Goal: Task Accomplishment & Management: Use online tool/utility

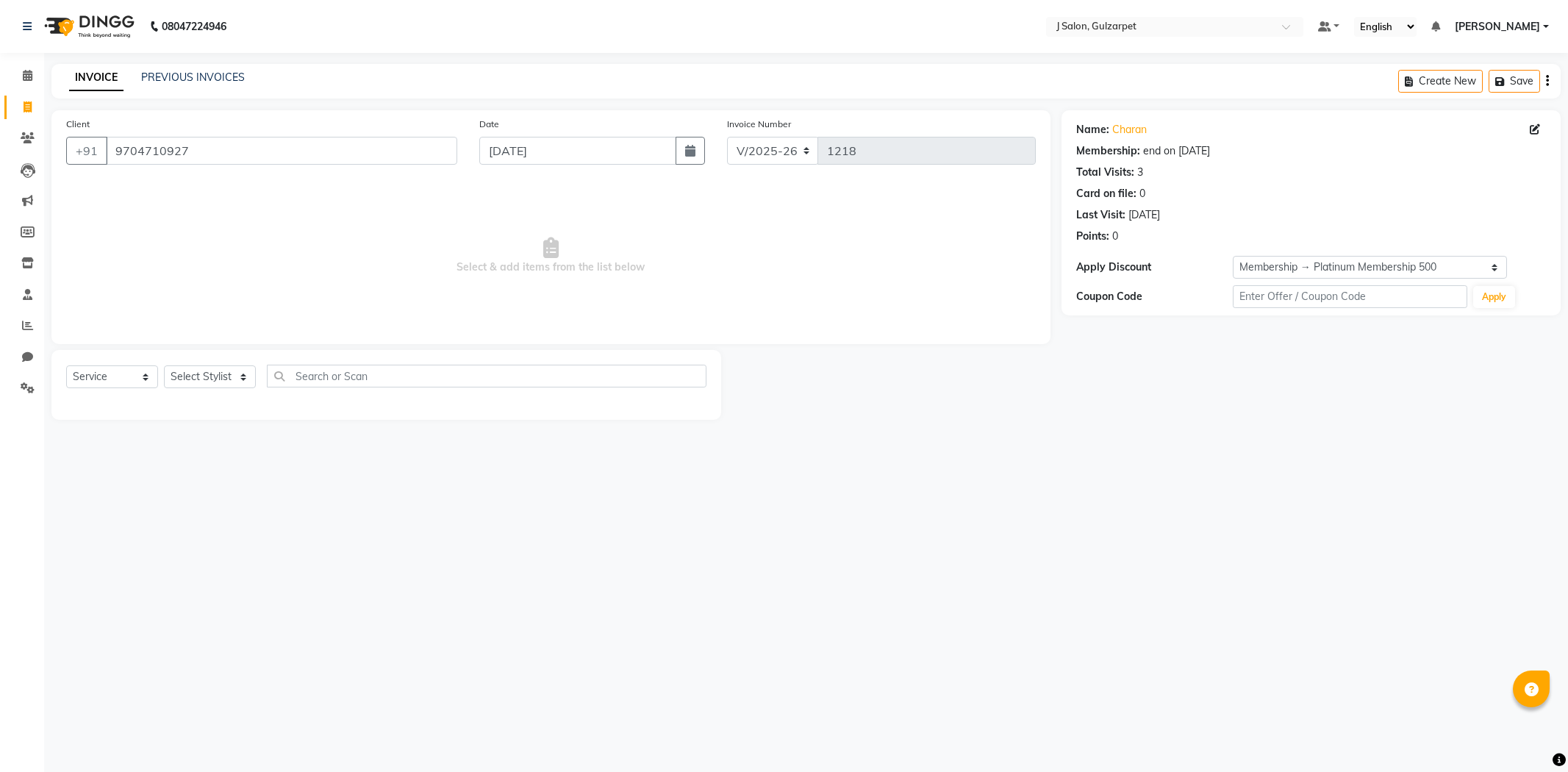
select select "8558"
select select "service"
select select "1: Object"
click at [33, 105] on span at bounding box center [27, 108] width 26 height 17
select select "service"
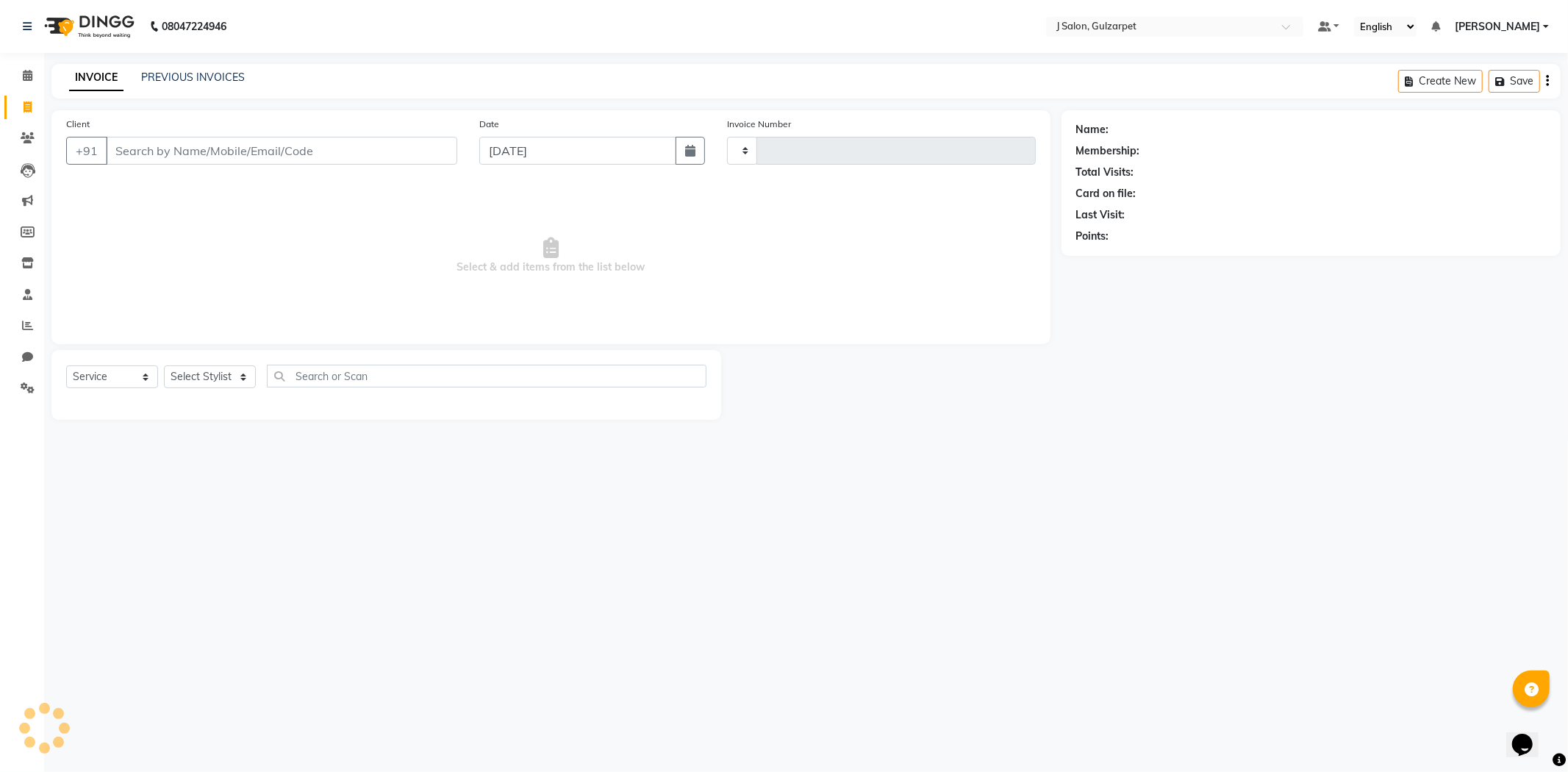
type input "1218"
select select "8558"
click at [23, 70] on icon at bounding box center [27, 75] width 10 height 11
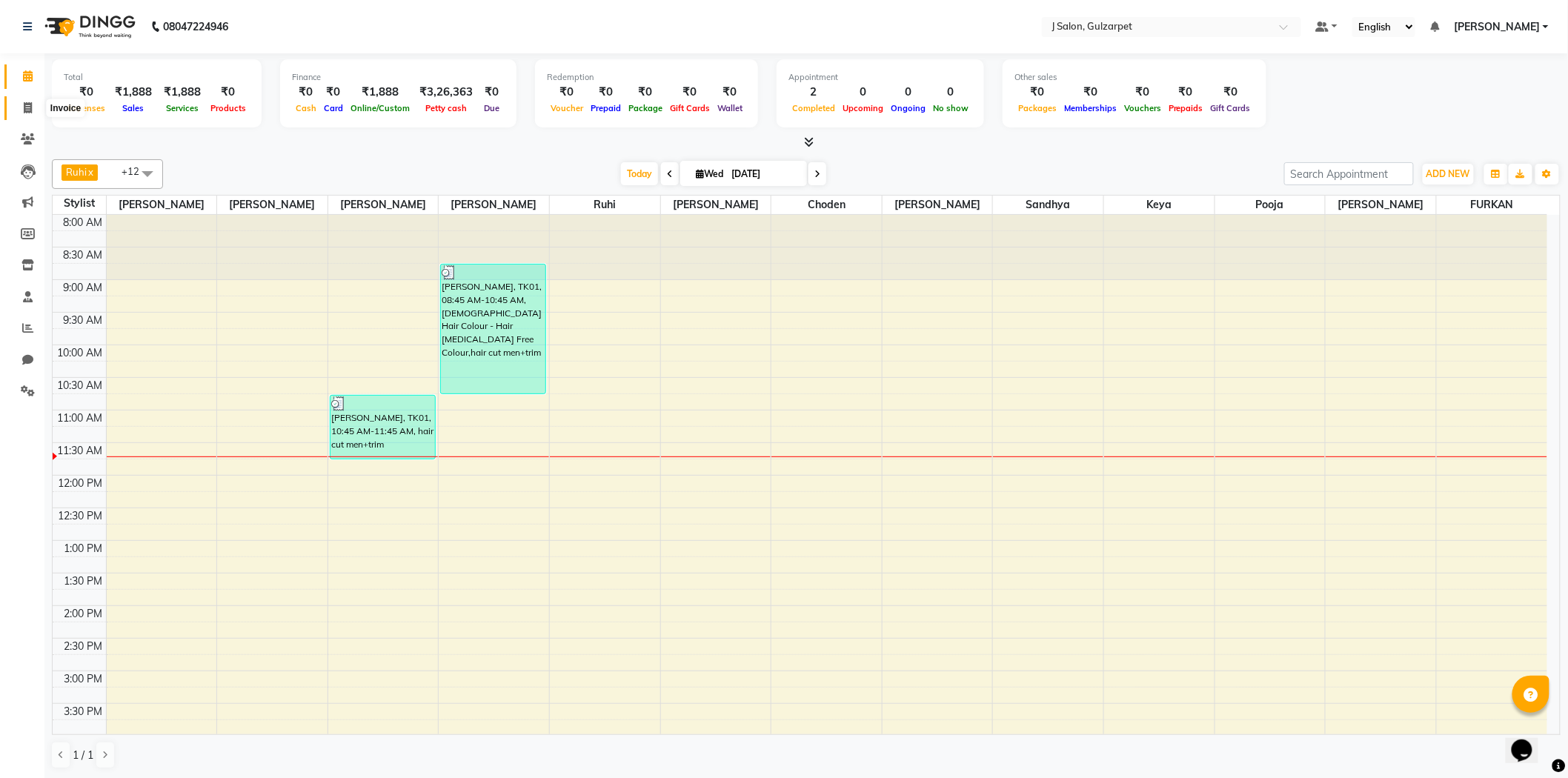
click at [31, 109] on icon at bounding box center [27, 108] width 8 height 11
select select "service"
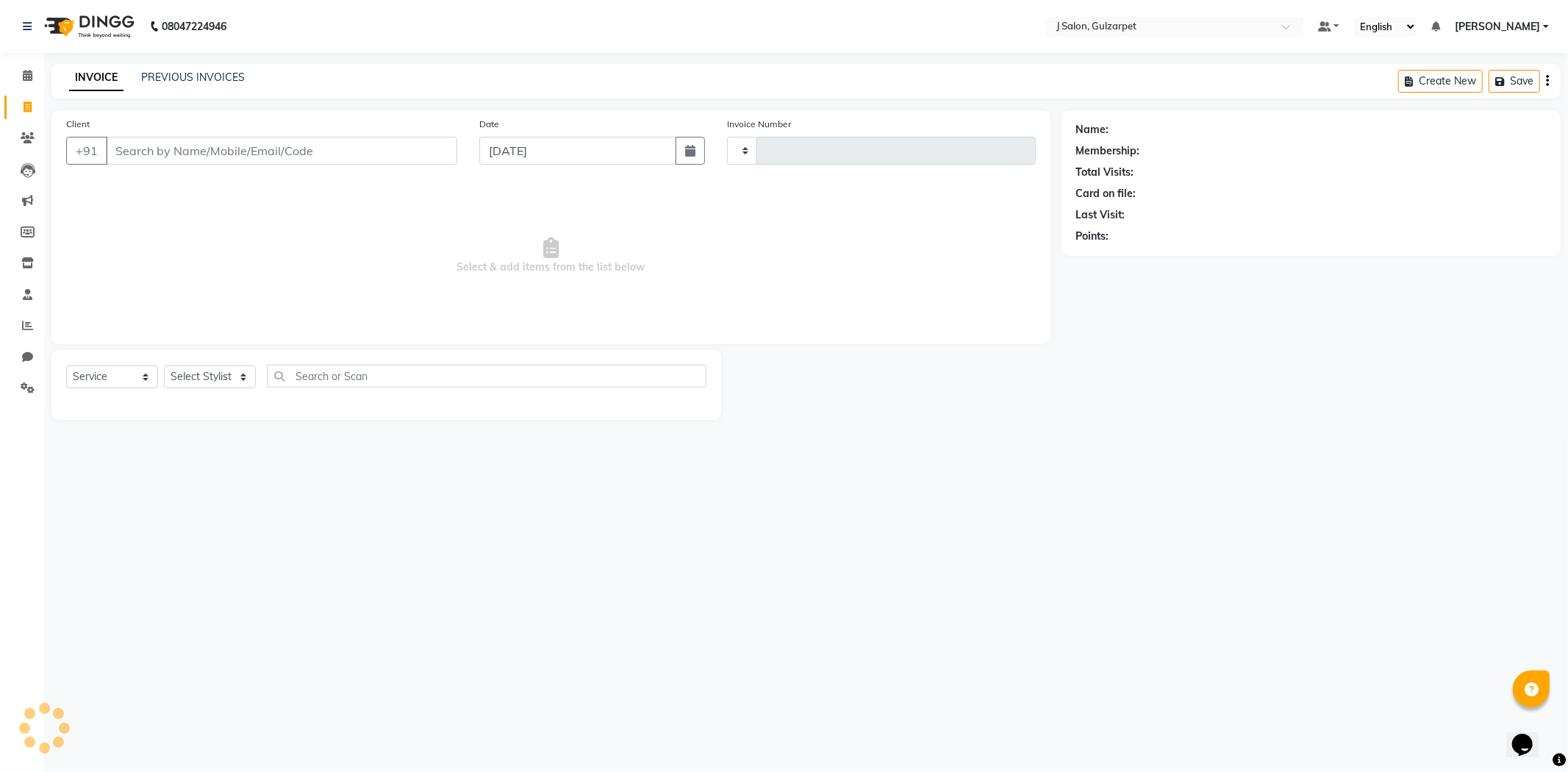
type input "1218"
select select "8558"
click at [173, 156] on input "Client" at bounding box center [282, 150] width 352 height 28
type input "9704710927"
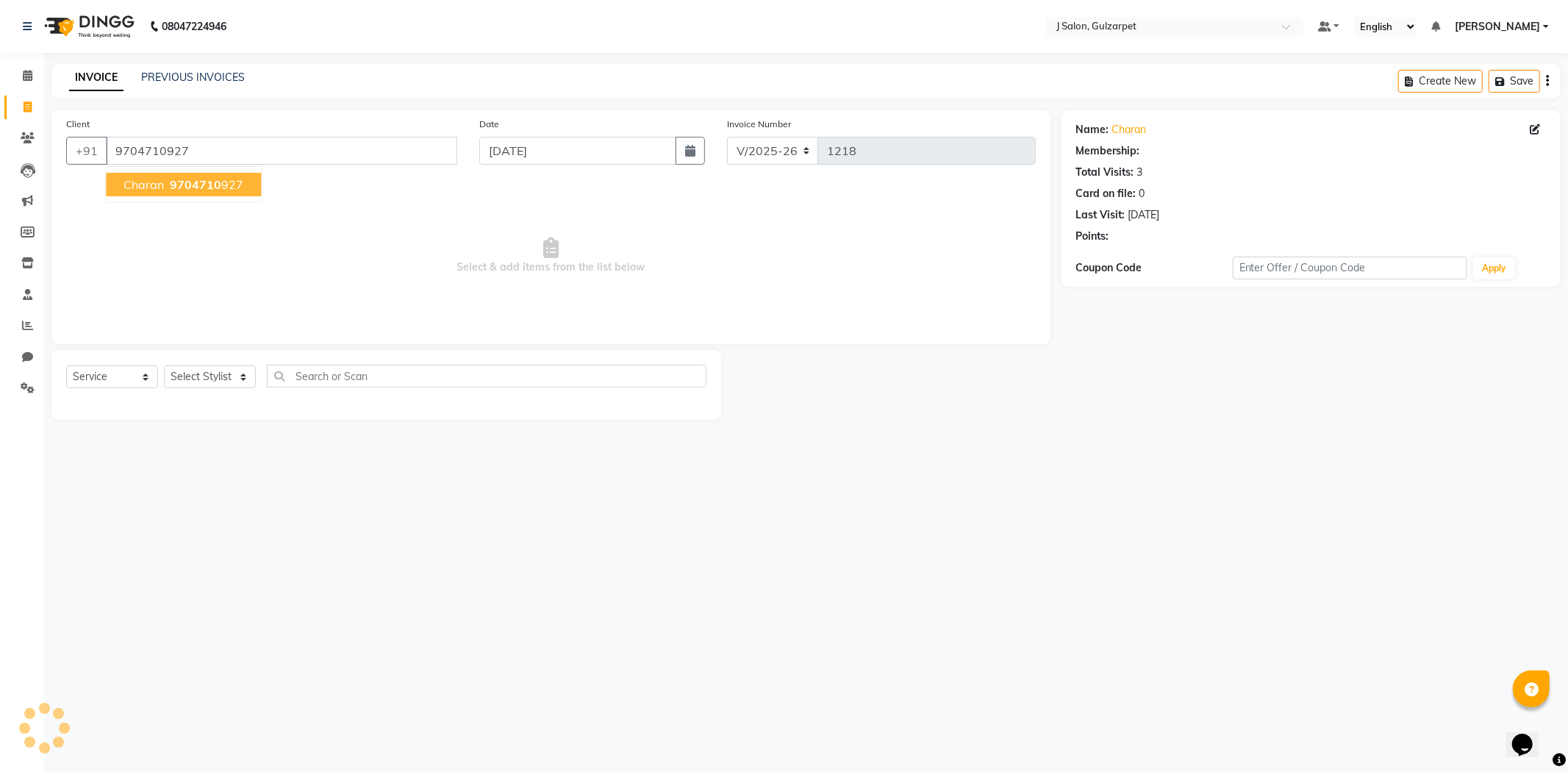
select select "1: Object"
click at [169, 185] on ngb-highlight "9704710 927" at bounding box center [205, 184] width 76 height 14
click at [222, 378] on select "Select Stylist Admin ARIF Choden Eliza Faeem FURKAN Gulfam Keya kolimi RUBEENA …" at bounding box center [210, 376] width 92 height 22
select select "1: Object"
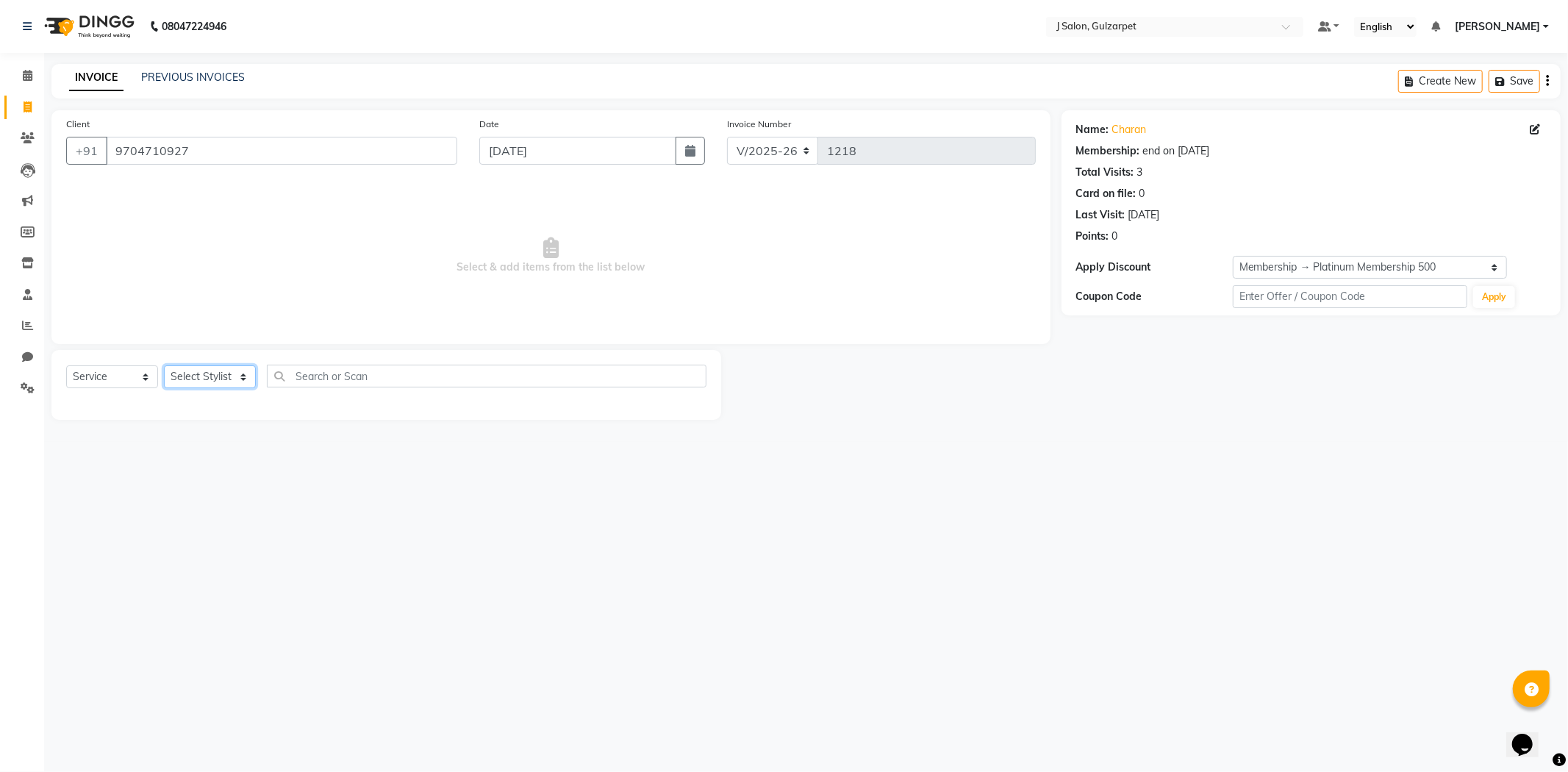
select select "84897"
click at [164, 366] on select "Select Stylist Admin ARIF Choden Eliza Faeem FURKAN Gulfam Keya kolimi RUBEENA …" at bounding box center [210, 376] width 92 height 22
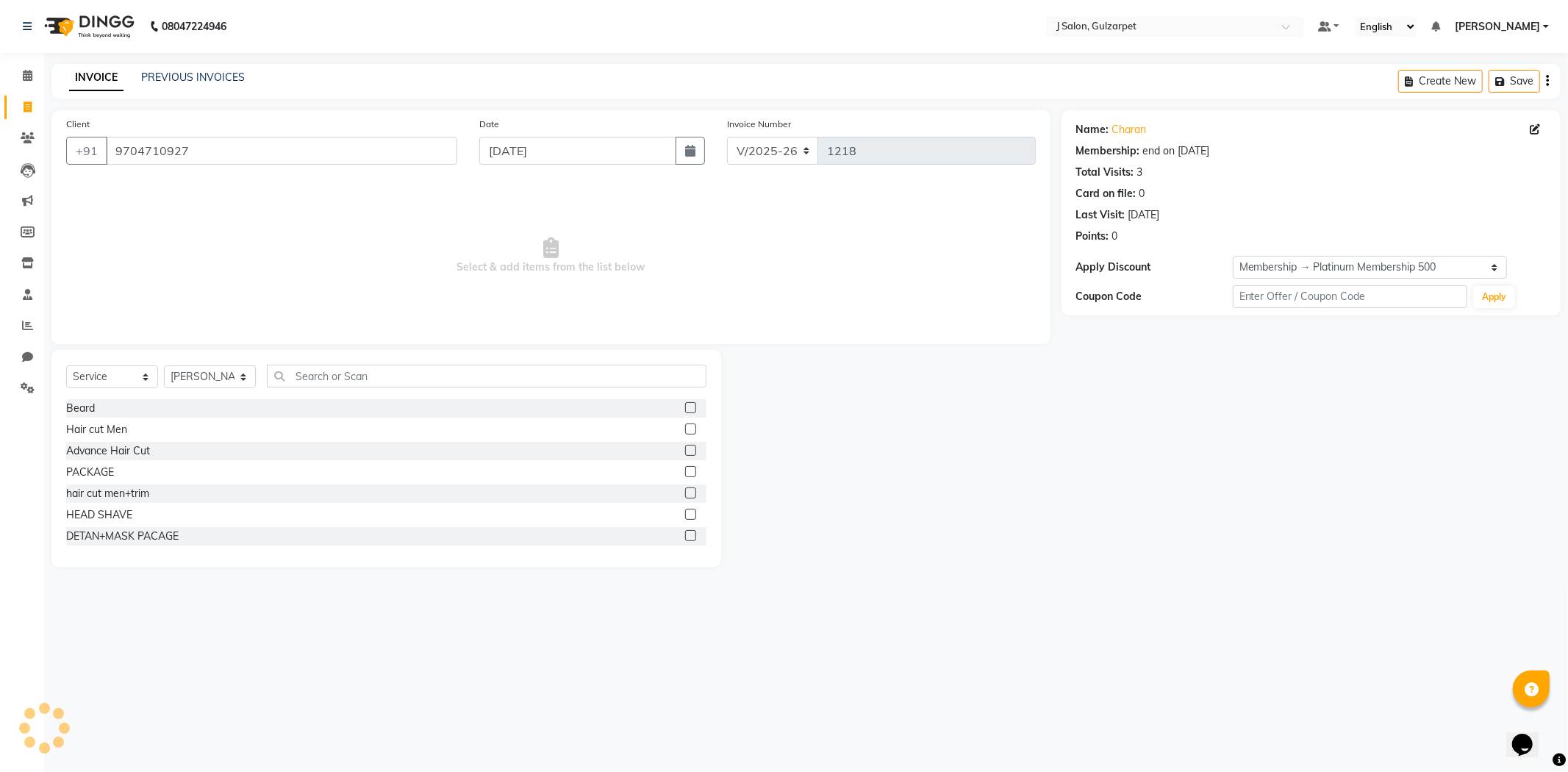
click at [685, 430] on label at bounding box center [690, 429] width 11 height 11
click at [685, 430] on input "checkbox" at bounding box center [689, 429] width 10 height 10
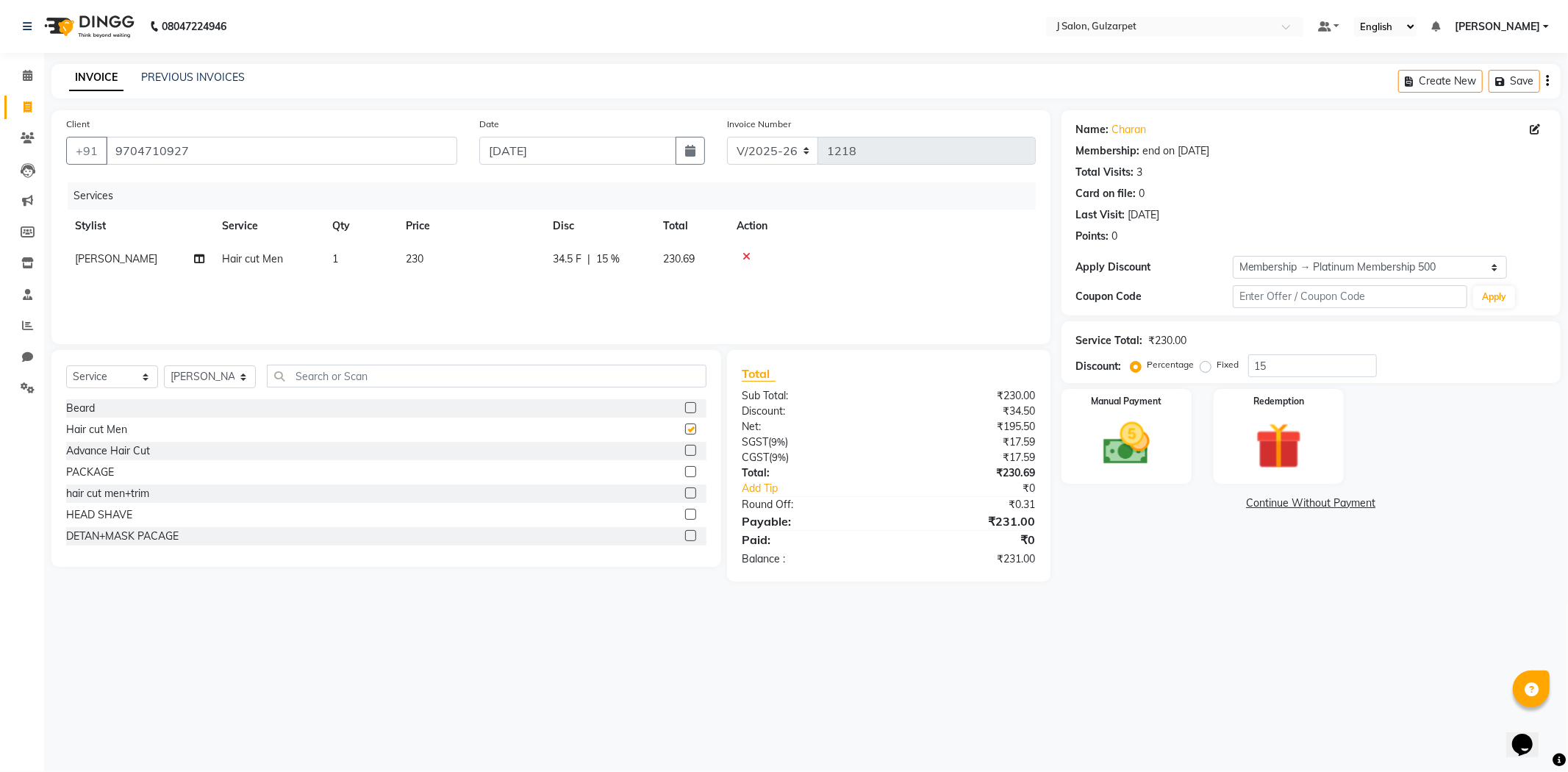
checkbox input "false"
click at [358, 377] on input "text" at bounding box center [486, 375] width 440 height 22
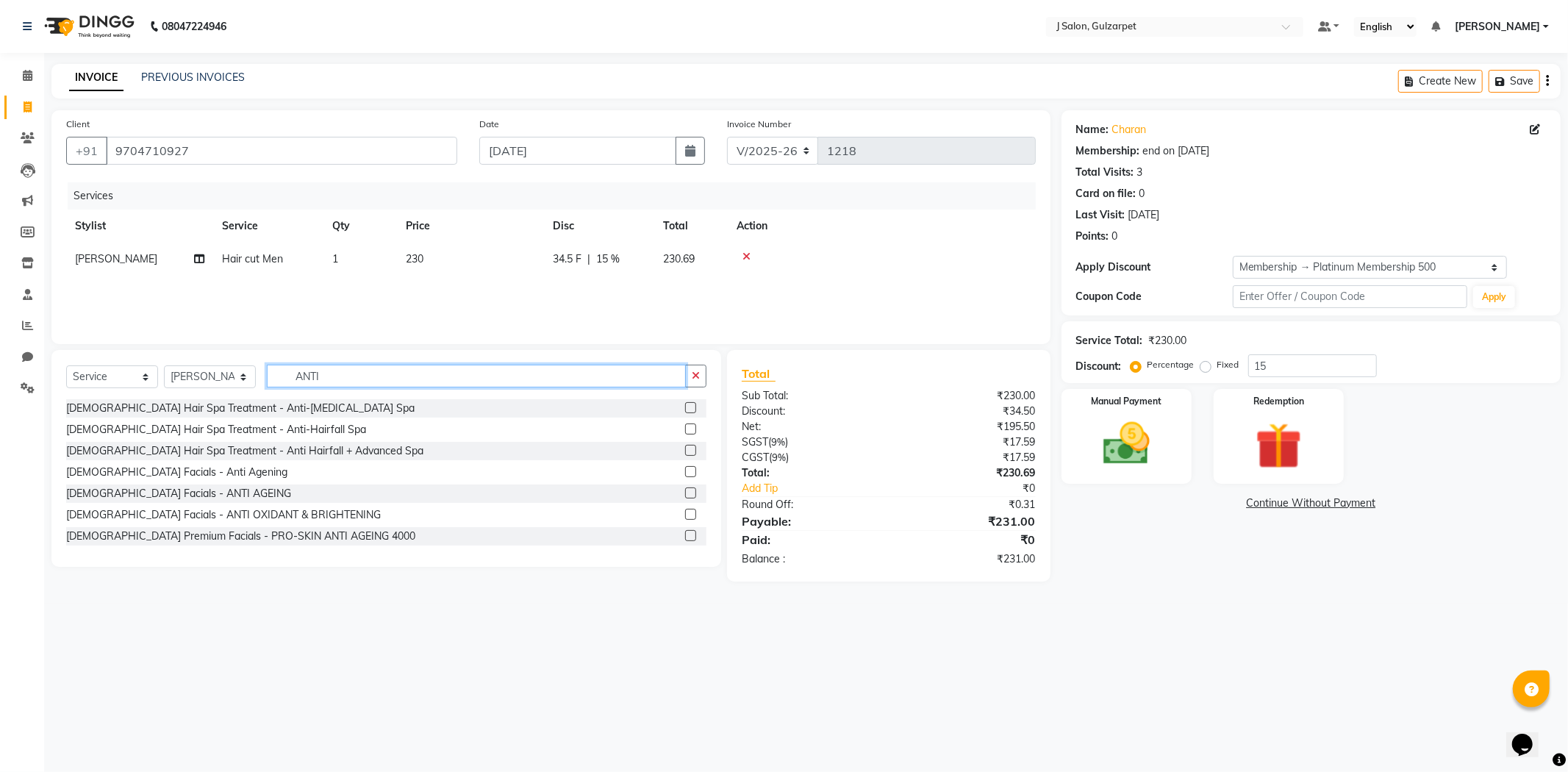
type input "ANTI"
click at [685, 427] on label at bounding box center [690, 429] width 11 height 11
click at [685, 427] on input "checkbox" at bounding box center [689, 429] width 10 height 10
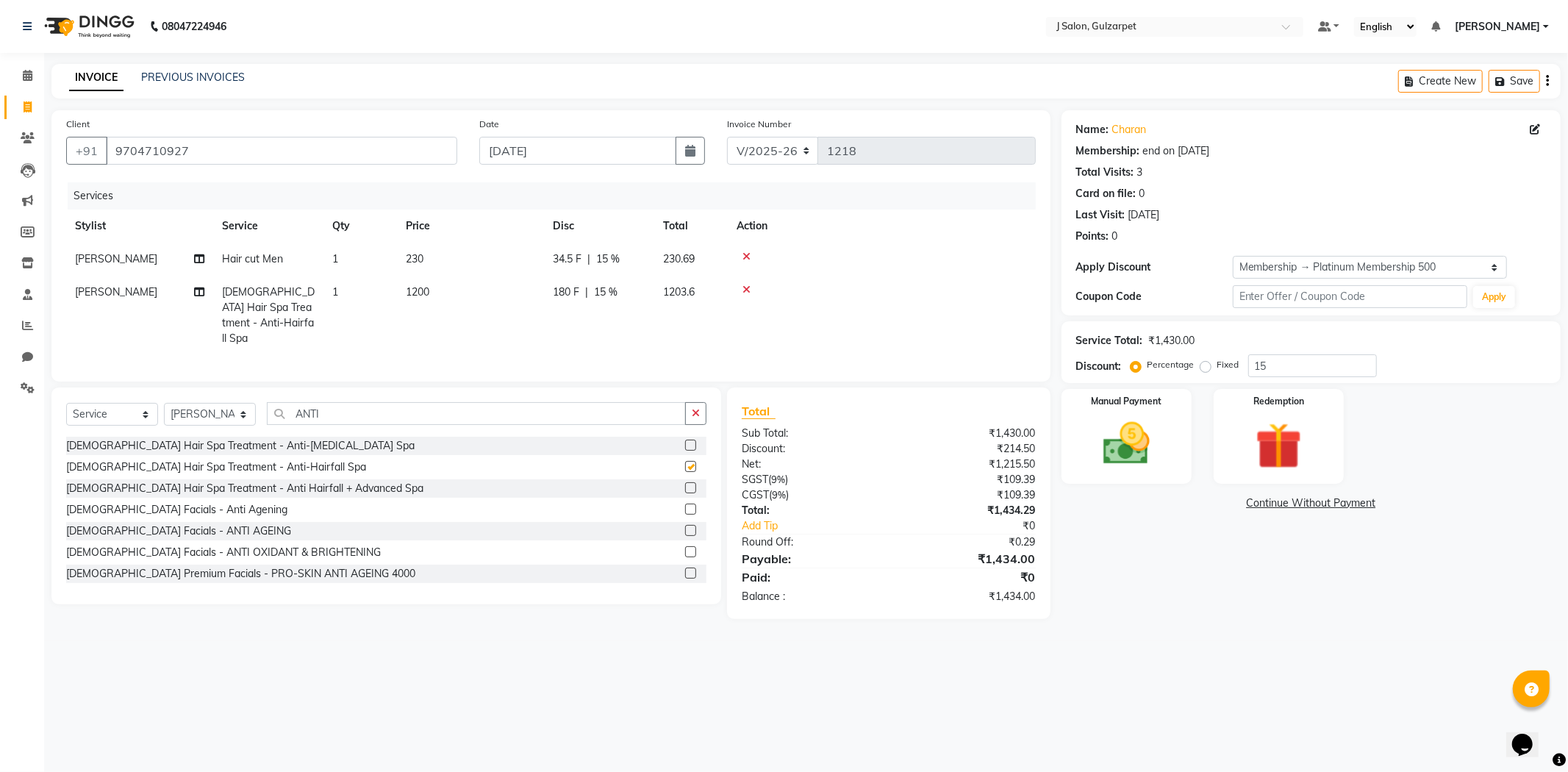
checkbox input "false"
click at [419, 292] on span "1200" at bounding box center [417, 292] width 23 height 13
select select "84897"
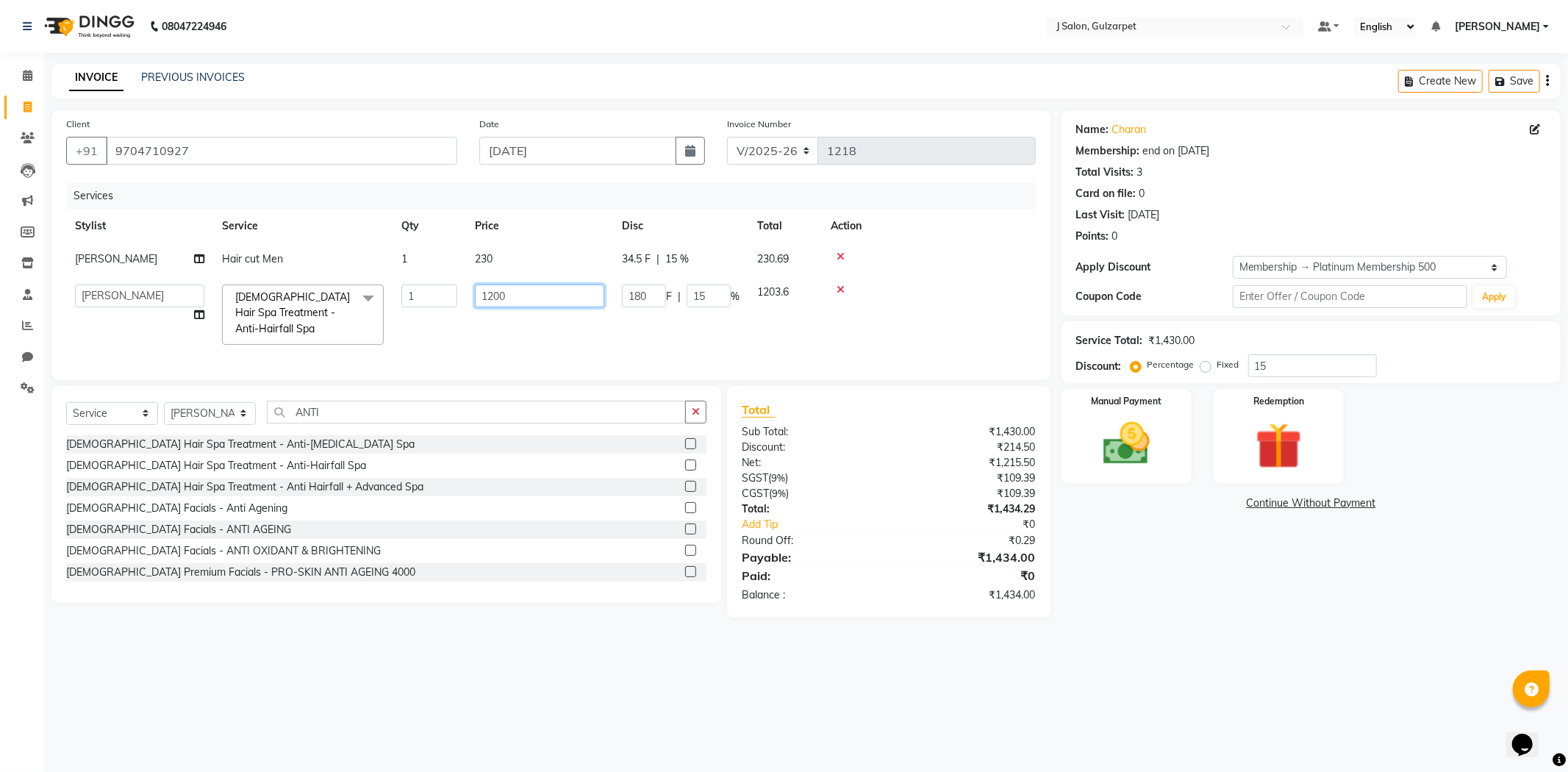
click at [494, 296] on input "1200" at bounding box center [539, 295] width 129 height 22
type input "1100"
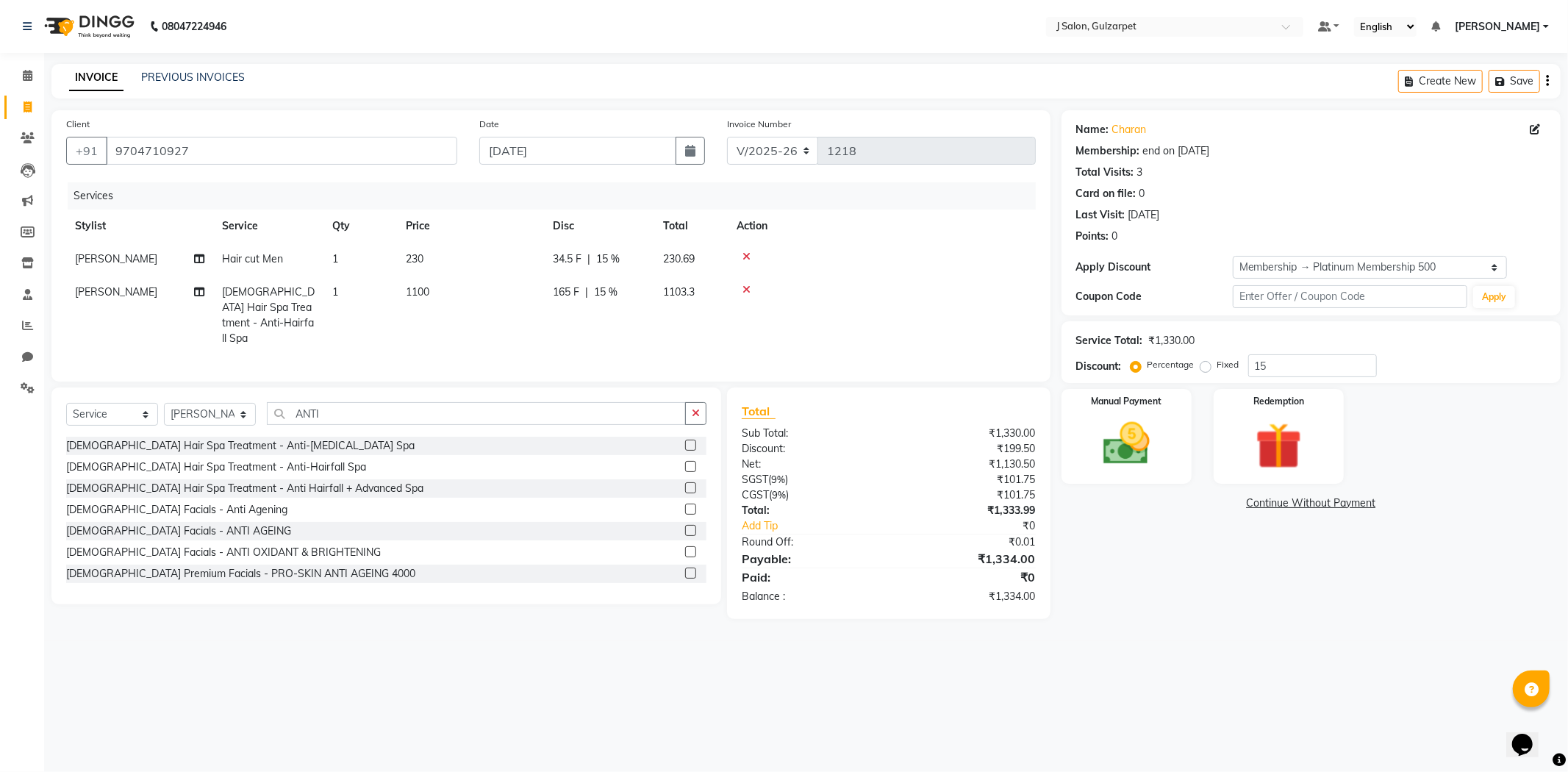
click at [754, 334] on tr "Munazir Male Hair Spa Treatment - Anti-Hairfall Spa 1 1100 165 F | 15 % 1103.3" at bounding box center [551, 315] width 969 height 79
click at [1274, 364] on input "15" at bounding box center [1312, 365] width 128 height 22
click at [1148, 449] on img at bounding box center [1127, 444] width 79 height 56
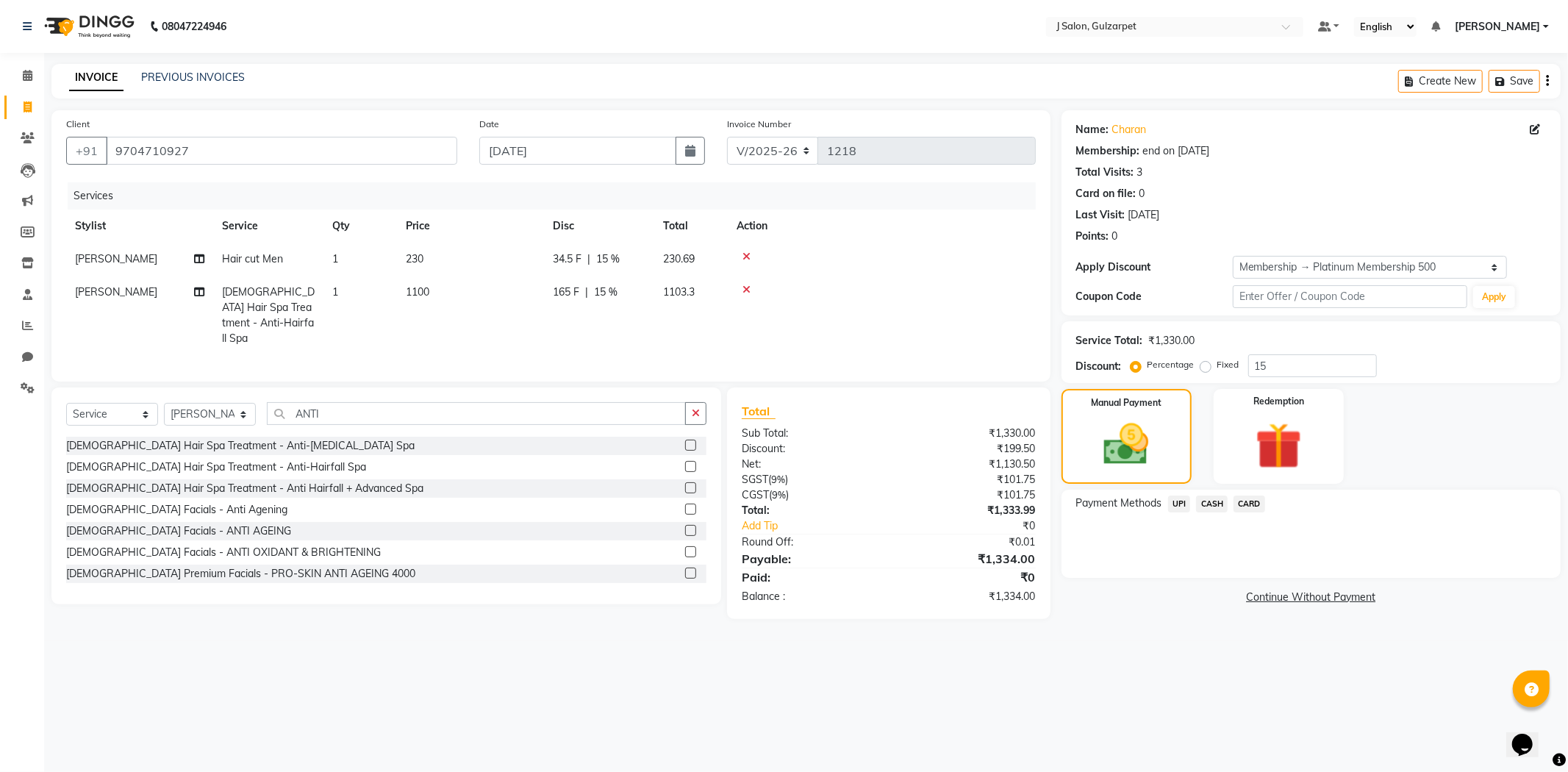
click at [1215, 506] on span "CASH" at bounding box center [1212, 504] width 31 height 17
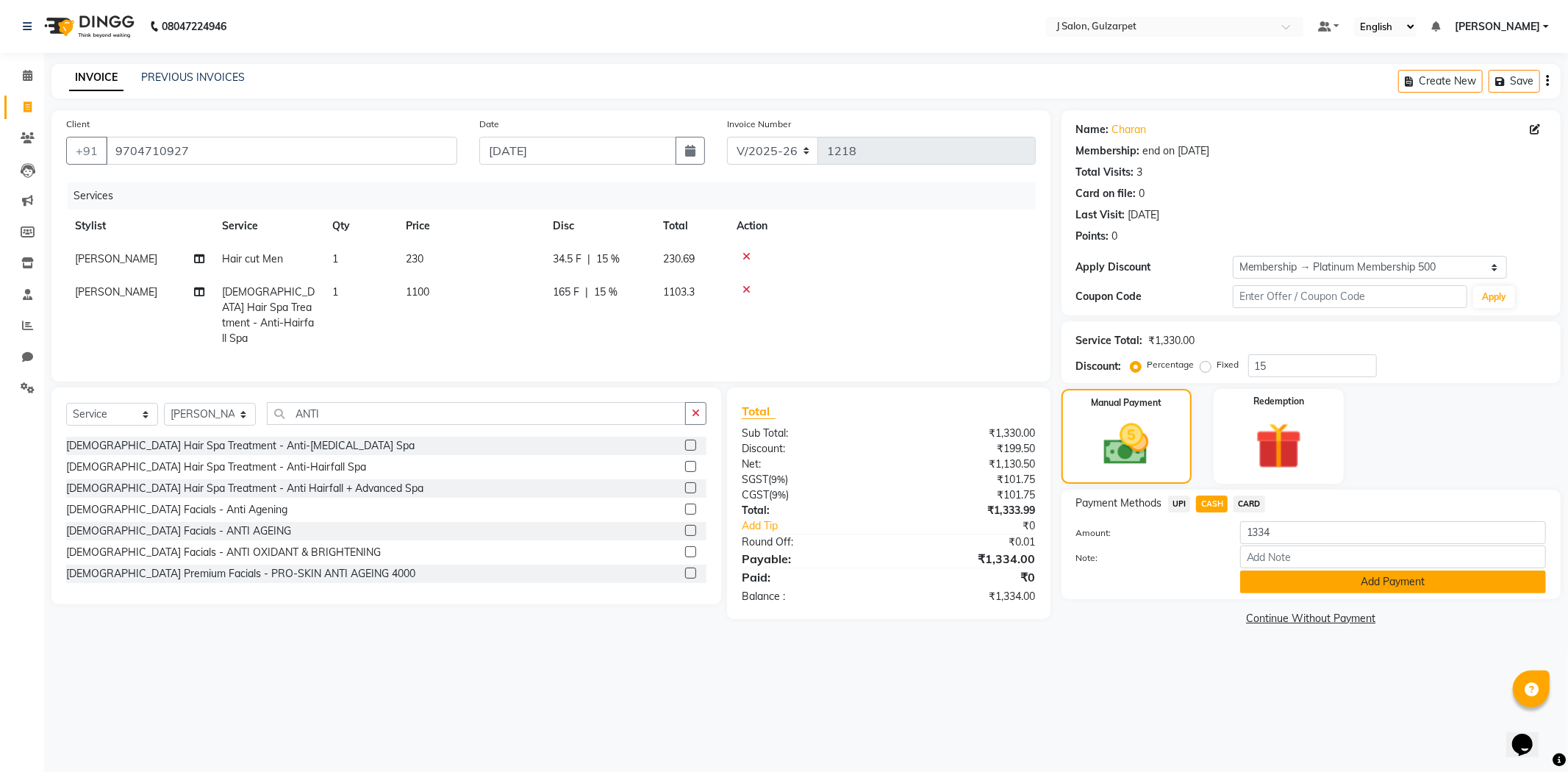
click at [1359, 590] on button "Add Payment" at bounding box center [1393, 582] width 306 height 22
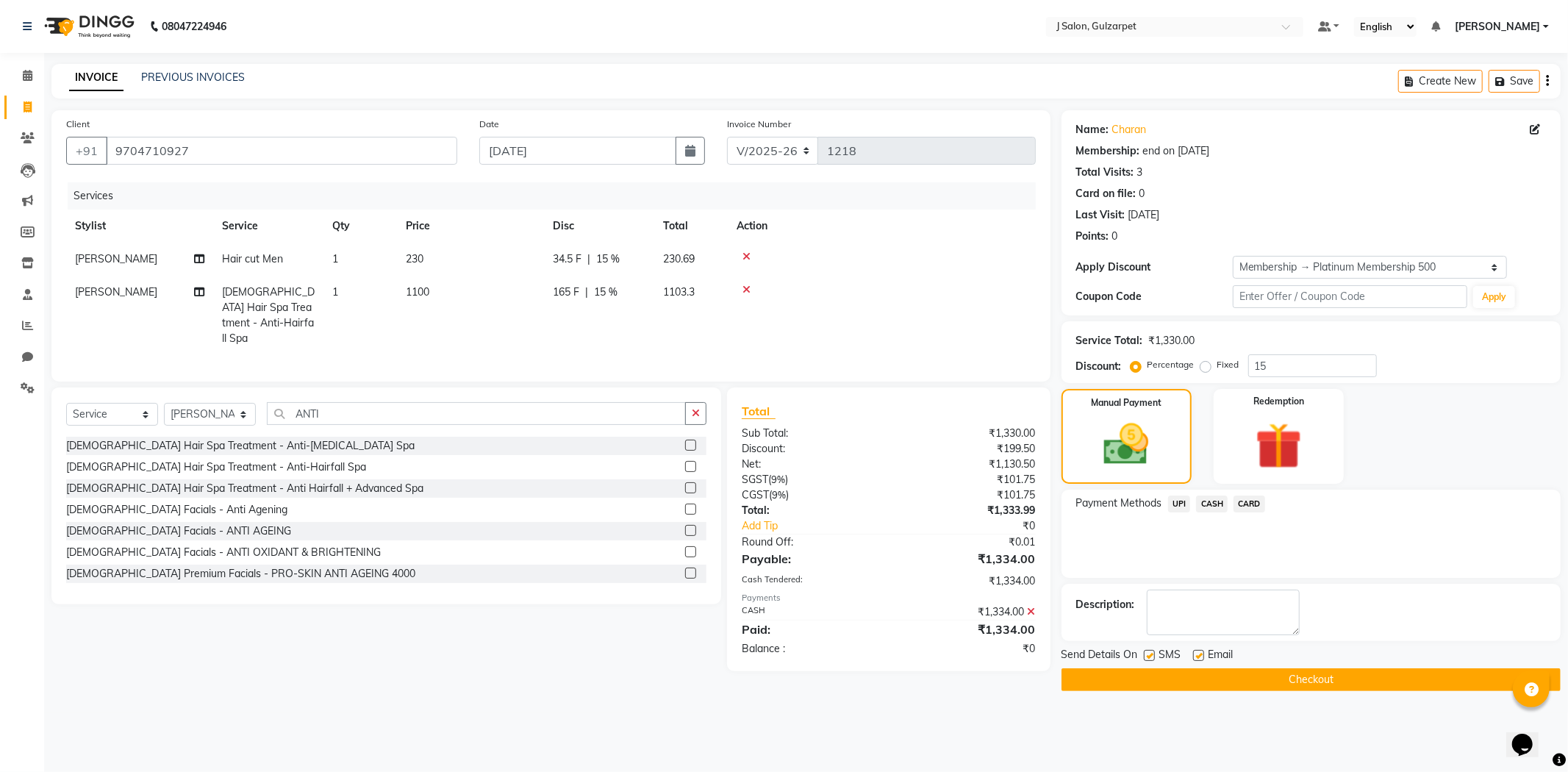
click at [1314, 671] on button "Checkout" at bounding box center [1311, 680] width 499 height 22
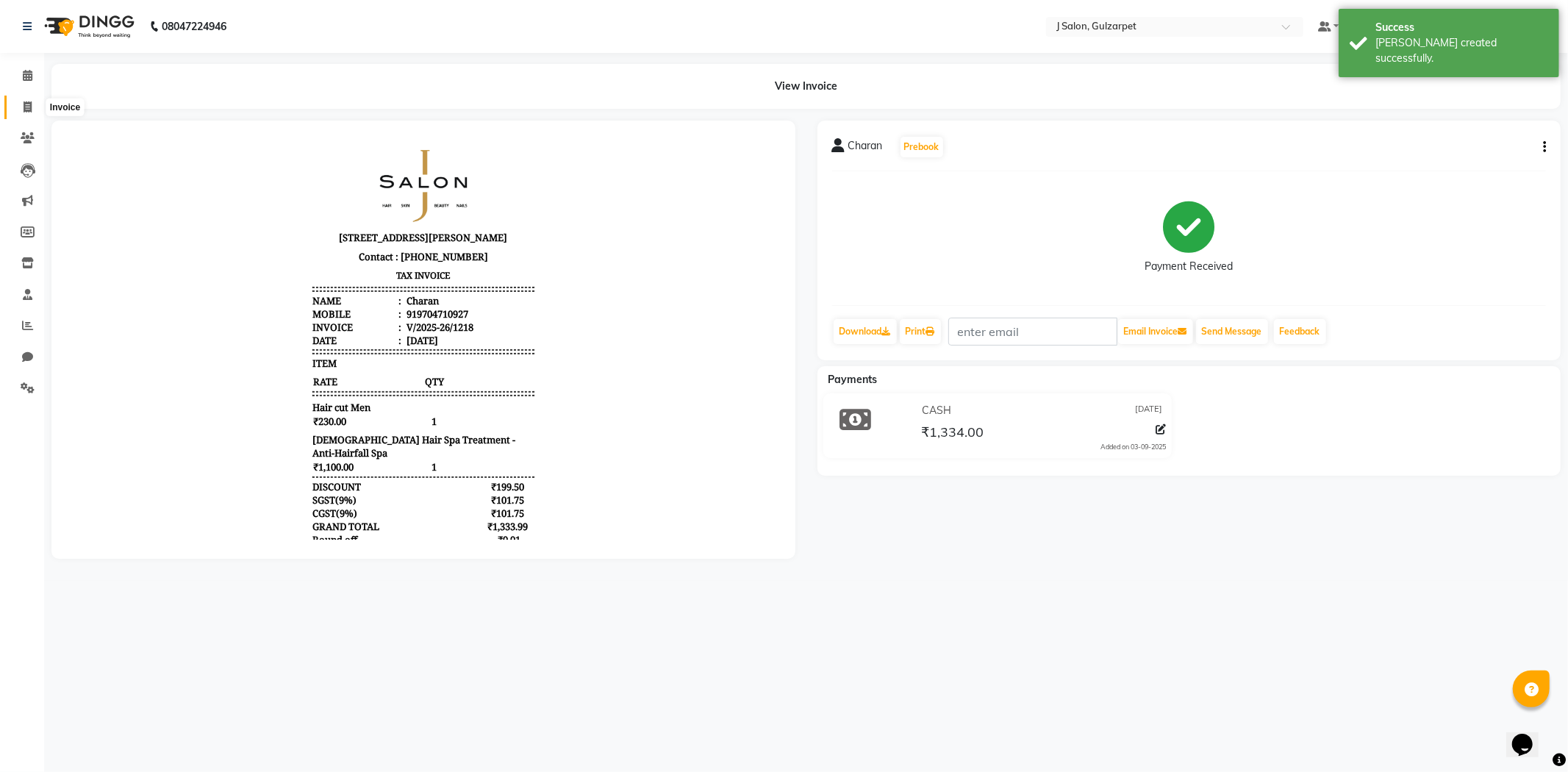
click at [27, 107] on icon at bounding box center [27, 107] width 8 height 11
select select "service"
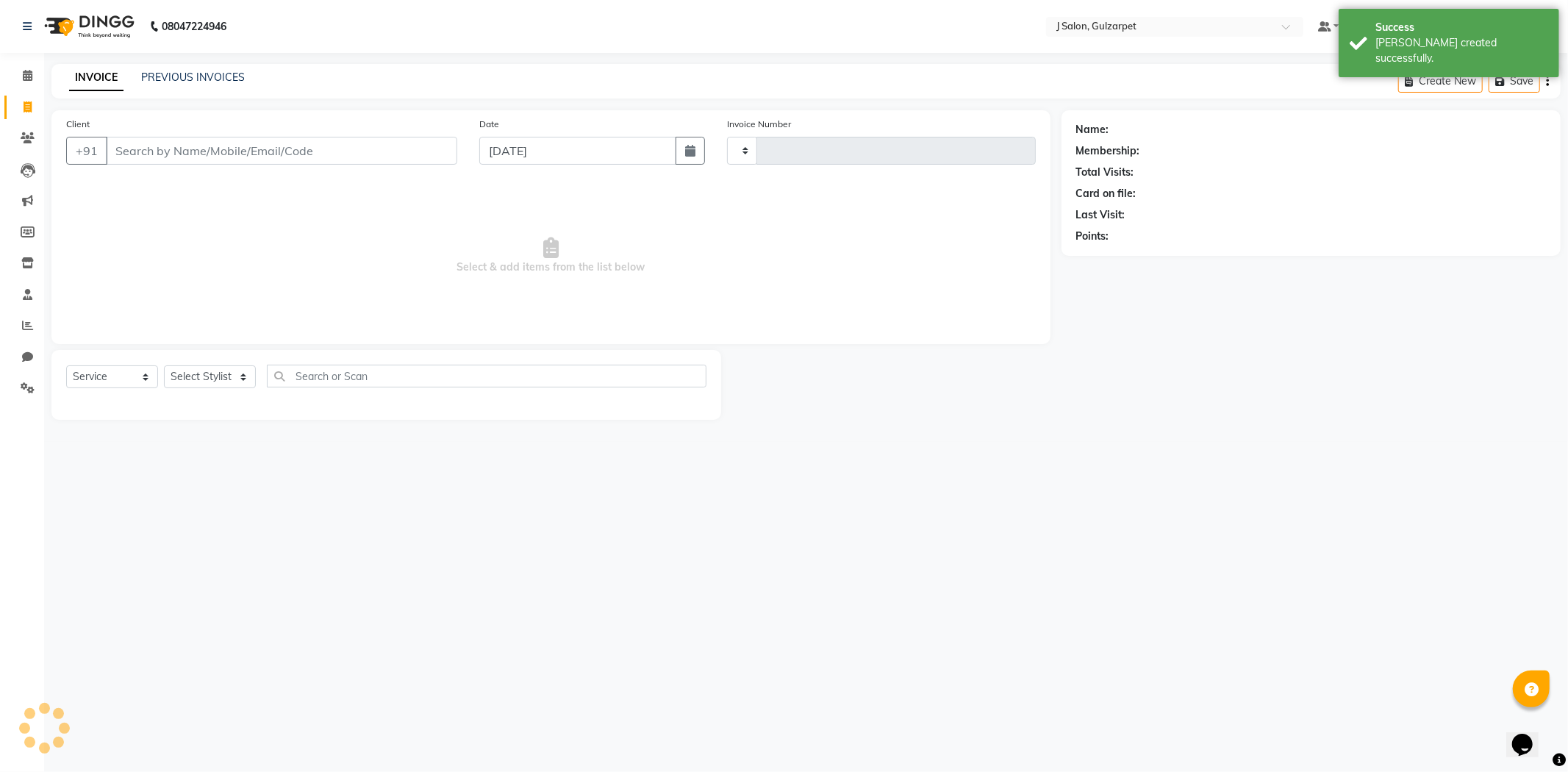
type input "1219"
select select "8558"
click at [237, 153] on input "Client" at bounding box center [282, 150] width 352 height 28
type input "8121005526"
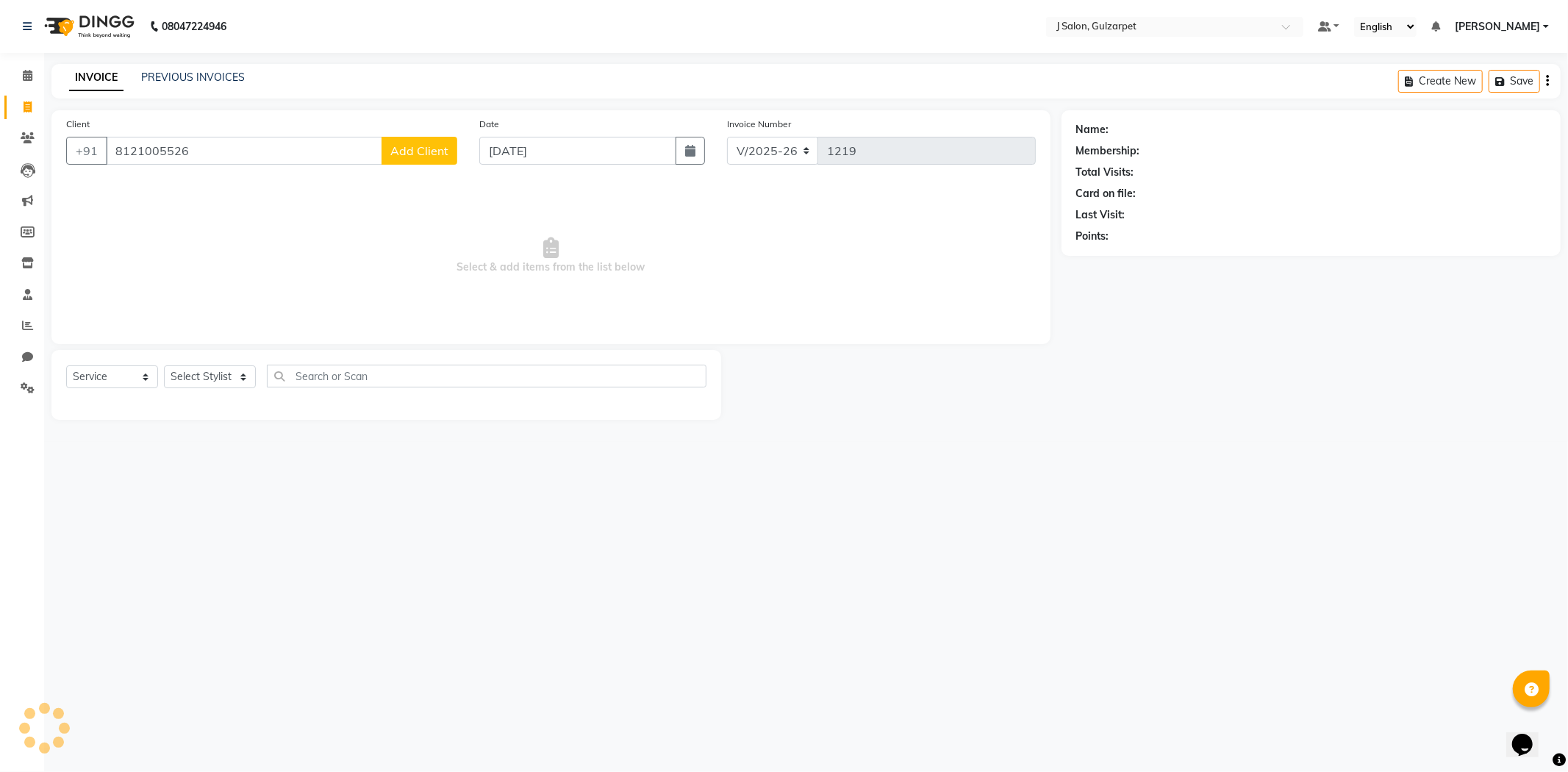
click at [440, 151] on span "Add Client" at bounding box center [419, 151] width 58 height 14
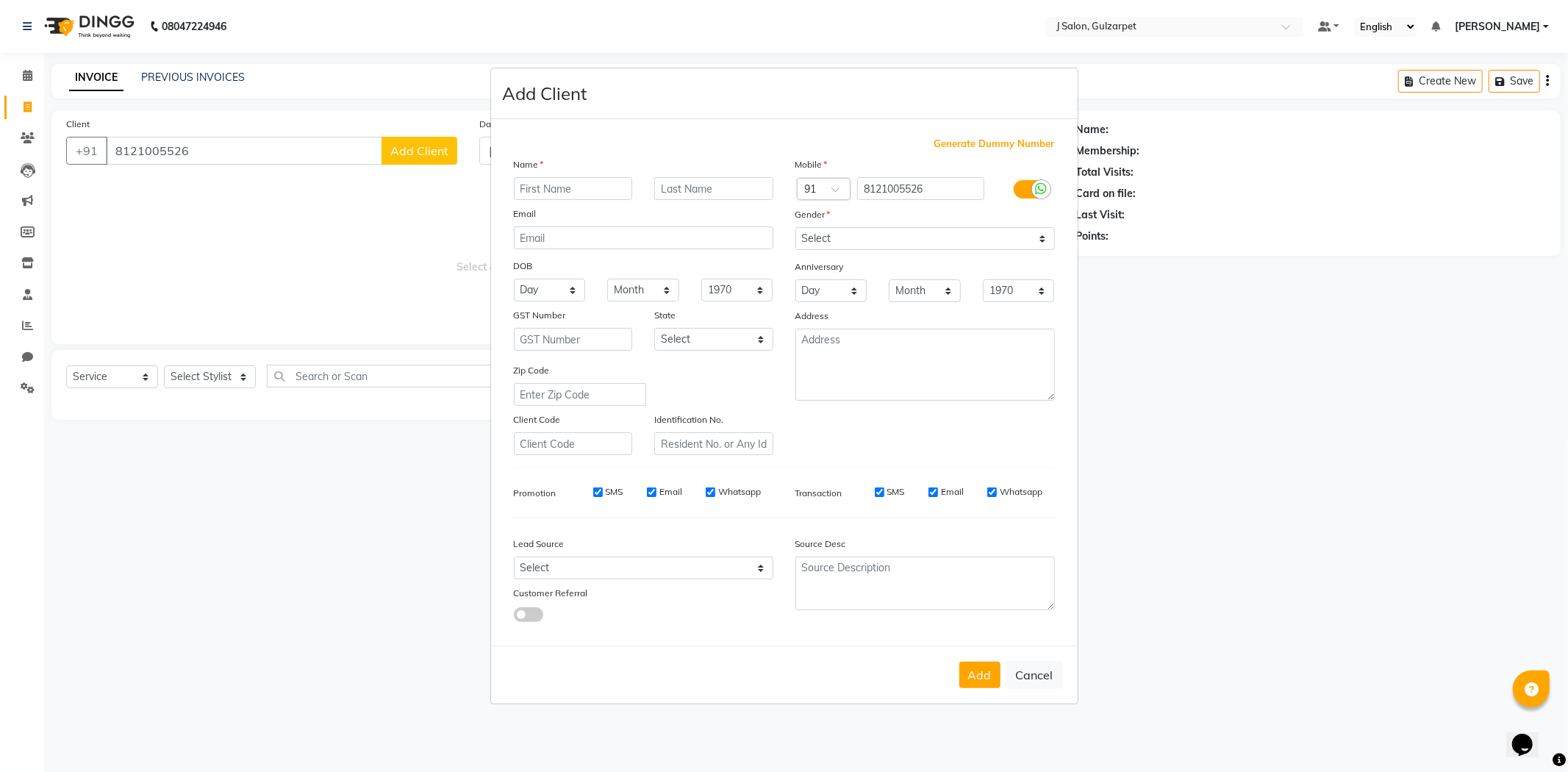
click at [556, 187] on input "text" at bounding box center [574, 188] width 119 height 22
type input "SIDDU"
click at [884, 228] on select "Select Male Female Other Prefer Not To Say" at bounding box center [924, 238] width 259 height 22
select select "male"
click at [795, 227] on select "Select Male Female Other Prefer Not To Say" at bounding box center [924, 238] width 259 height 22
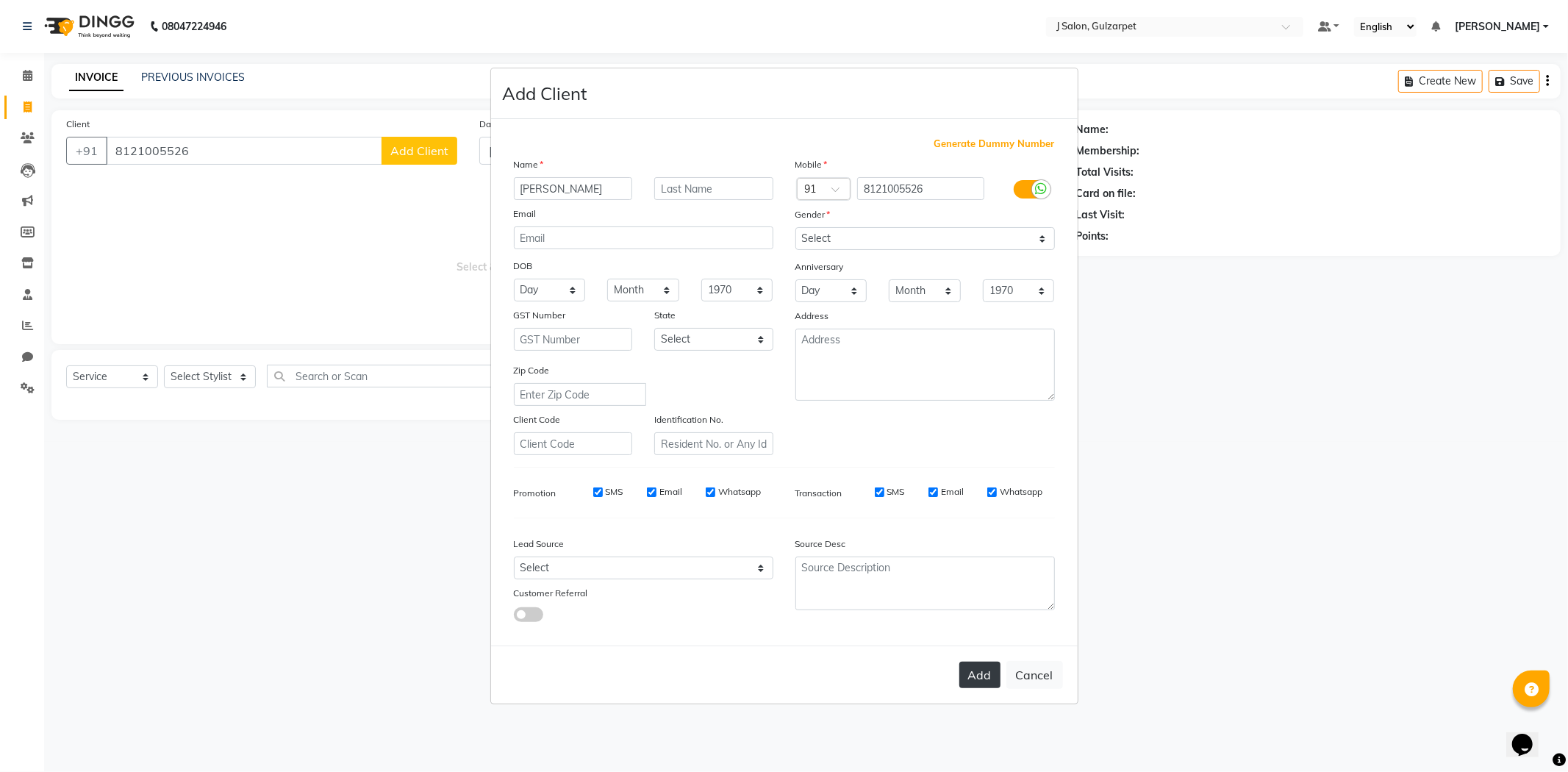
click at [983, 681] on button "Add" at bounding box center [980, 674] width 41 height 26
select select
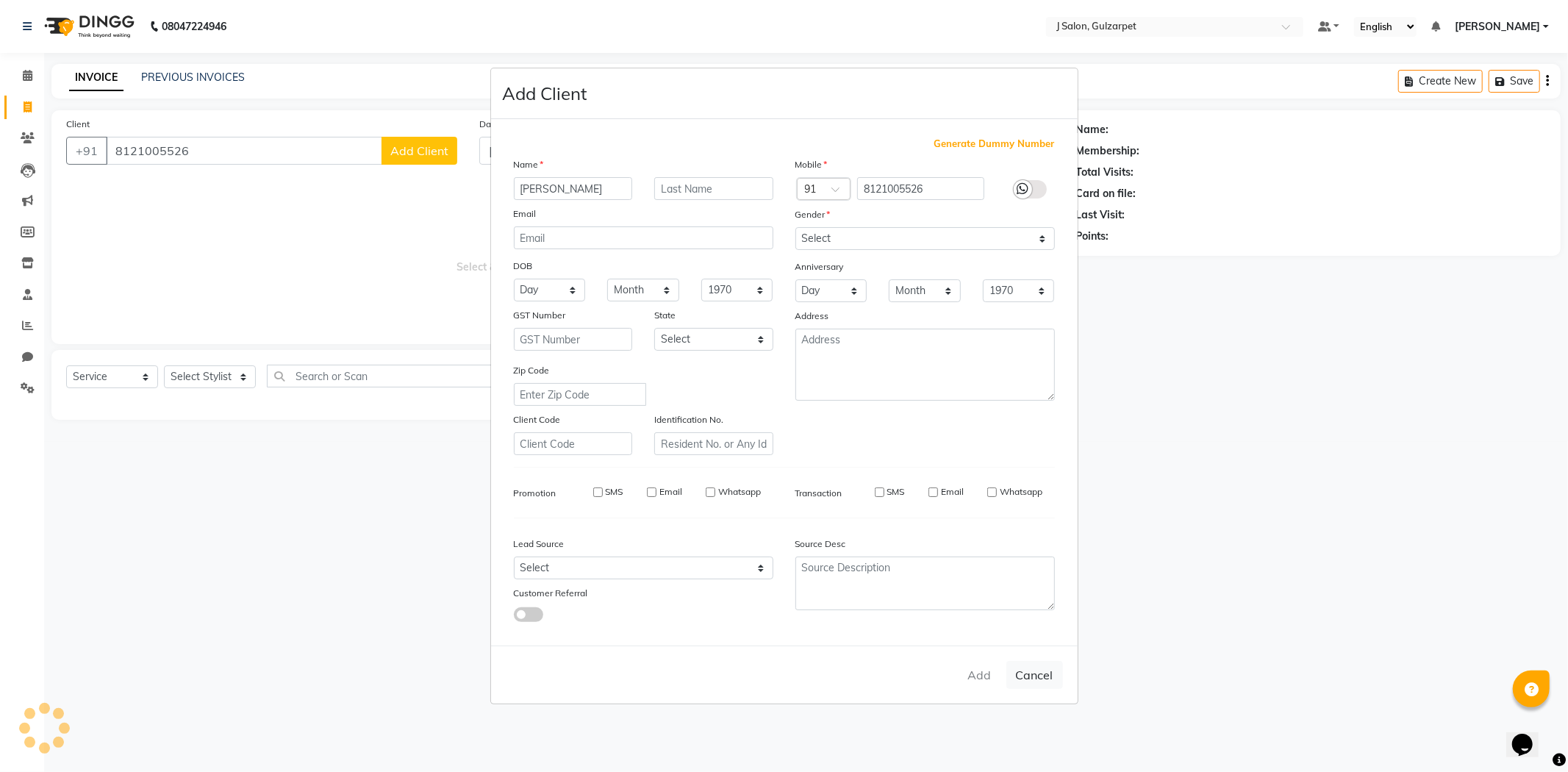
select select
checkbox input "false"
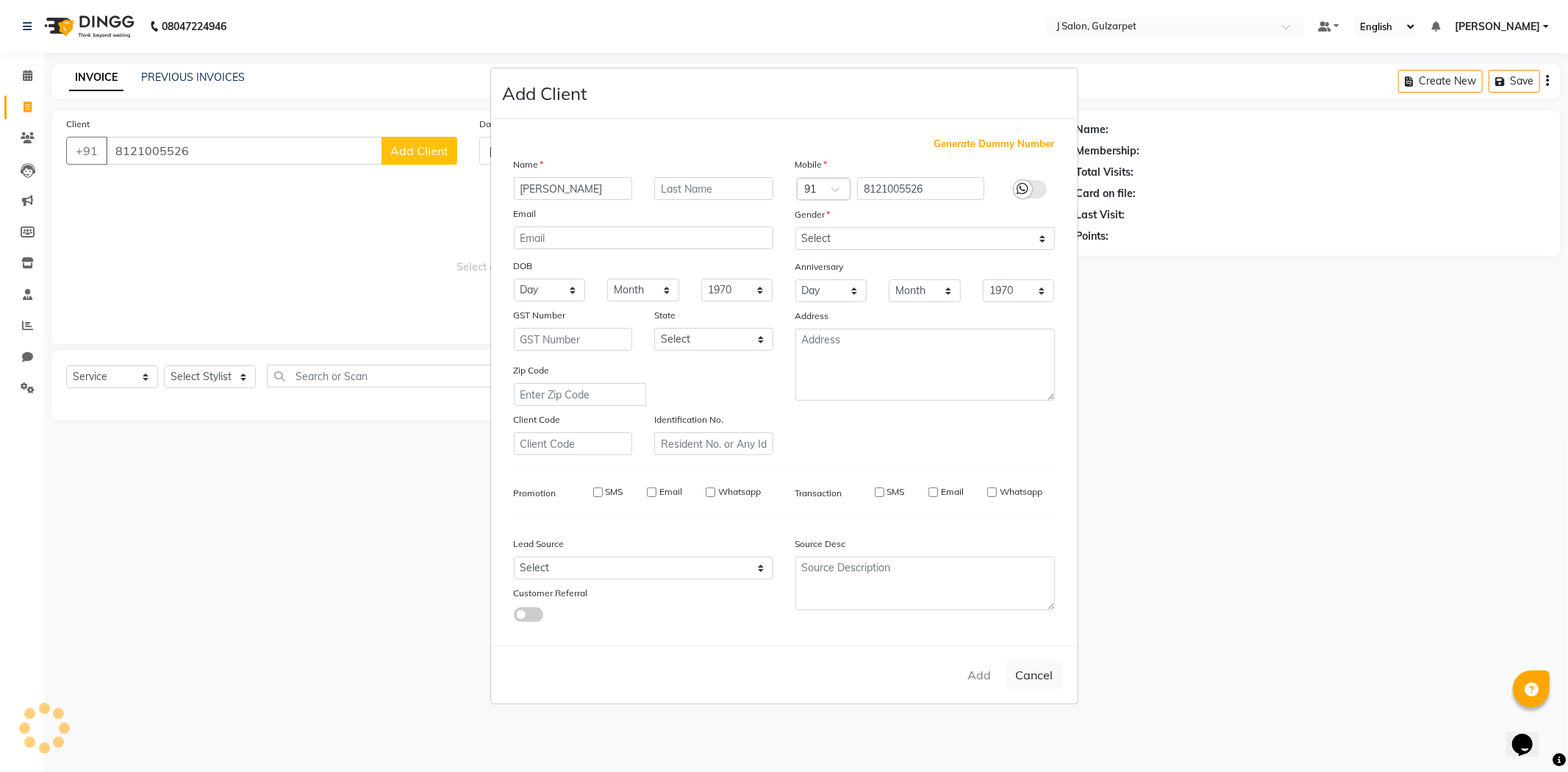
checkbox input "false"
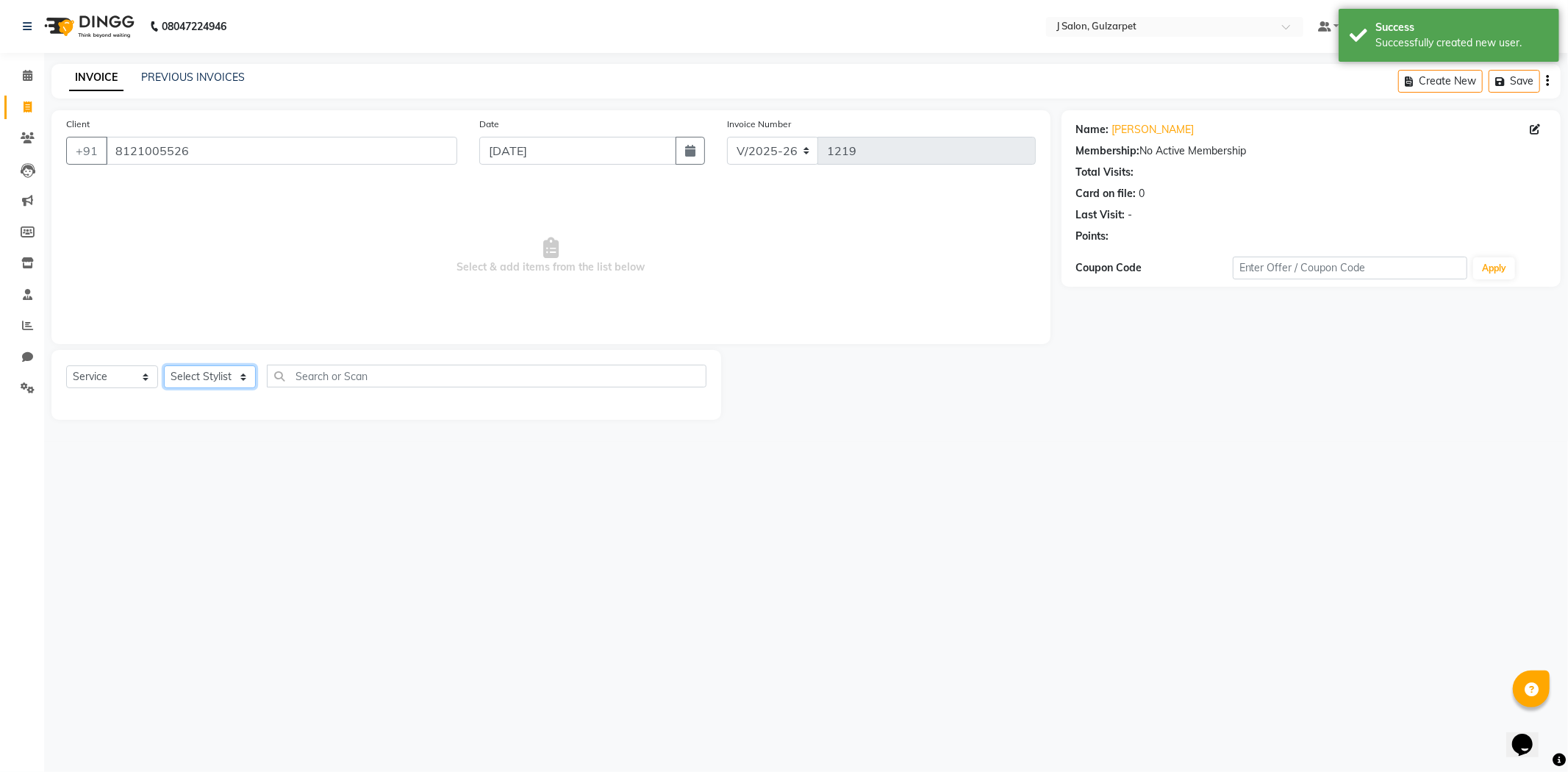
click at [185, 376] on select "Select Stylist Admin ARIF Choden Eliza Faeem FURKAN Gulfam Keya kolimi RUBEENA …" at bounding box center [210, 376] width 92 height 22
select select "84900"
click at [164, 366] on select "Select Stylist Admin ARIF Choden Eliza Faeem FURKAN Gulfam Keya kolimi RUBEENA …" at bounding box center [210, 376] width 92 height 22
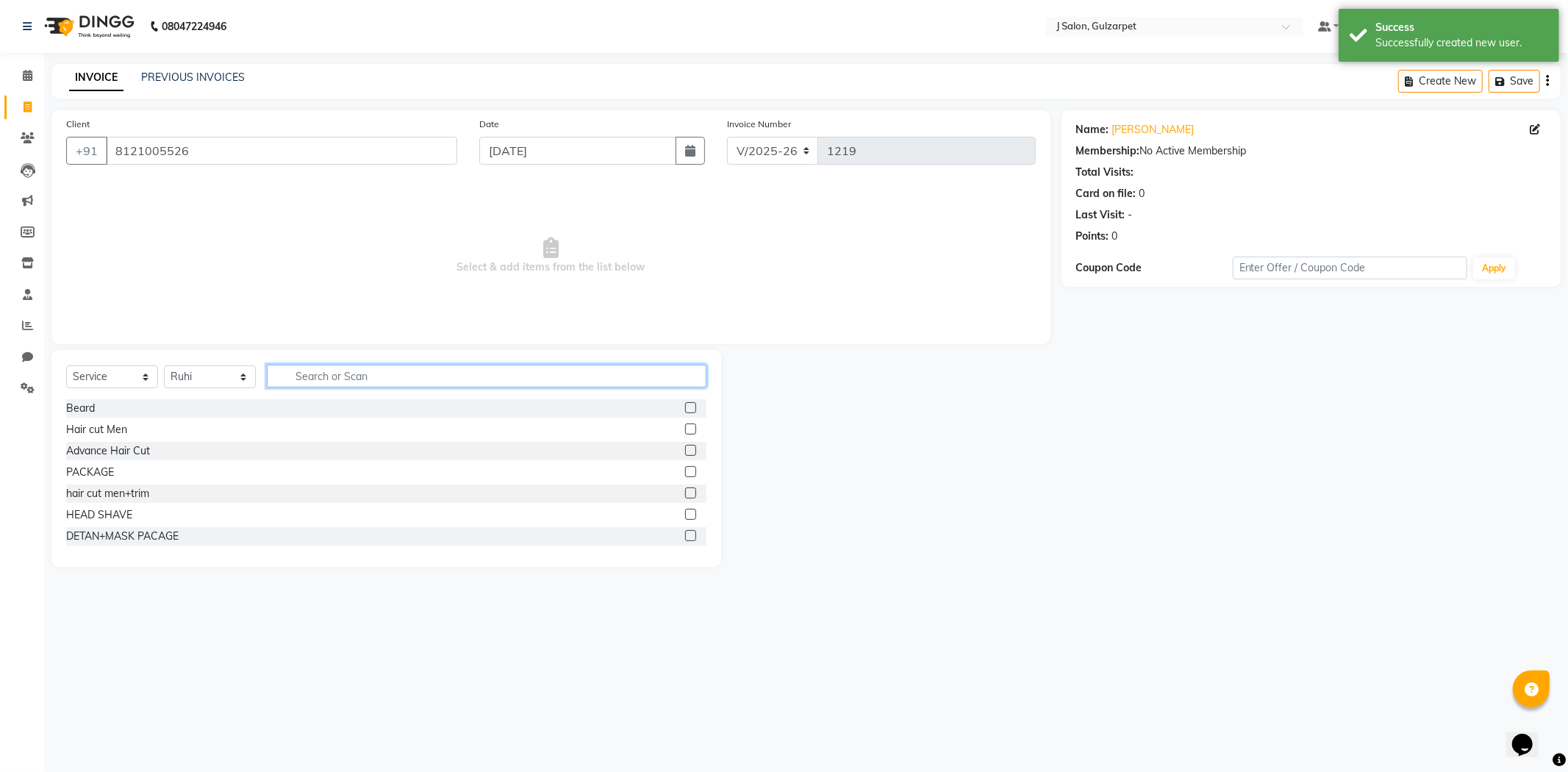
click at [425, 368] on input "text" at bounding box center [486, 375] width 440 height 22
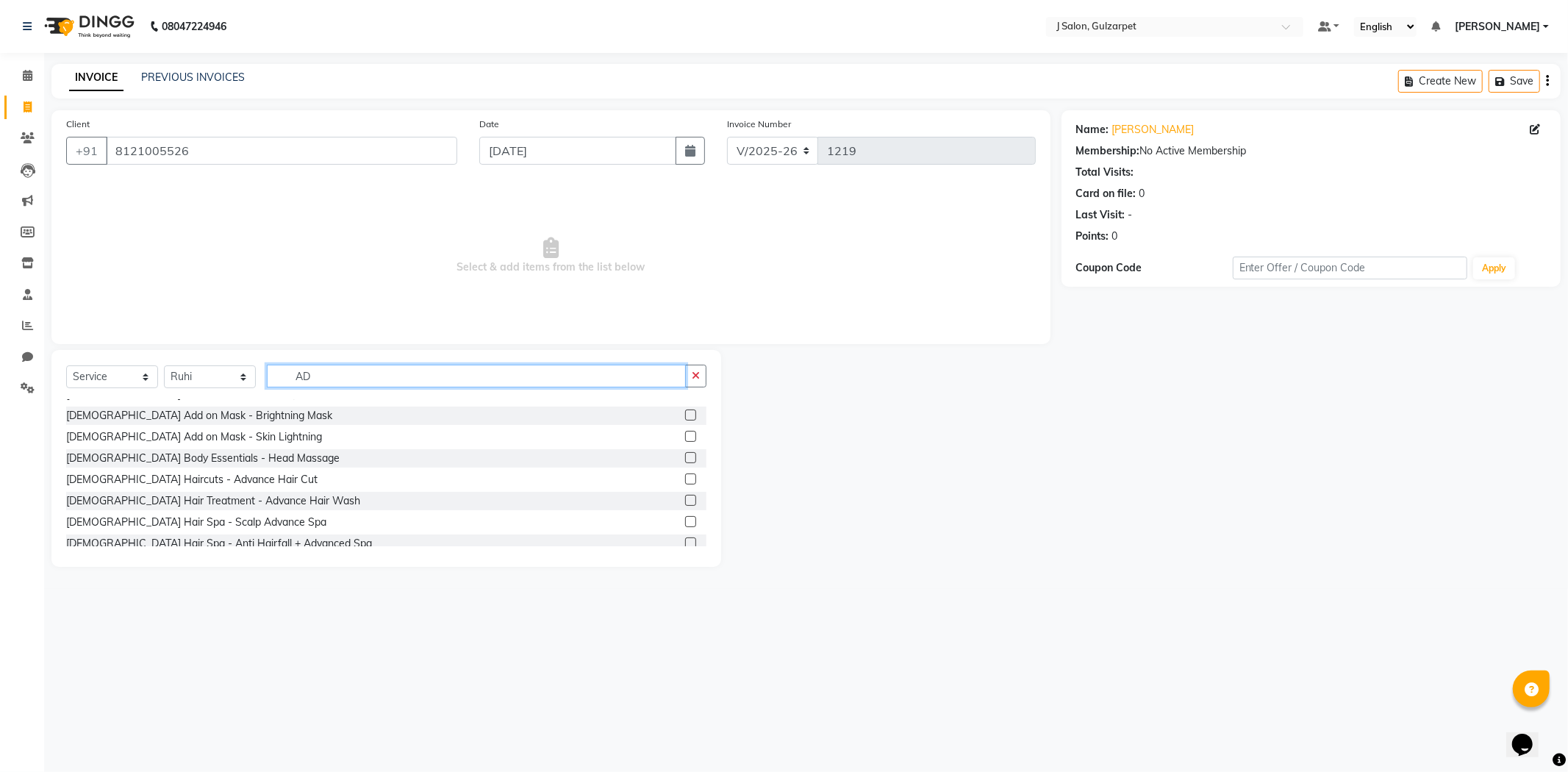
scroll to position [245, 0]
type input "AD"
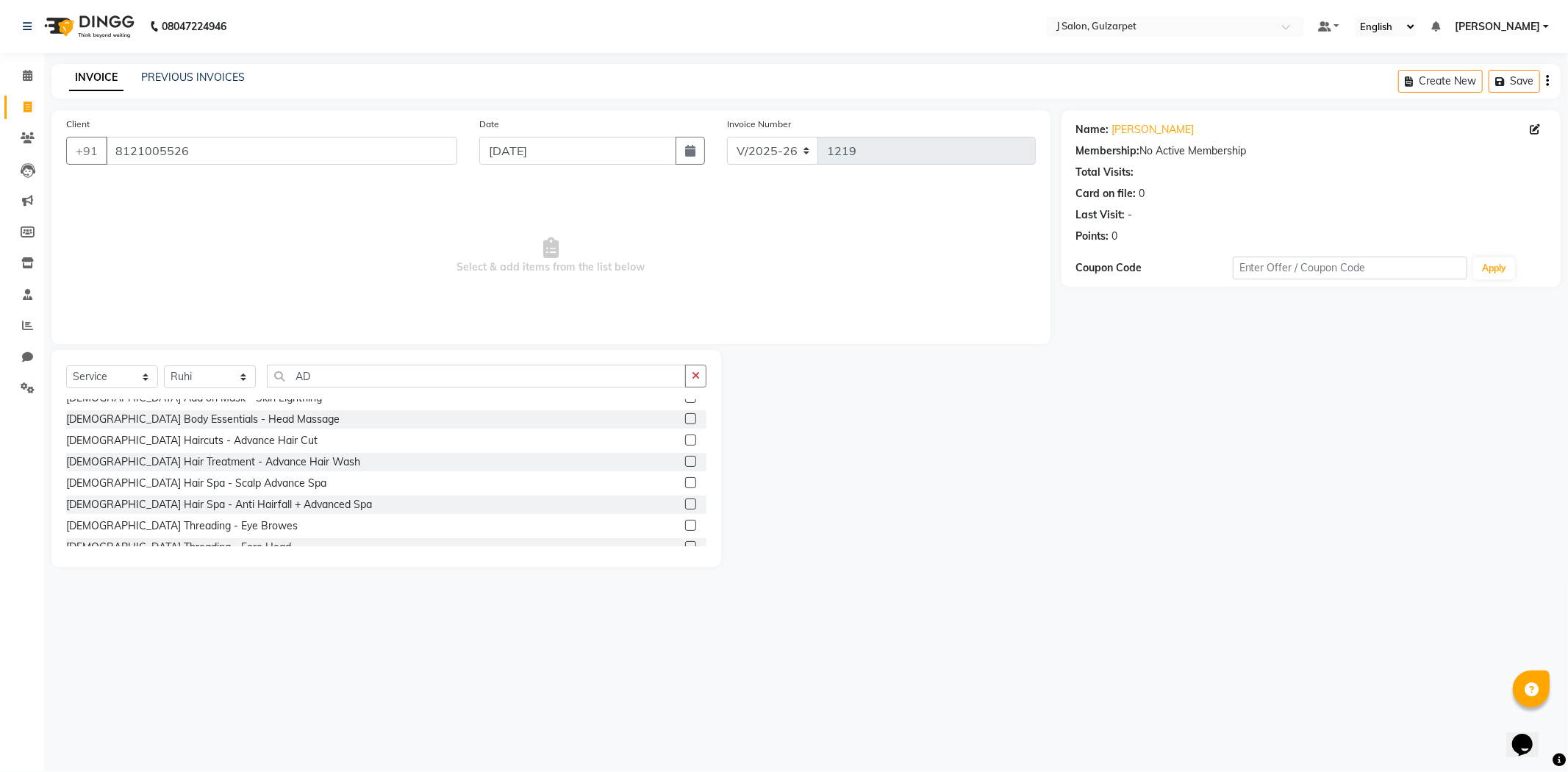
click at [685, 439] on label at bounding box center [690, 440] width 11 height 11
click at [685, 439] on input "checkbox" at bounding box center [689, 441] width 10 height 10
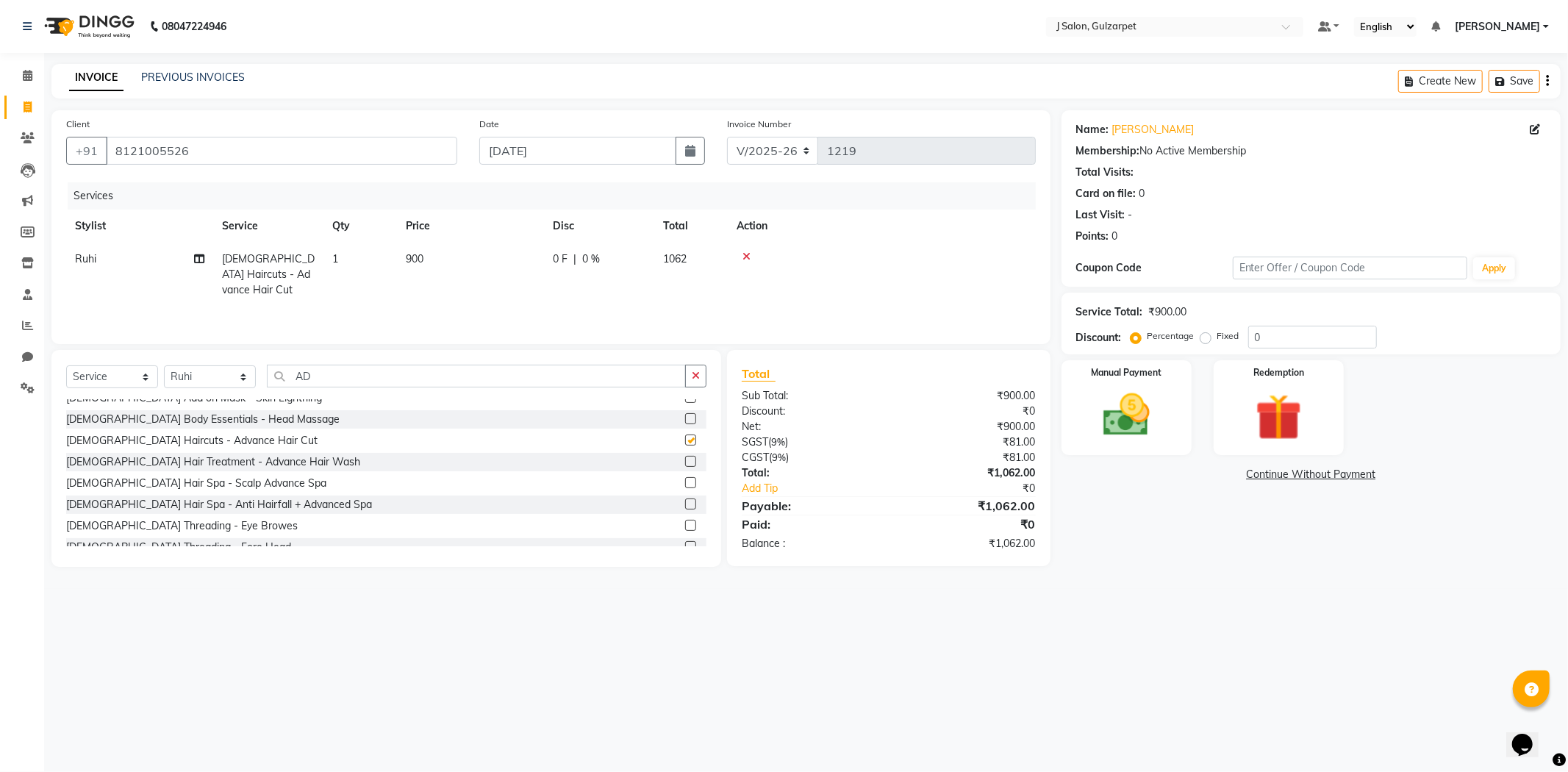
checkbox input "false"
click at [1270, 331] on input "0" at bounding box center [1312, 337] width 128 height 22
type input "10.35"
click at [1123, 395] on img at bounding box center [1127, 416] width 79 height 56
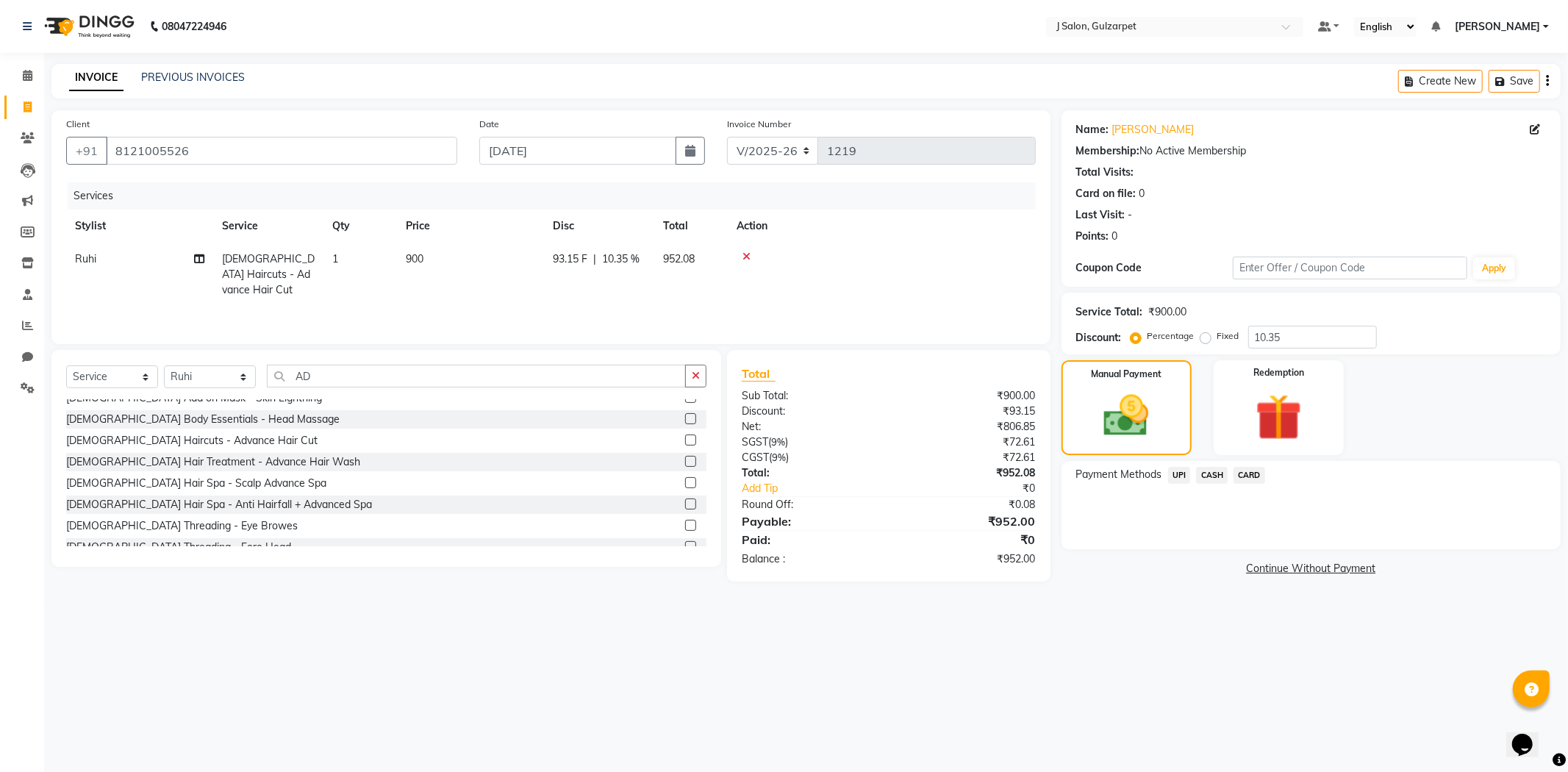
click at [1218, 475] on span "CASH" at bounding box center [1212, 475] width 31 height 17
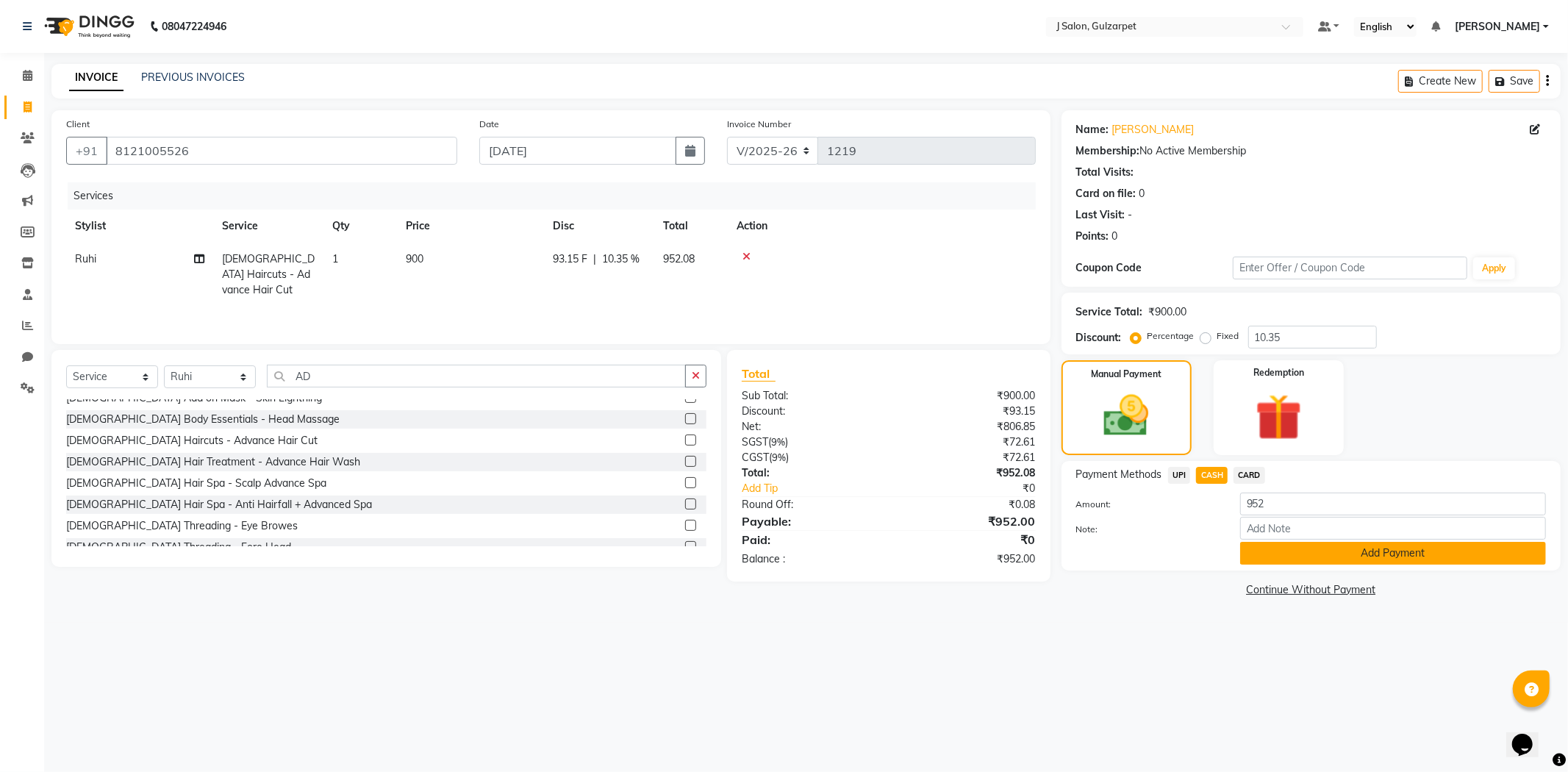
click at [1392, 554] on button "Add Payment" at bounding box center [1393, 553] width 306 height 22
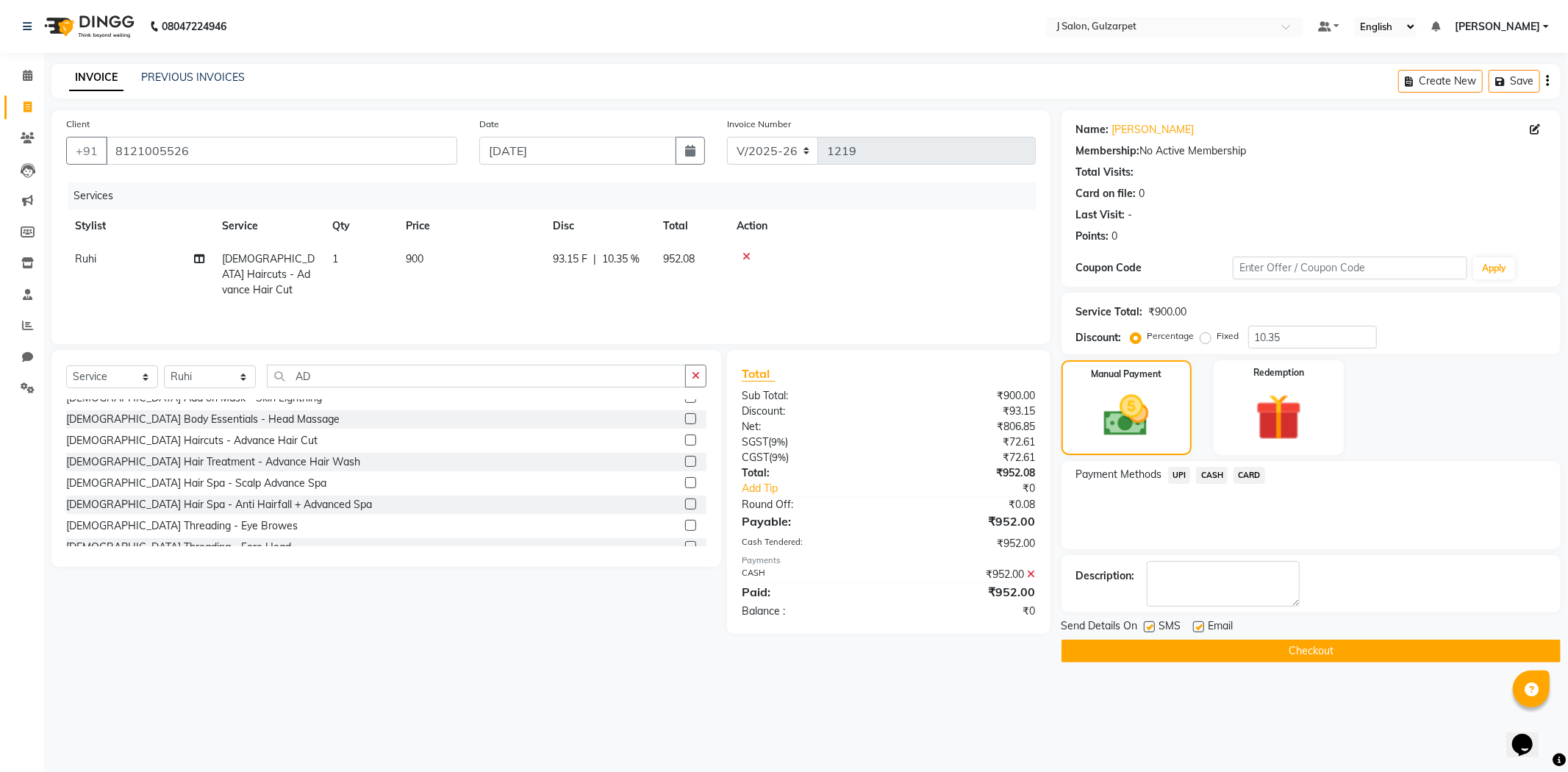
click at [1291, 647] on button "Checkout" at bounding box center [1311, 651] width 499 height 22
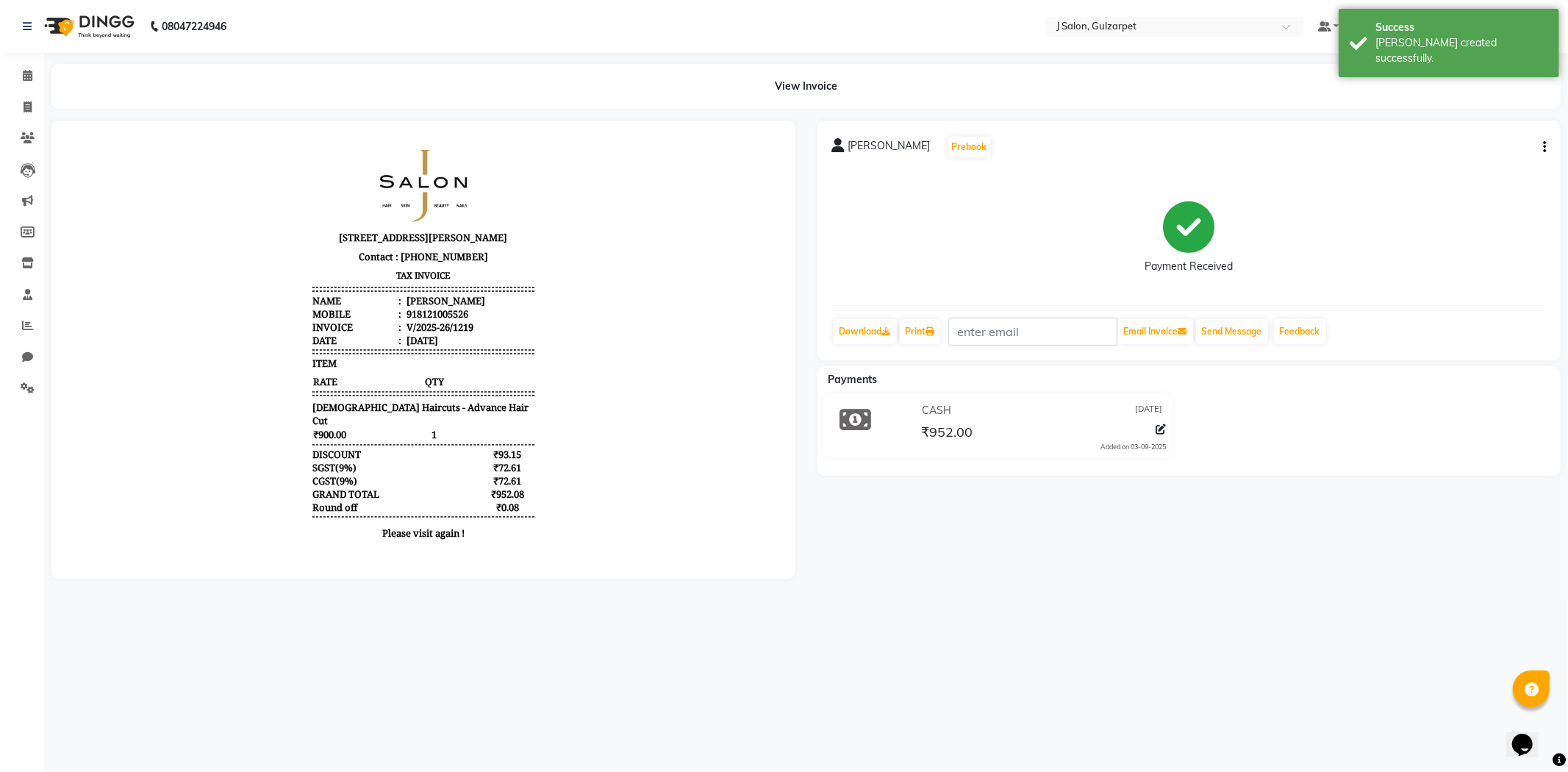
click at [399, 677] on div "08047224946 Select Location × J Salon, Gulzarpet Default Panel My Panel English…" at bounding box center [784, 386] width 1568 height 772
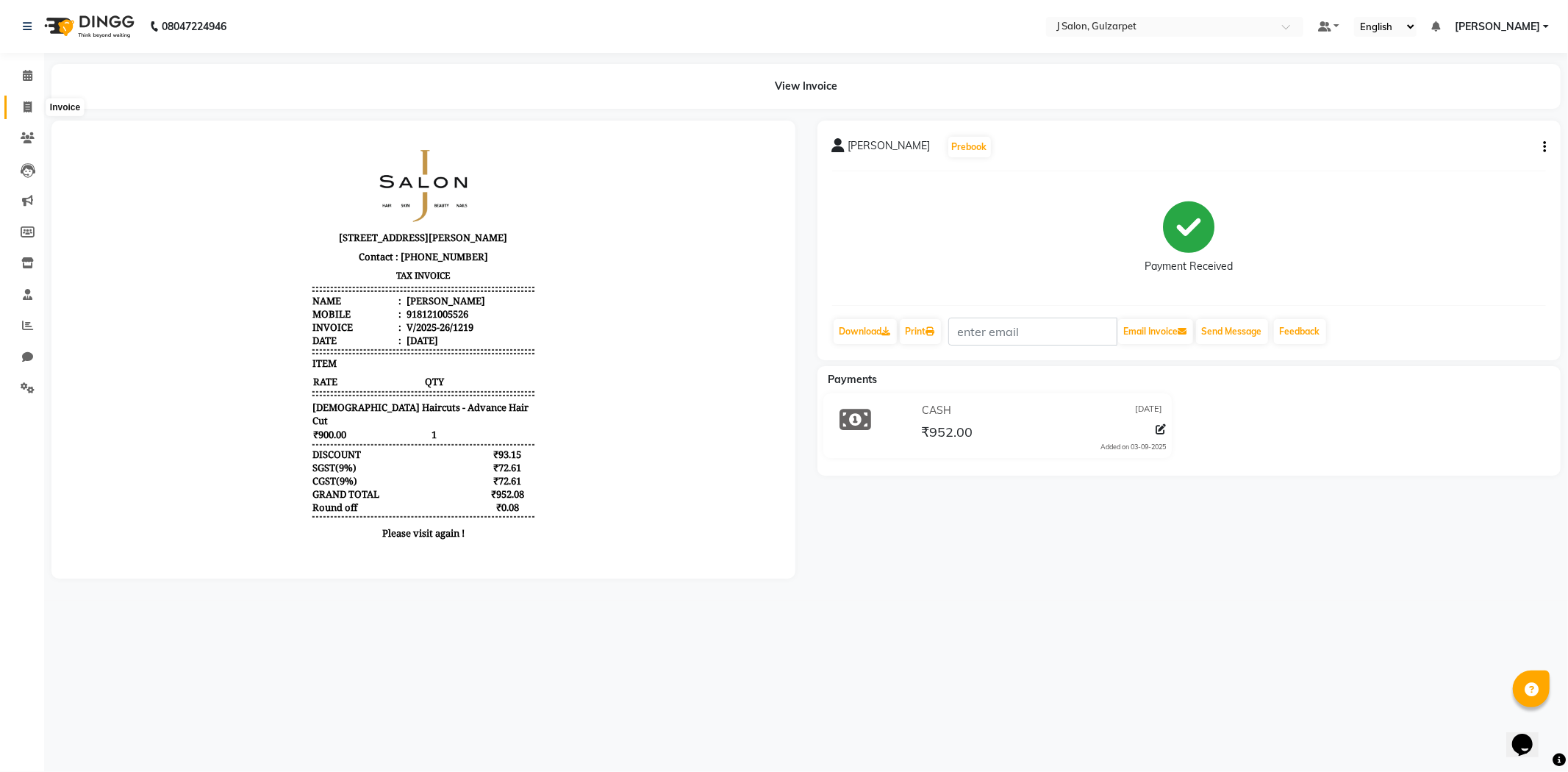
click at [31, 109] on icon at bounding box center [27, 107] width 8 height 11
select select "service"
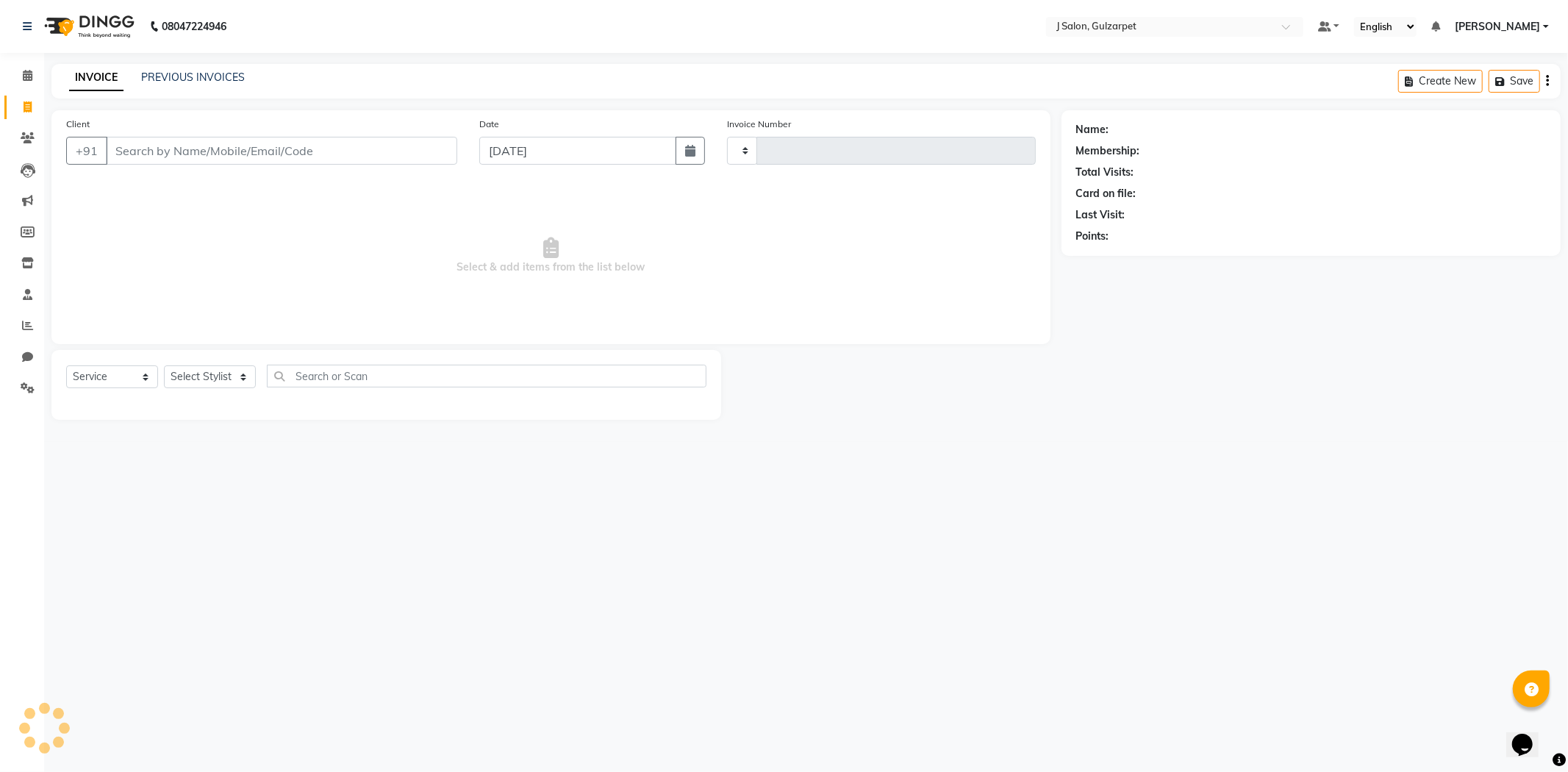
type input "1220"
select select "8558"
click at [208, 155] on input "Client" at bounding box center [282, 150] width 352 height 28
type input "8340802758"
click at [405, 155] on span "Add Client" at bounding box center [419, 151] width 58 height 14
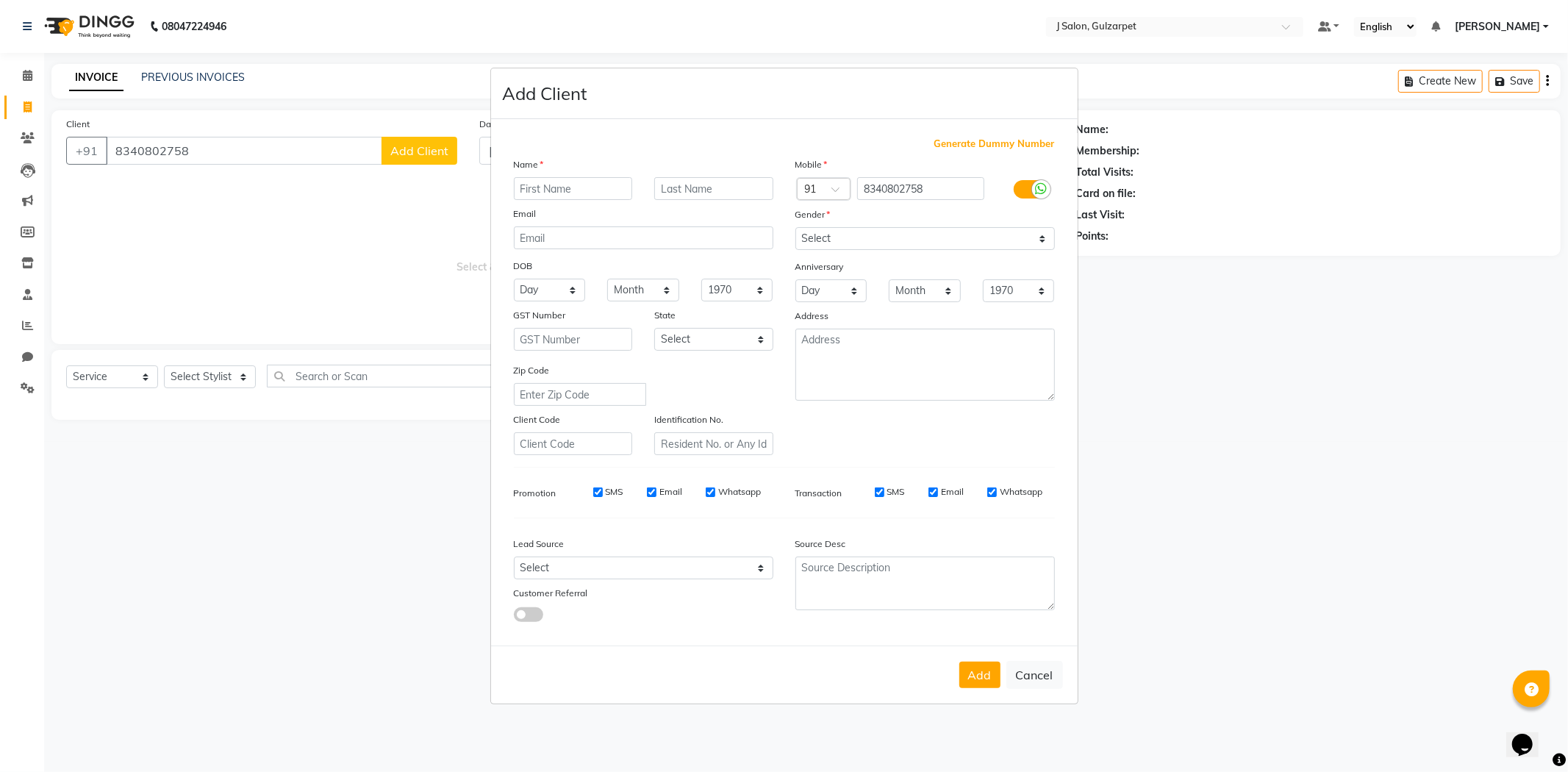
click at [555, 185] on input "text" at bounding box center [574, 188] width 119 height 22
type input "SAI"
click at [715, 197] on input "text" at bounding box center [714, 188] width 119 height 22
type input "CHARAN"
click at [902, 230] on select "Select Male Female Other Prefer Not To Say" at bounding box center [924, 238] width 259 height 22
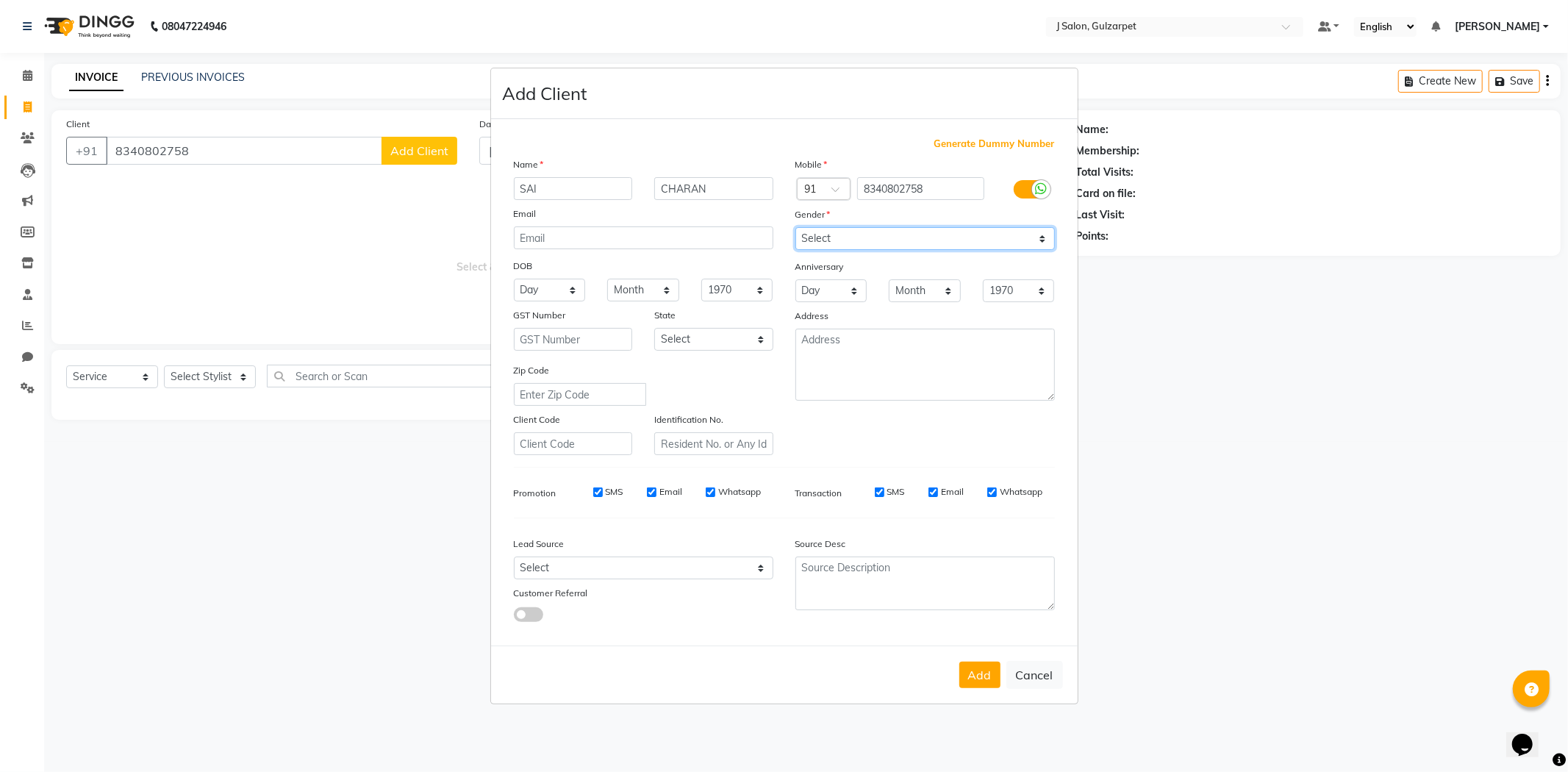
select select "male"
click at [795, 227] on select "Select Male Female Other Prefer Not To Say" at bounding box center [924, 238] width 259 height 22
click at [982, 692] on div "Add Cancel" at bounding box center [784, 674] width 587 height 58
click at [981, 673] on button "Add" at bounding box center [980, 674] width 41 height 26
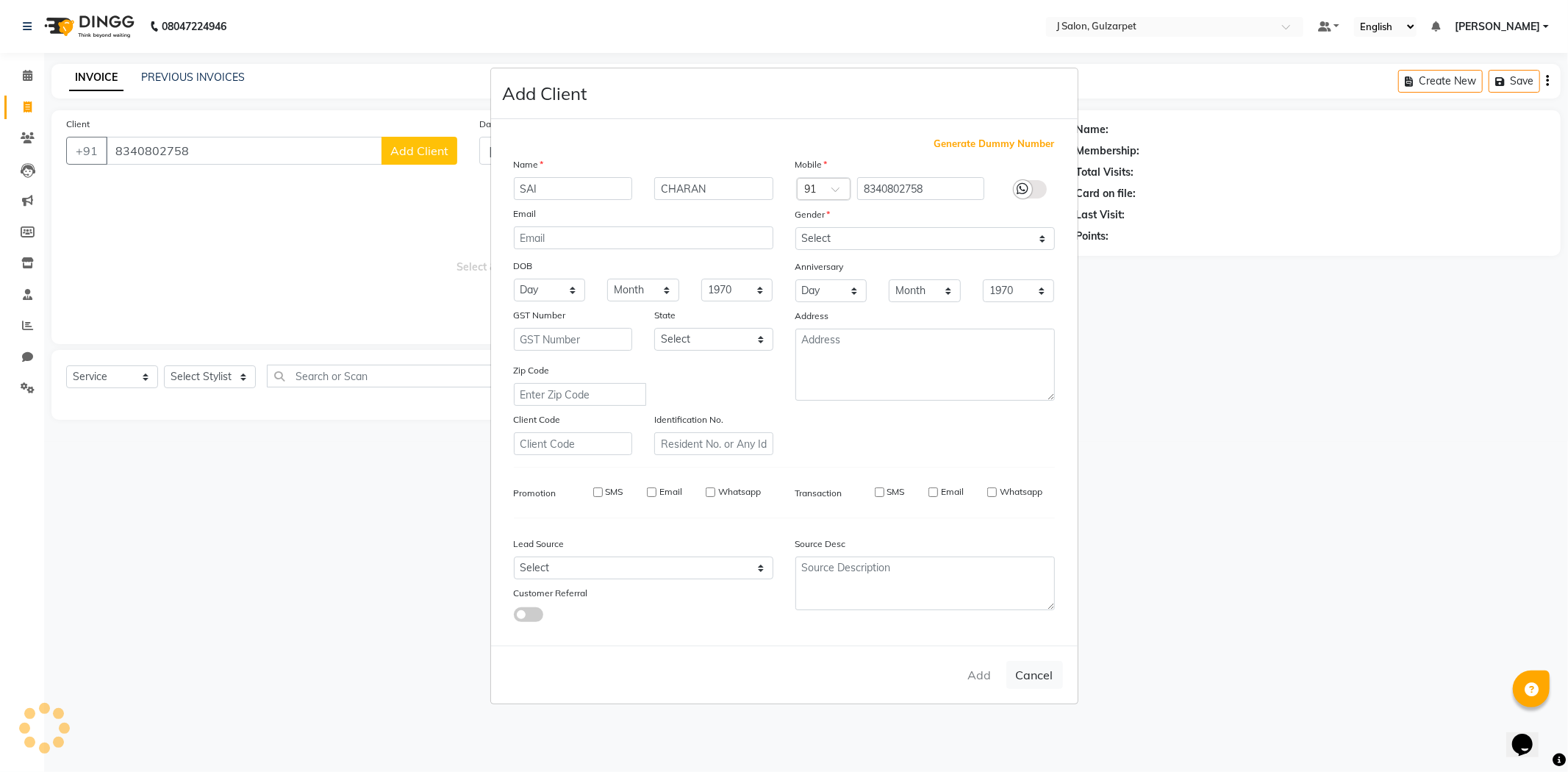
select select
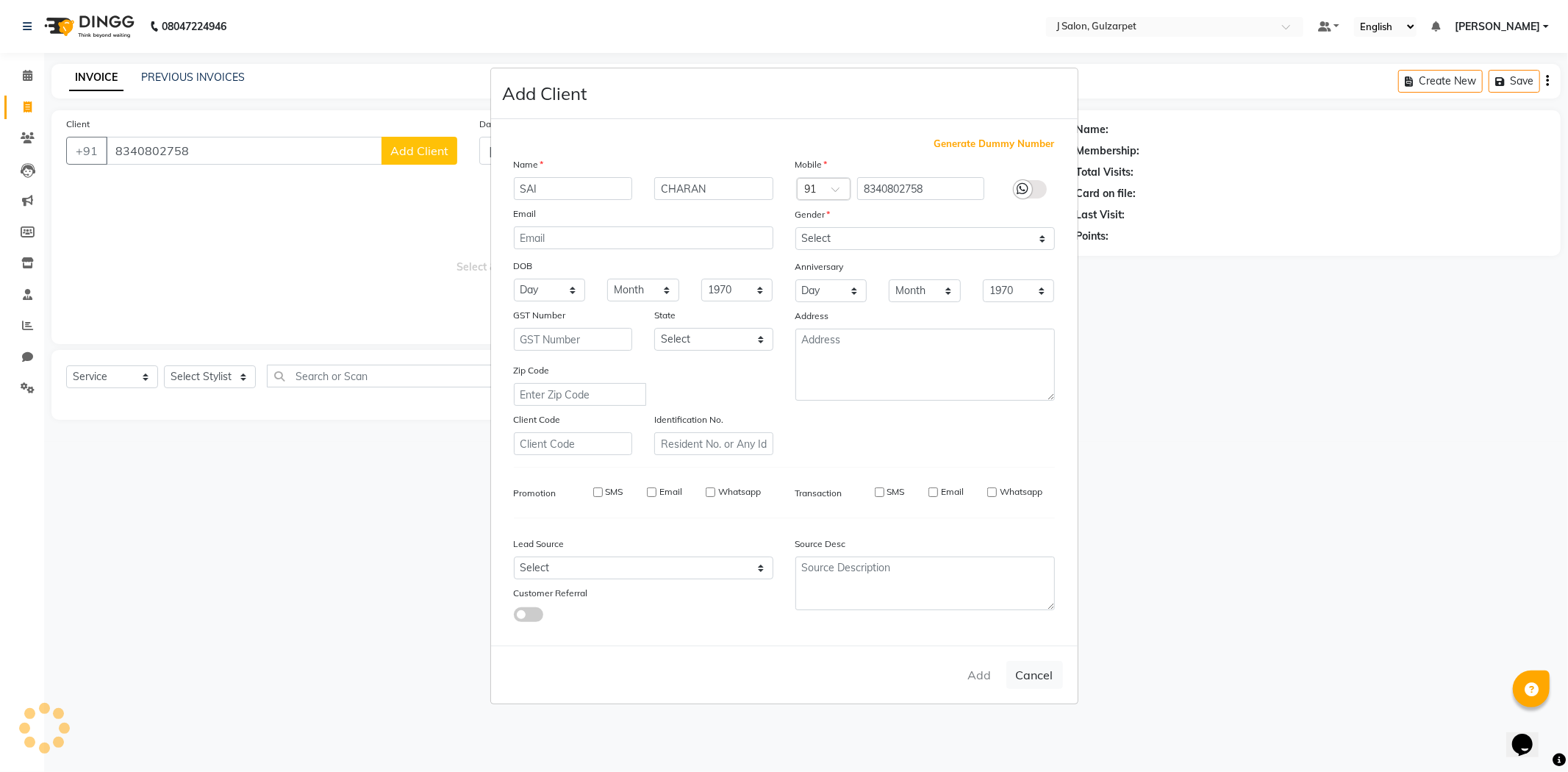
select select
checkbox input "false"
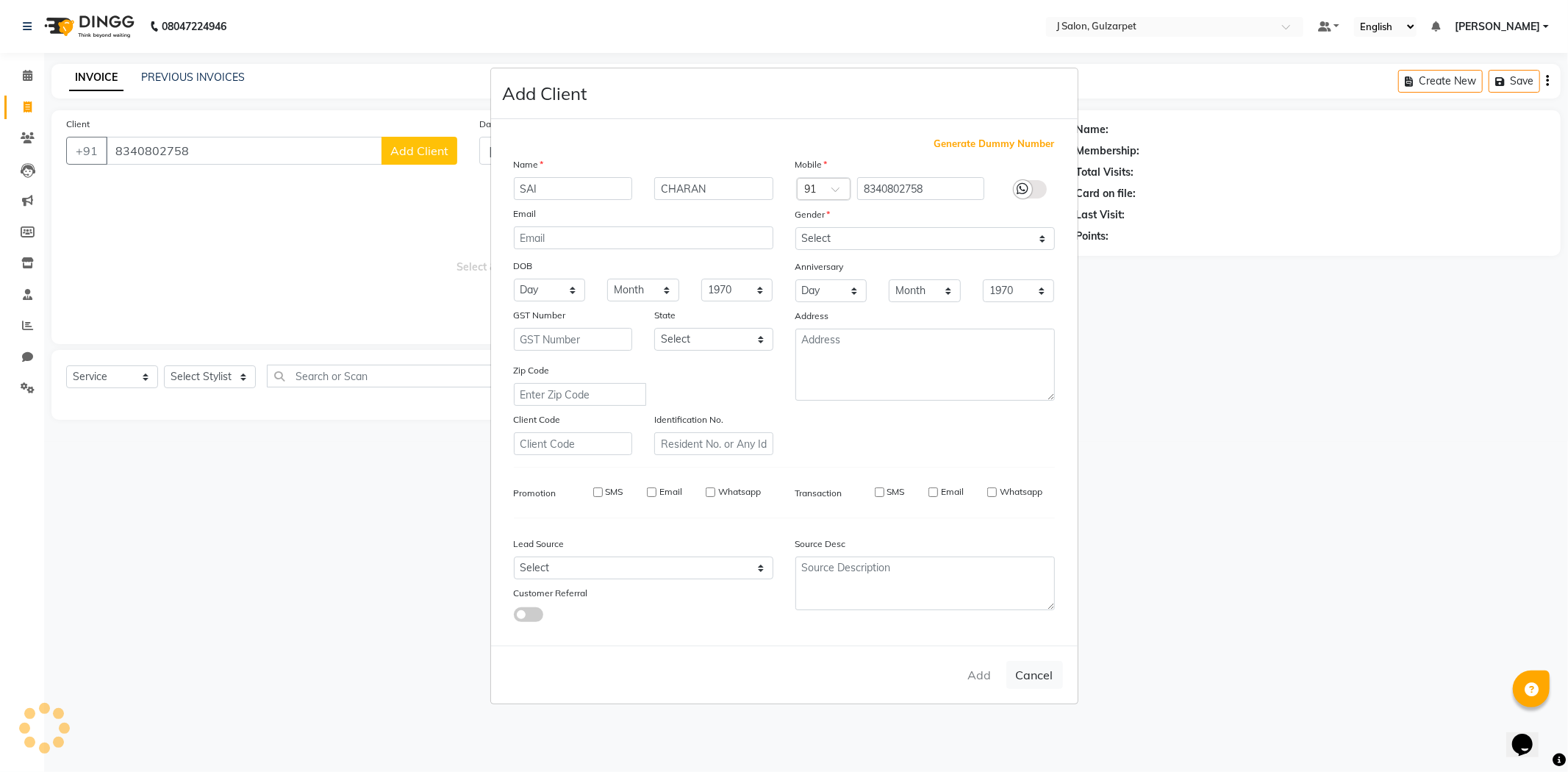
checkbox input "false"
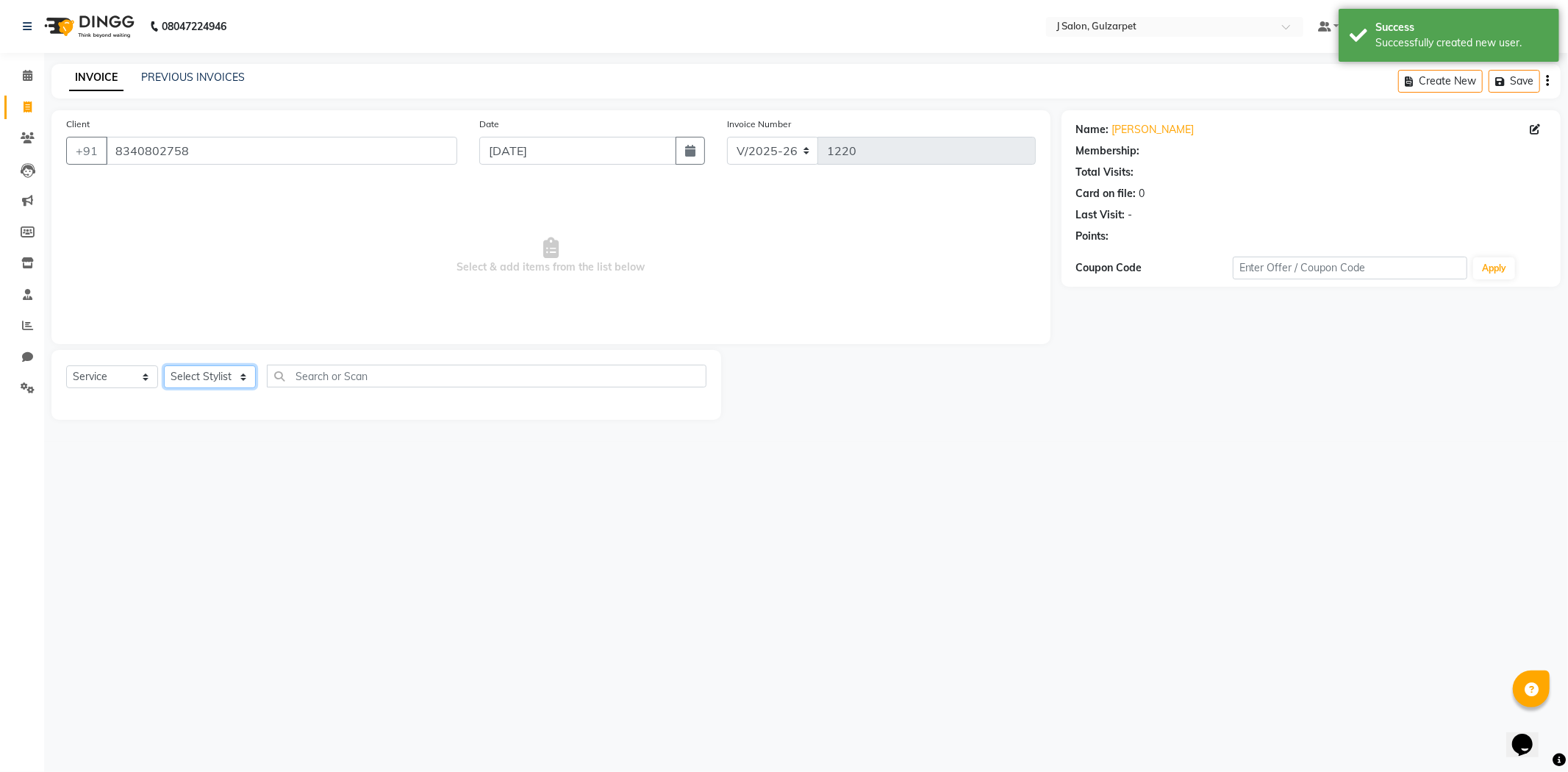
click at [207, 373] on select "Select Stylist Admin ARIF Choden Eliza Faeem FURKAN Gulfam Keya kolimi RUBEENA …" at bounding box center [210, 376] width 92 height 22
select select "84895"
click at [164, 366] on select "Select Stylist Admin ARIF Choden Eliza Faeem FURKAN Gulfam Keya kolimi RUBEENA …" at bounding box center [210, 376] width 92 height 22
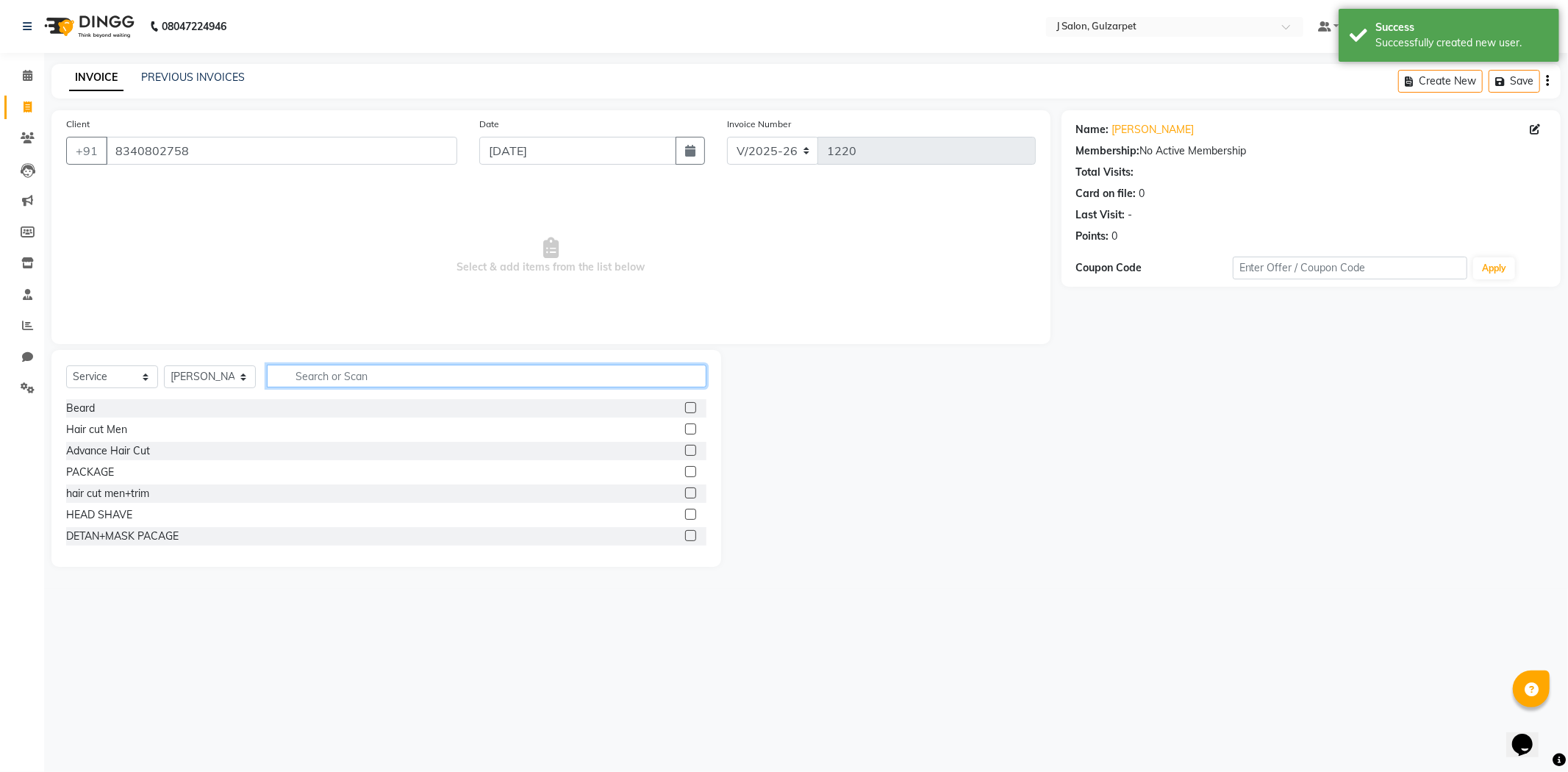
click at [337, 372] on input "text" at bounding box center [486, 375] width 440 height 22
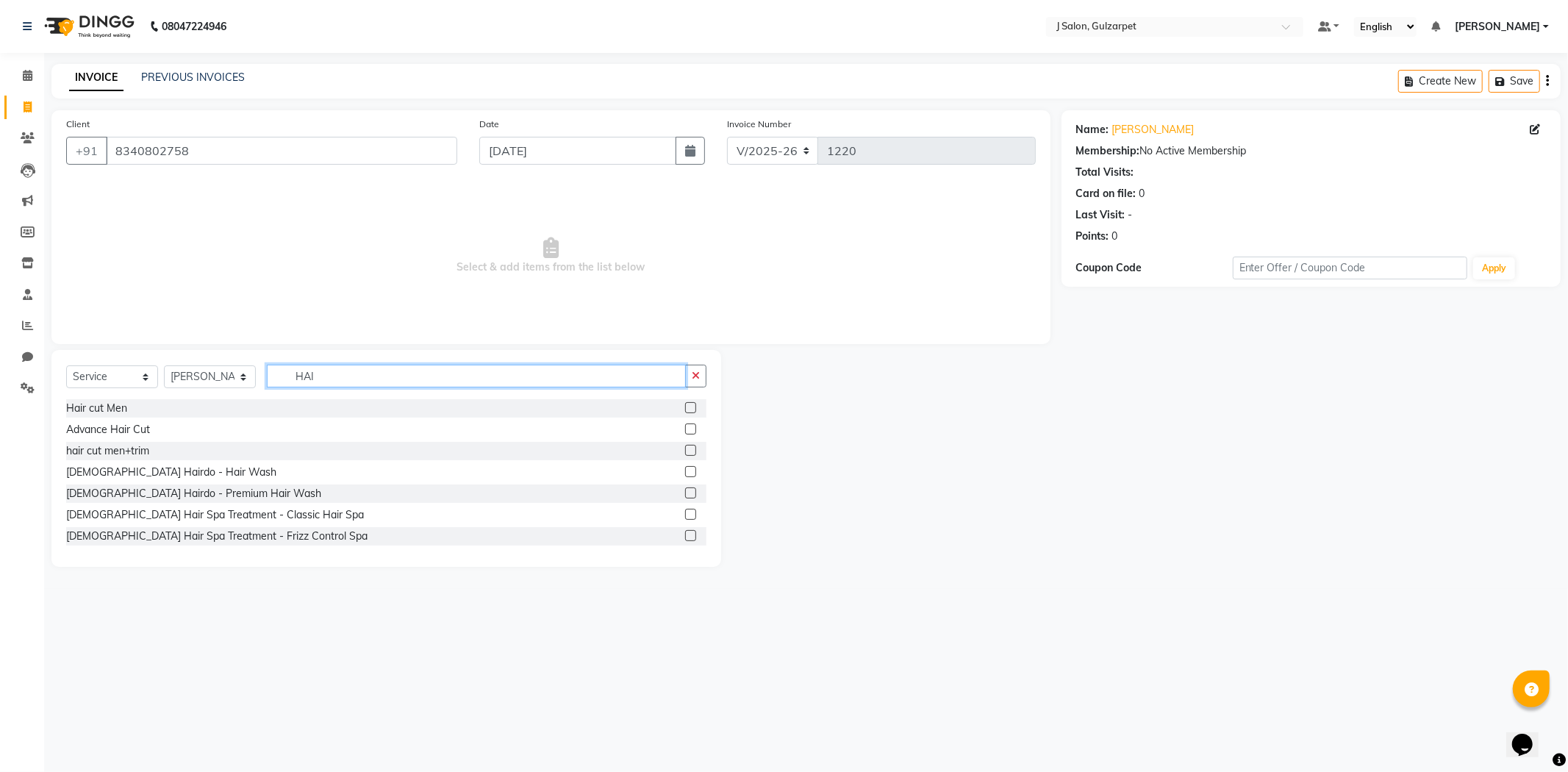
type input "HAI"
click at [685, 408] on label at bounding box center [690, 408] width 11 height 11
click at [685, 408] on input "checkbox" at bounding box center [689, 408] width 10 height 10
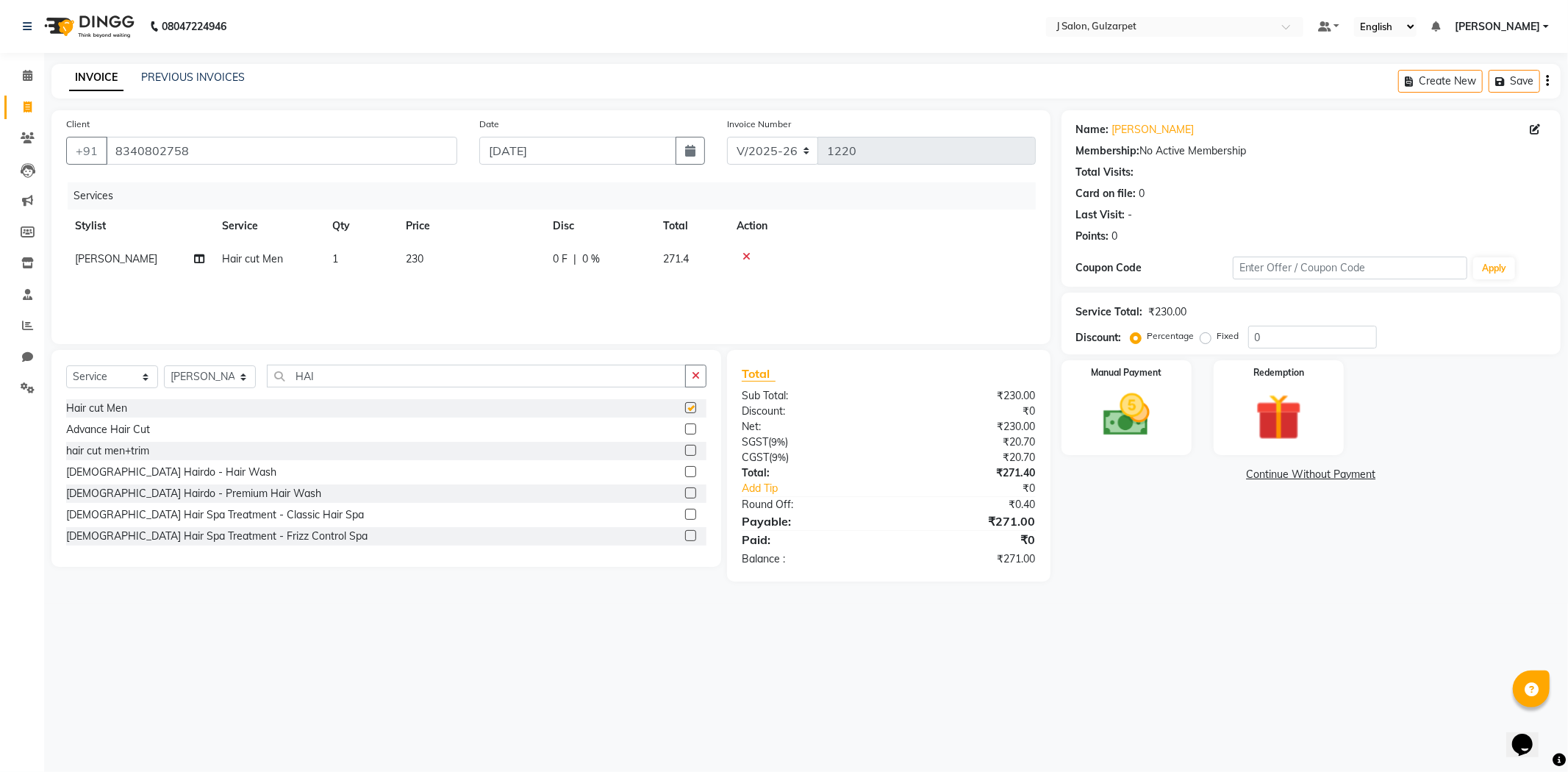
checkbox input "false"
click at [494, 380] on input "HAI" at bounding box center [476, 375] width 419 height 22
type input "H"
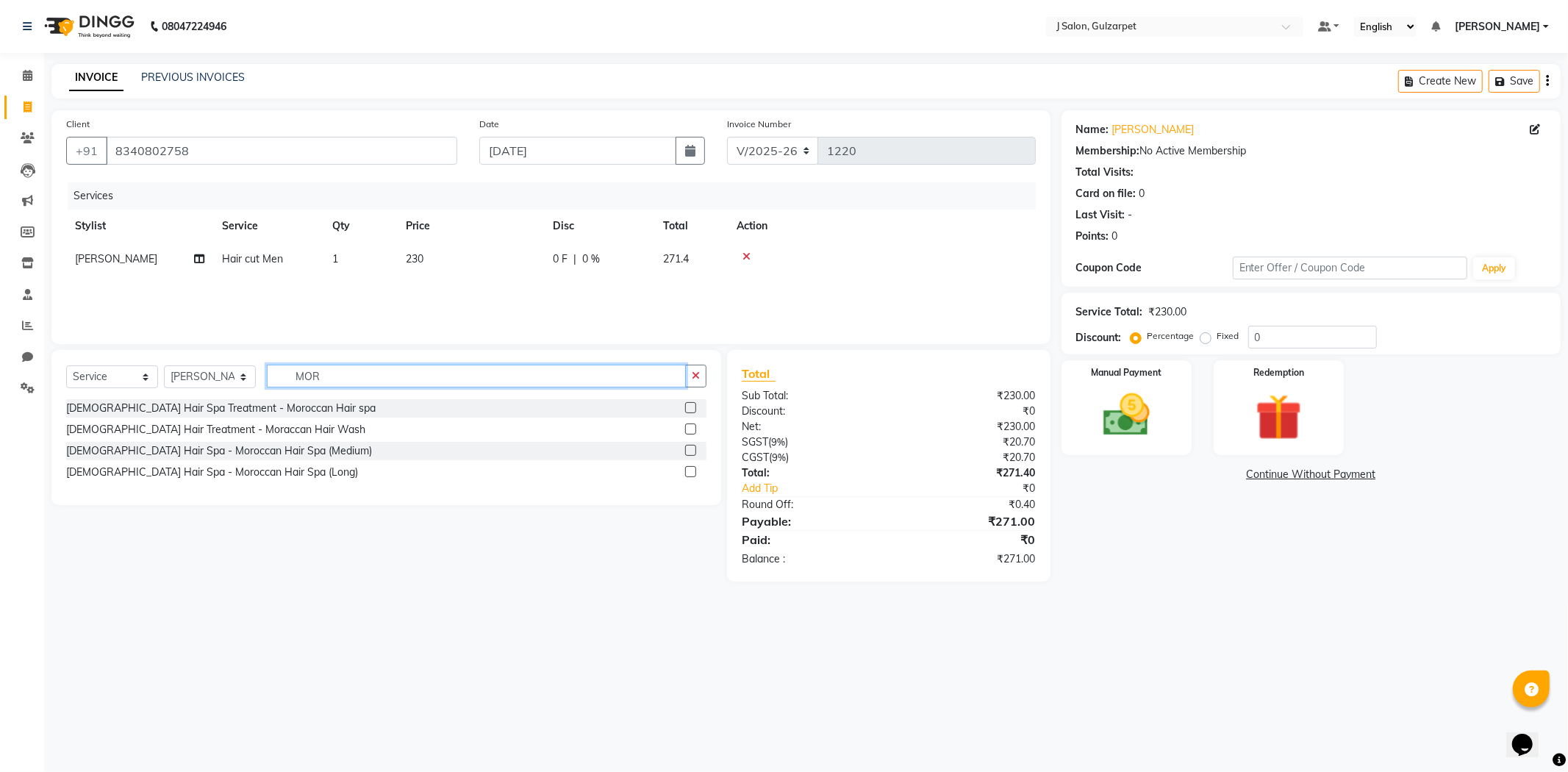
type input "MOR"
click at [691, 429] on label at bounding box center [690, 429] width 11 height 11
click at [691, 429] on input "checkbox" at bounding box center [689, 429] width 10 height 10
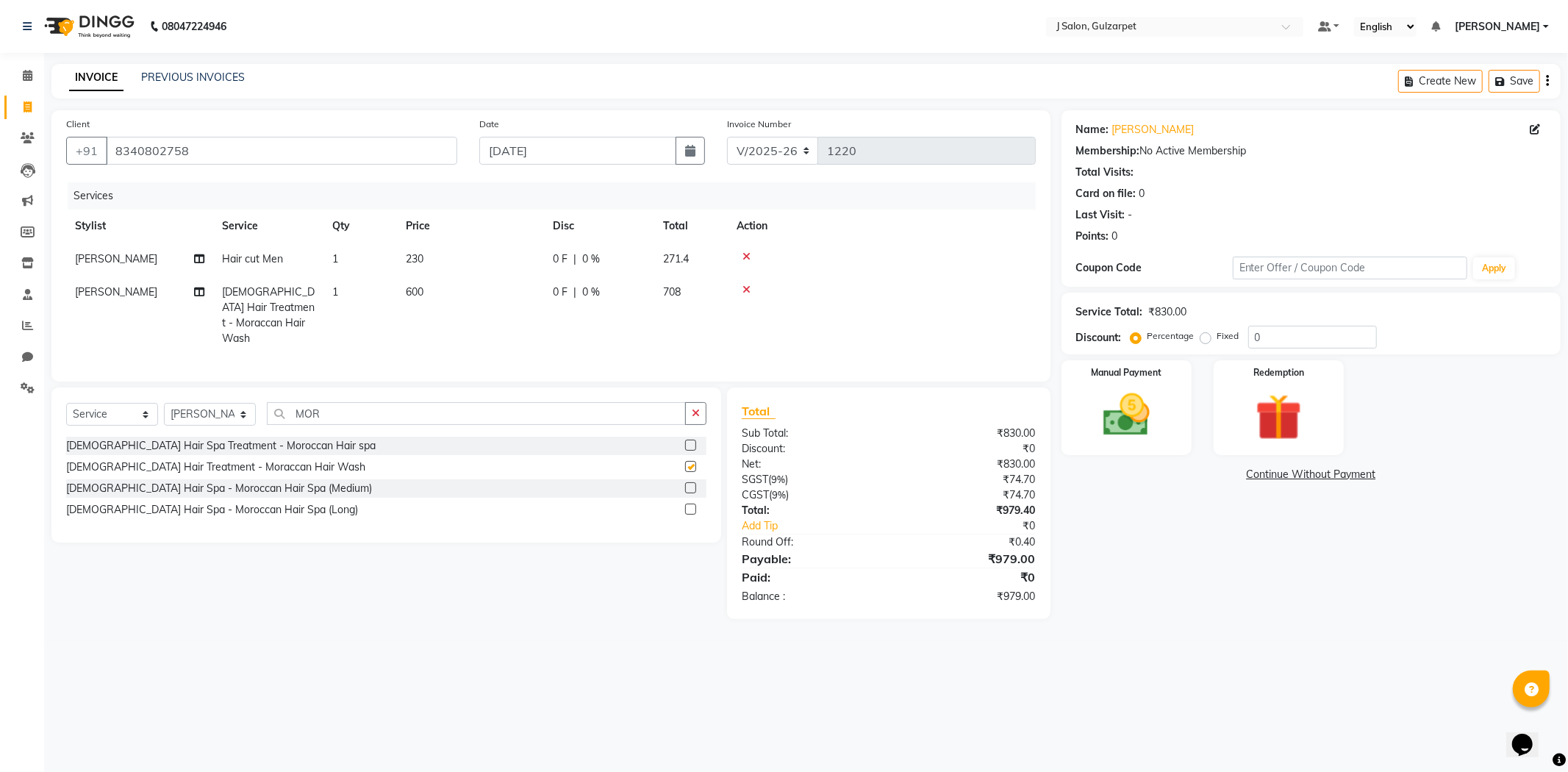
checkbox input "false"
click at [414, 290] on span "600" at bounding box center [415, 292] width 18 height 13
select select "84895"
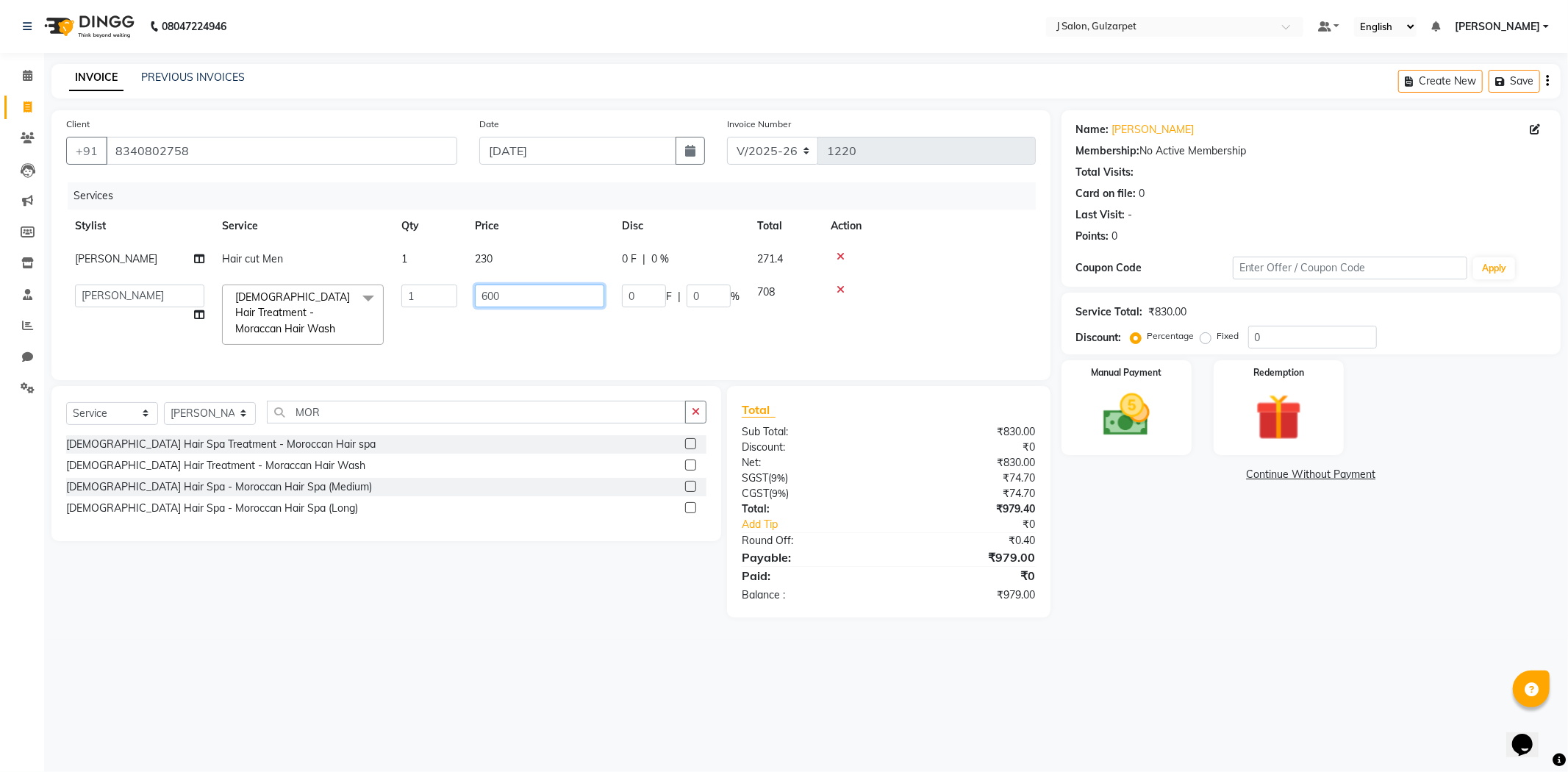
click at [504, 294] on input "600" at bounding box center [539, 295] width 129 height 22
type input "6"
type input "150"
click at [561, 320] on tr "Admin ARIF Choden Eliza Faeem FURKAN Gulfam Keya kolimi RUBEENA Munazir Muzammi…" at bounding box center [551, 314] width 969 height 78
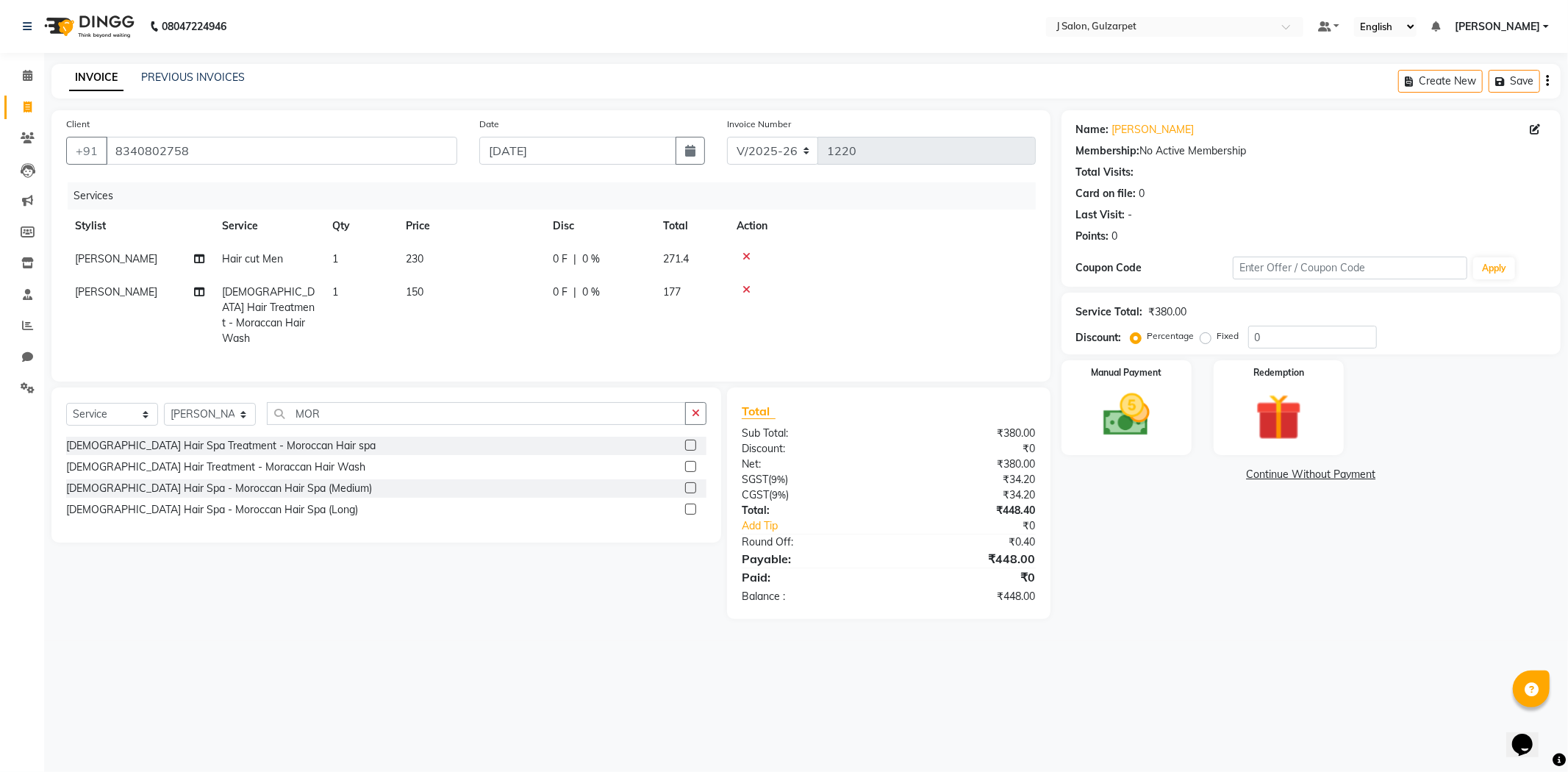
click at [416, 290] on span "150" at bounding box center [415, 292] width 18 height 13
select select "84895"
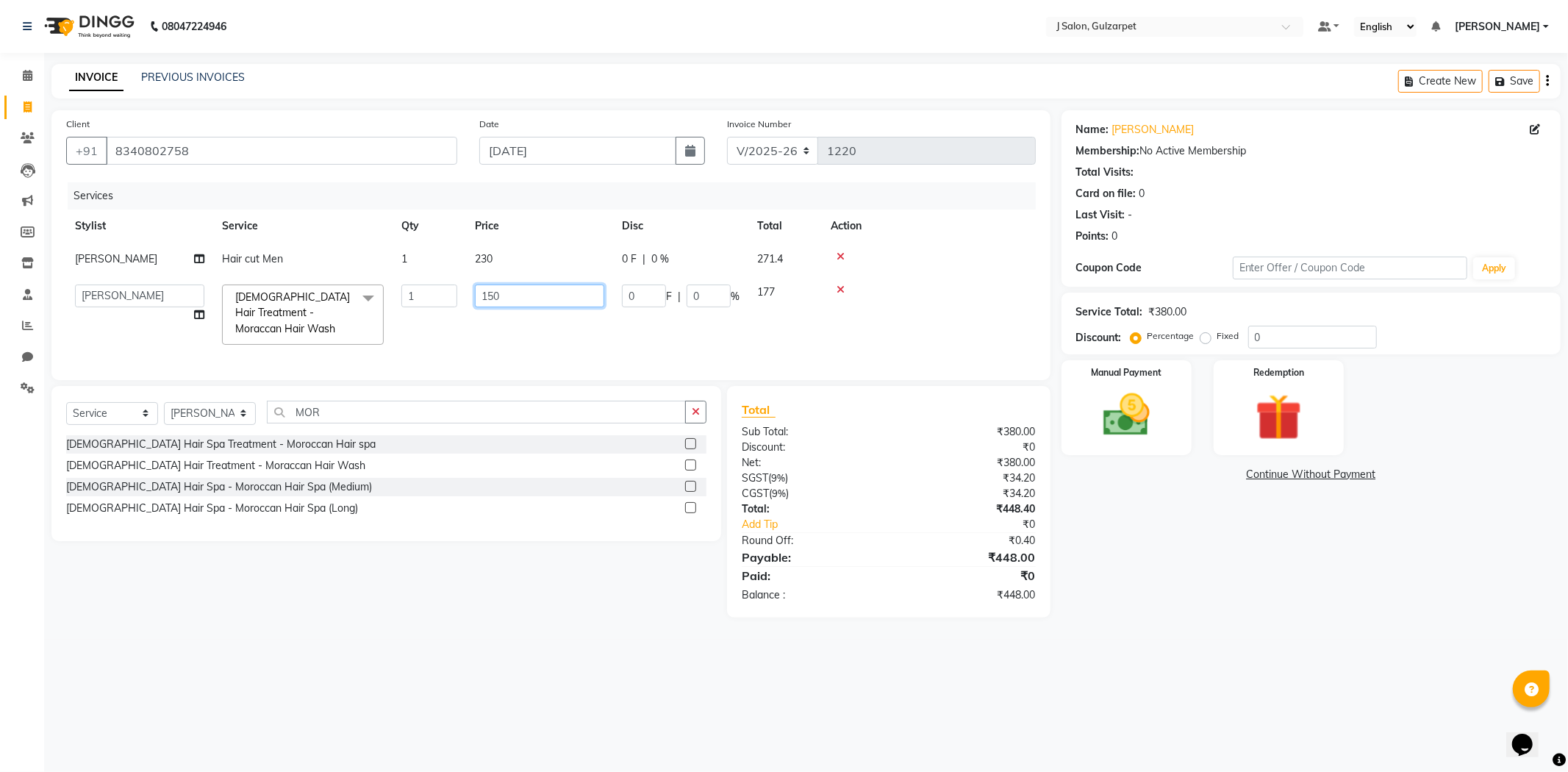
click at [514, 293] on input "150" at bounding box center [539, 295] width 129 height 22
type input "1"
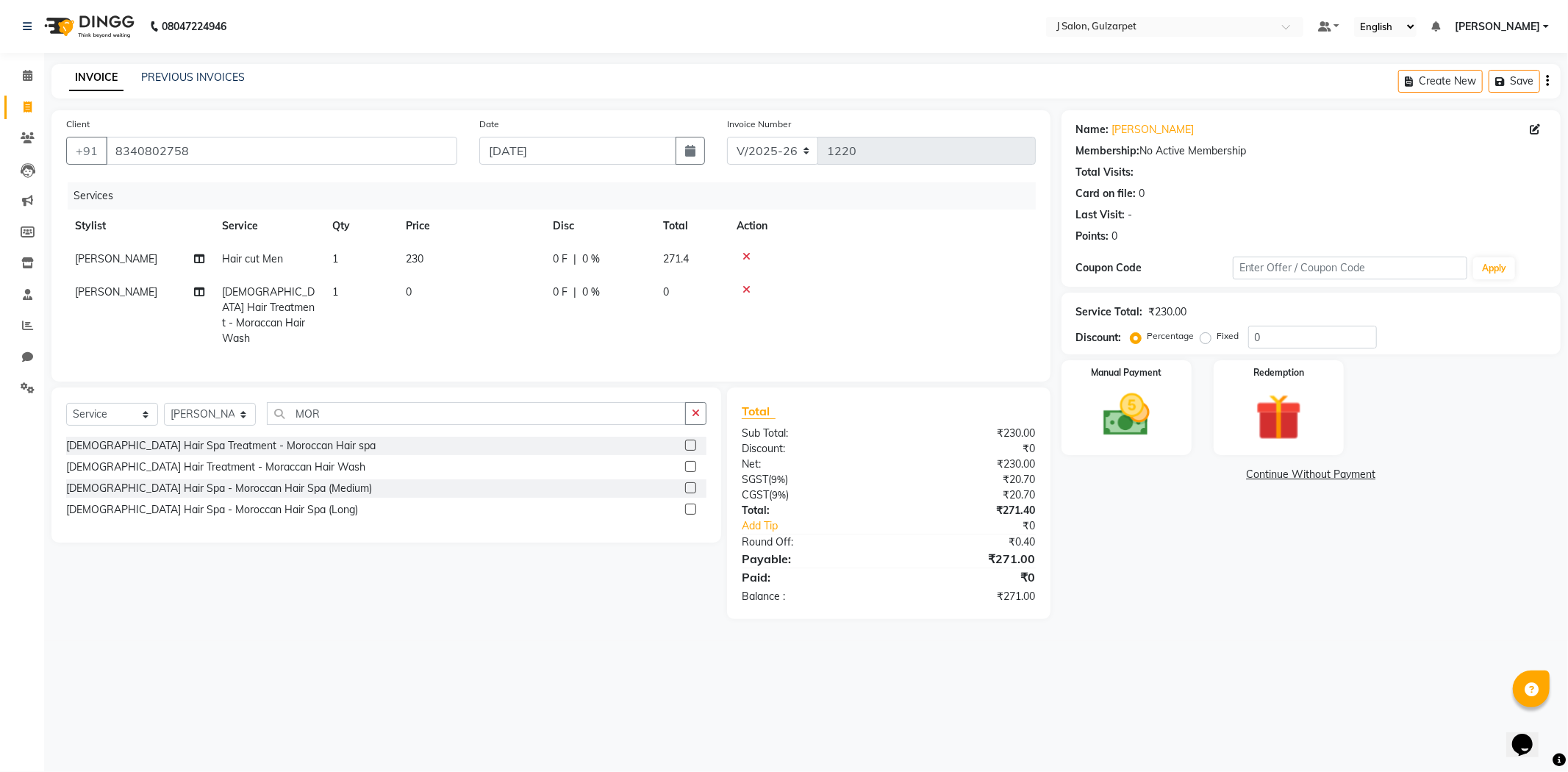
click at [414, 286] on td "0" at bounding box center [470, 315] width 147 height 79
select select "84895"
click at [518, 297] on input "0" at bounding box center [539, 295] width 129 height 22
type input "150"
click at [658, 331] on tr "Muzammil Female Hair Treatment - Moraccan Hair Wash 1 150 0 F | 0 % 177" at bounding box center [551, 315] width 969 height 79
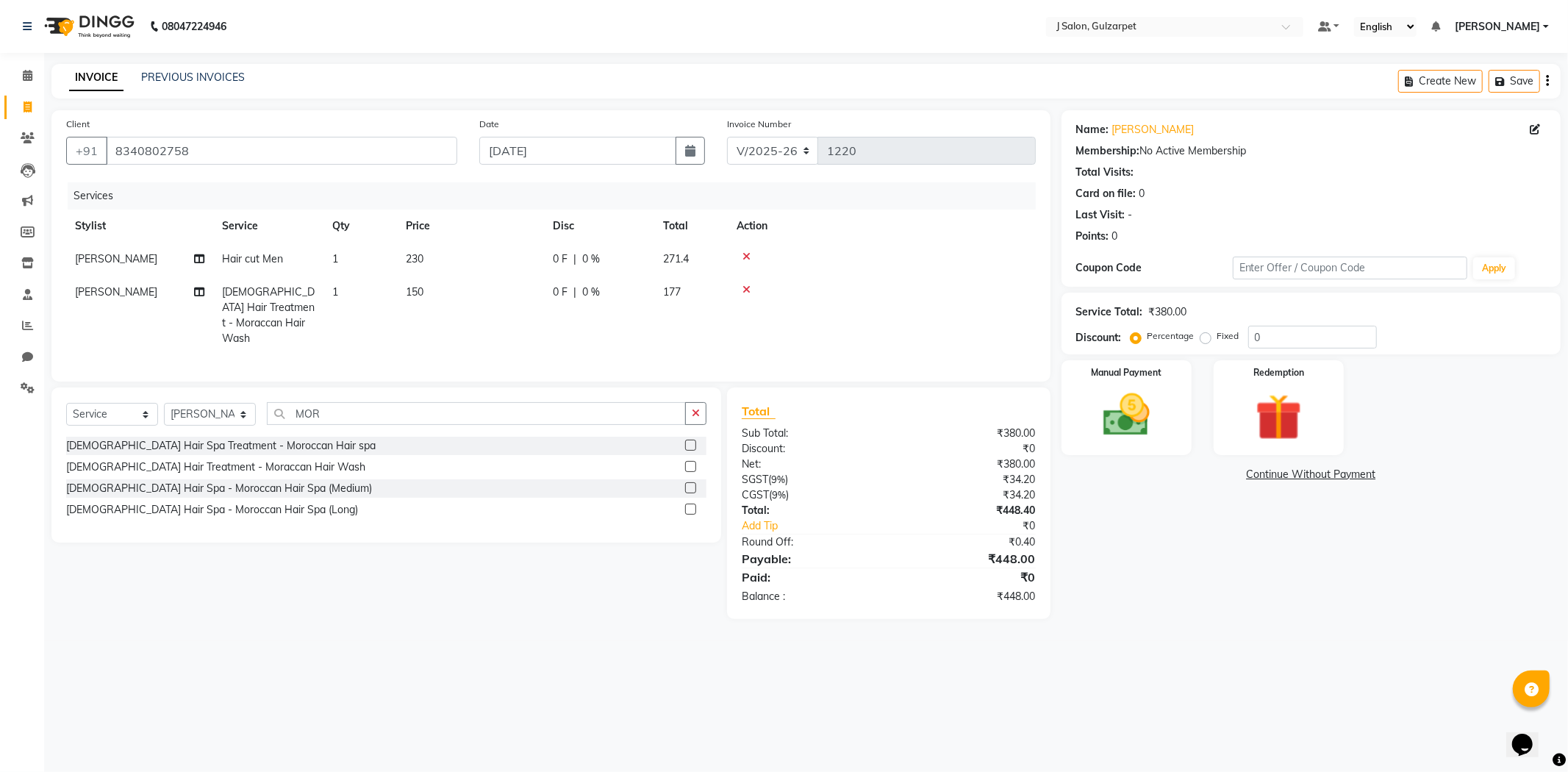
click at [746, 251] on icon at bounding box center [746, 256] width 8 height 10
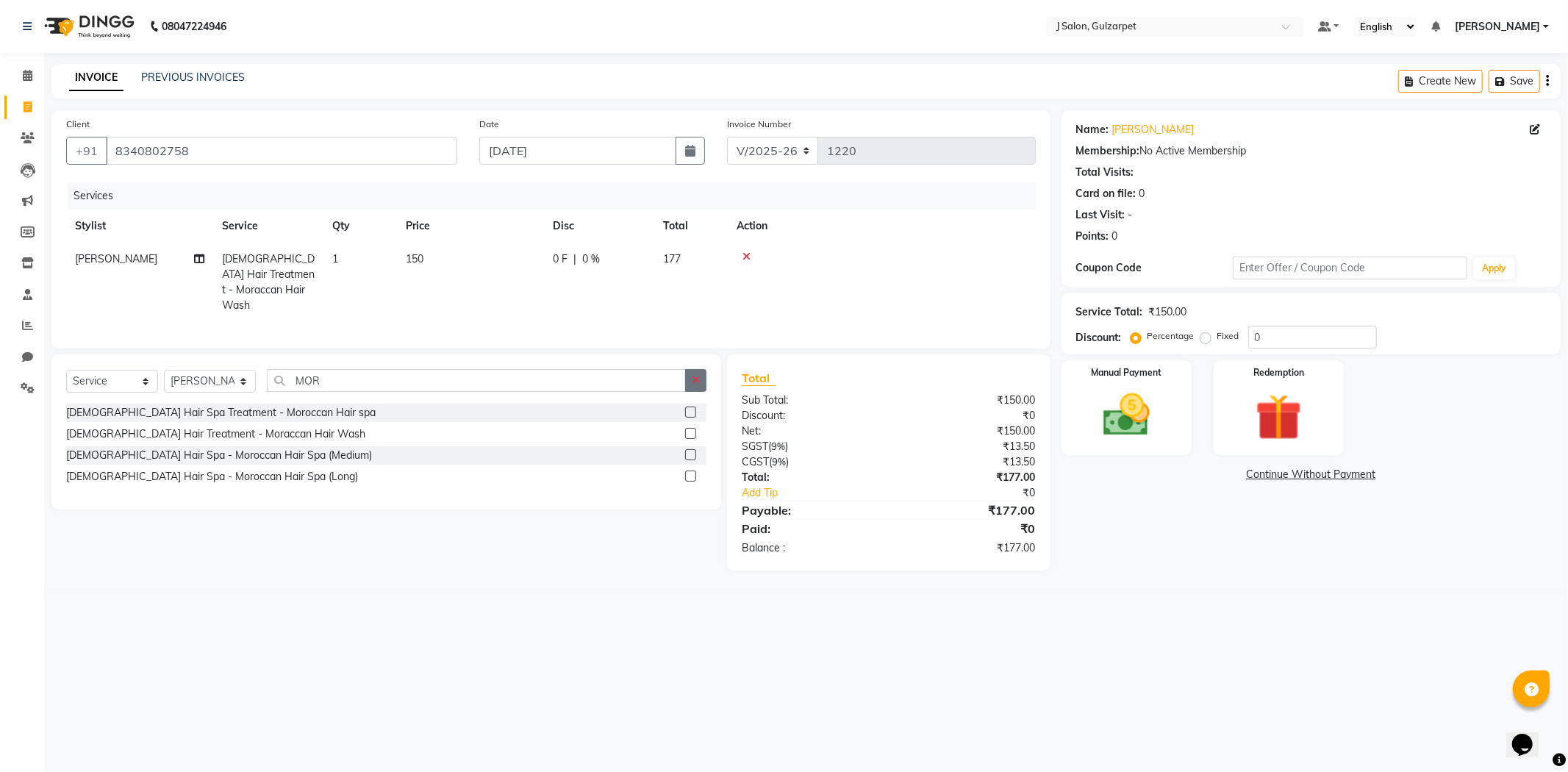
click at [702, 380] on button "button" at bounding box center [696, 380] width 22 height 22
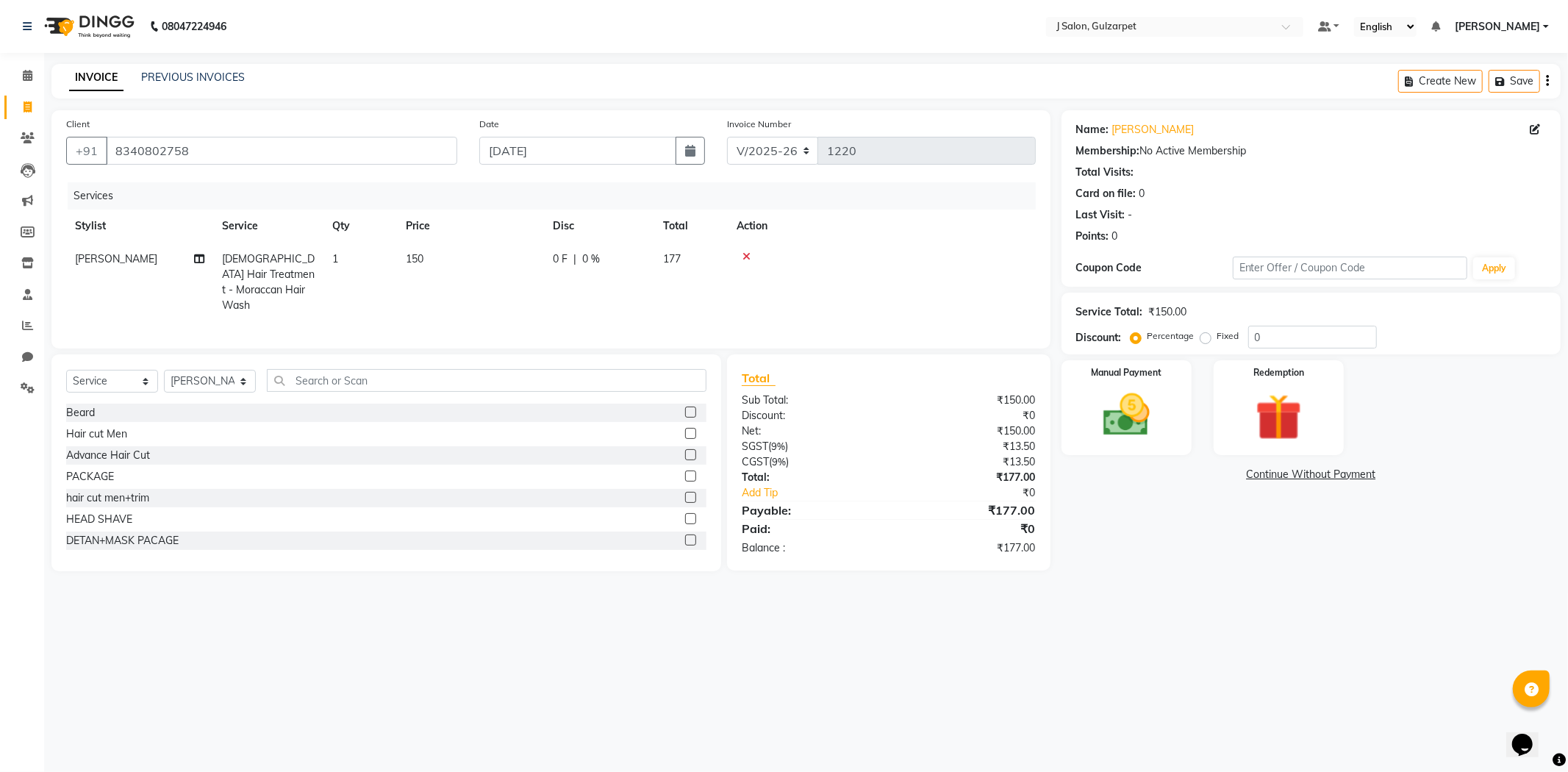
click at [685, 497] on label at bounding box center [690, 497] width 11 height 11
click at [685, 497] on input "checkbox" at bounding box center [689, 498] width 10 height 10
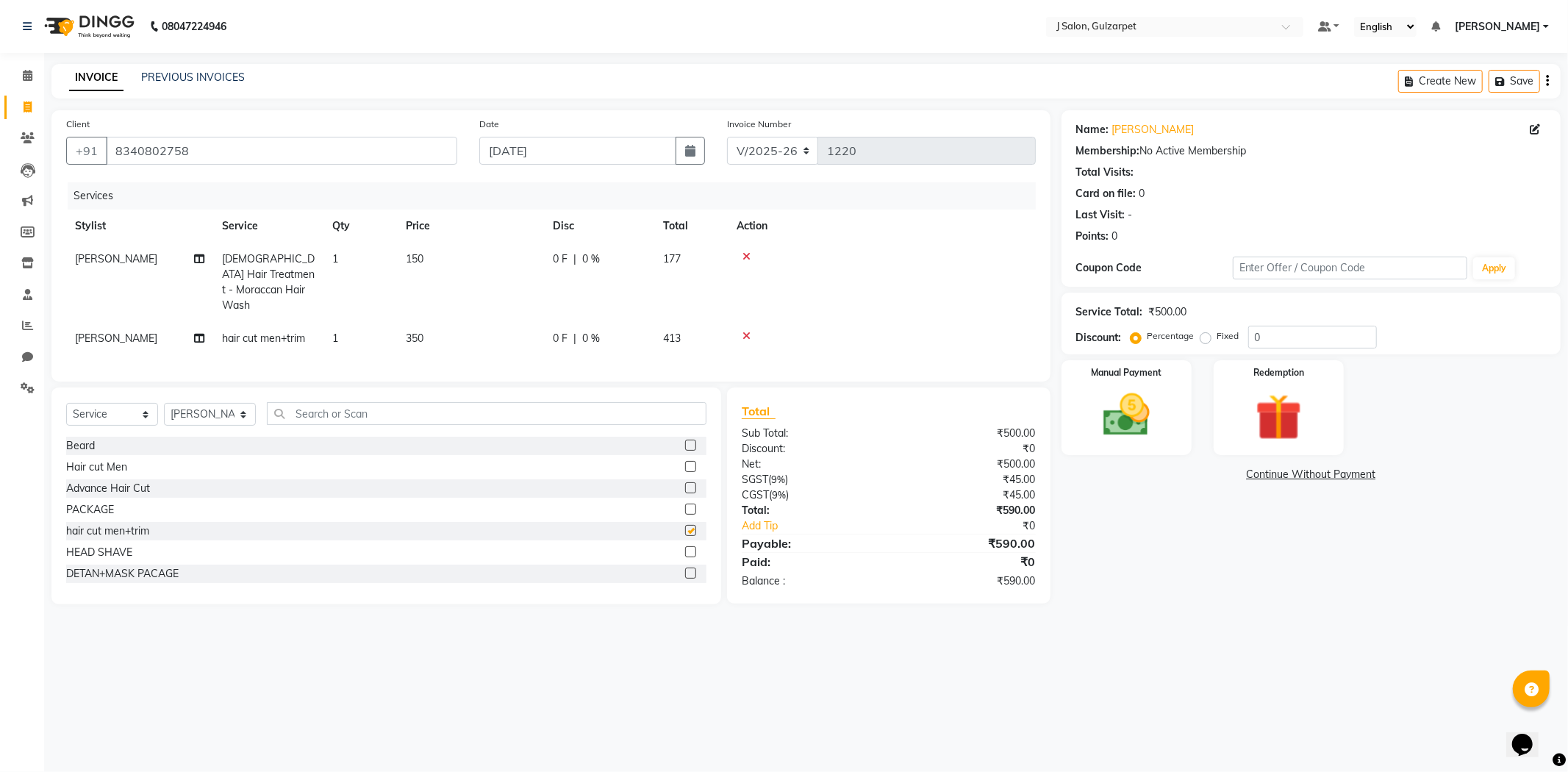
checkbox input "false"
click at [1141, 422] on img at bounding box center [1127, 416] width 79 height 56
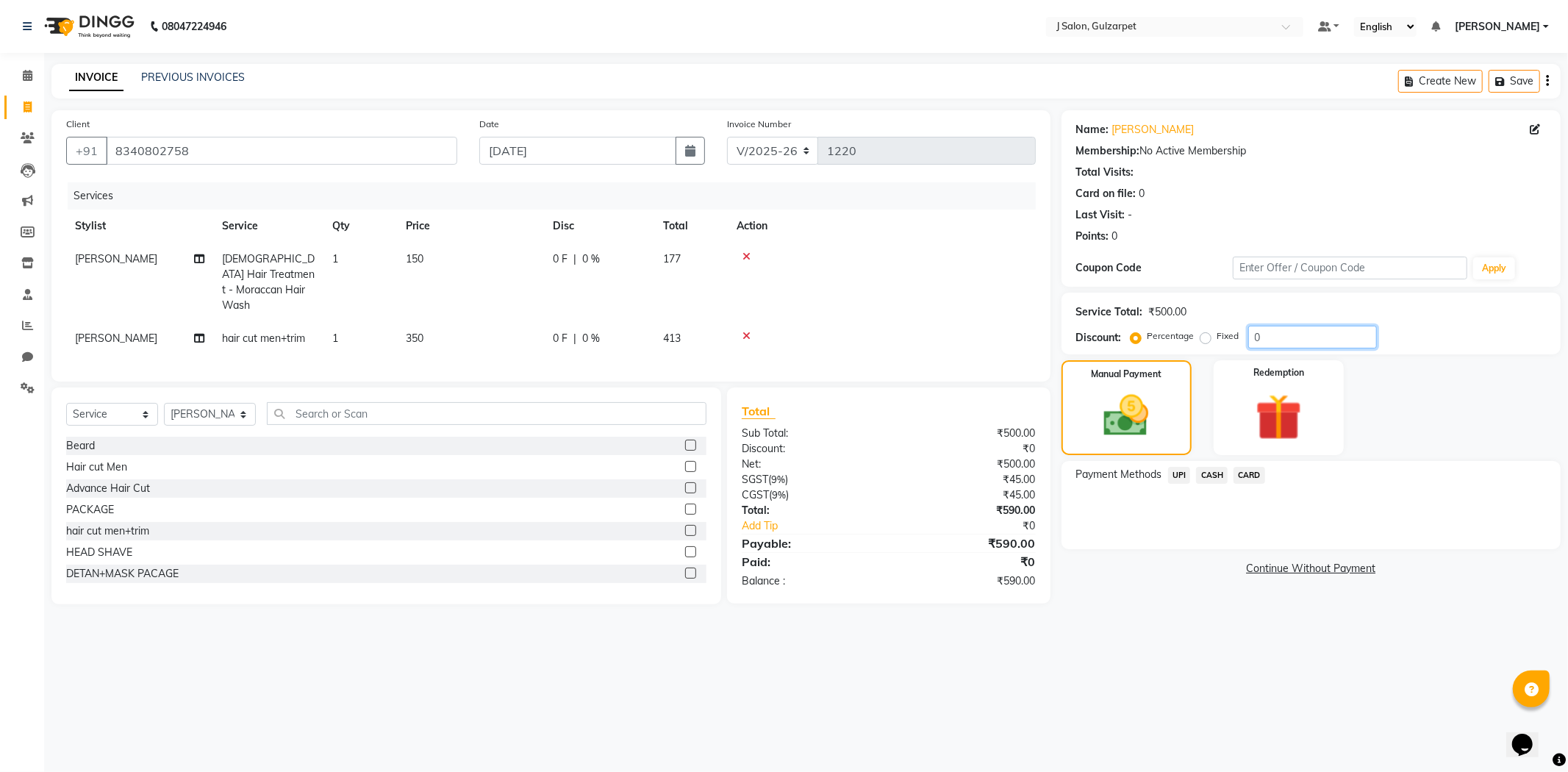
click at [1277, 332] on input "0" at bounding box center [1312, 337] width 128 height 22
type input "15.25"
click at [1187, 476] on span "UPI" at bounding box center [1179, 475] width 22 height 17
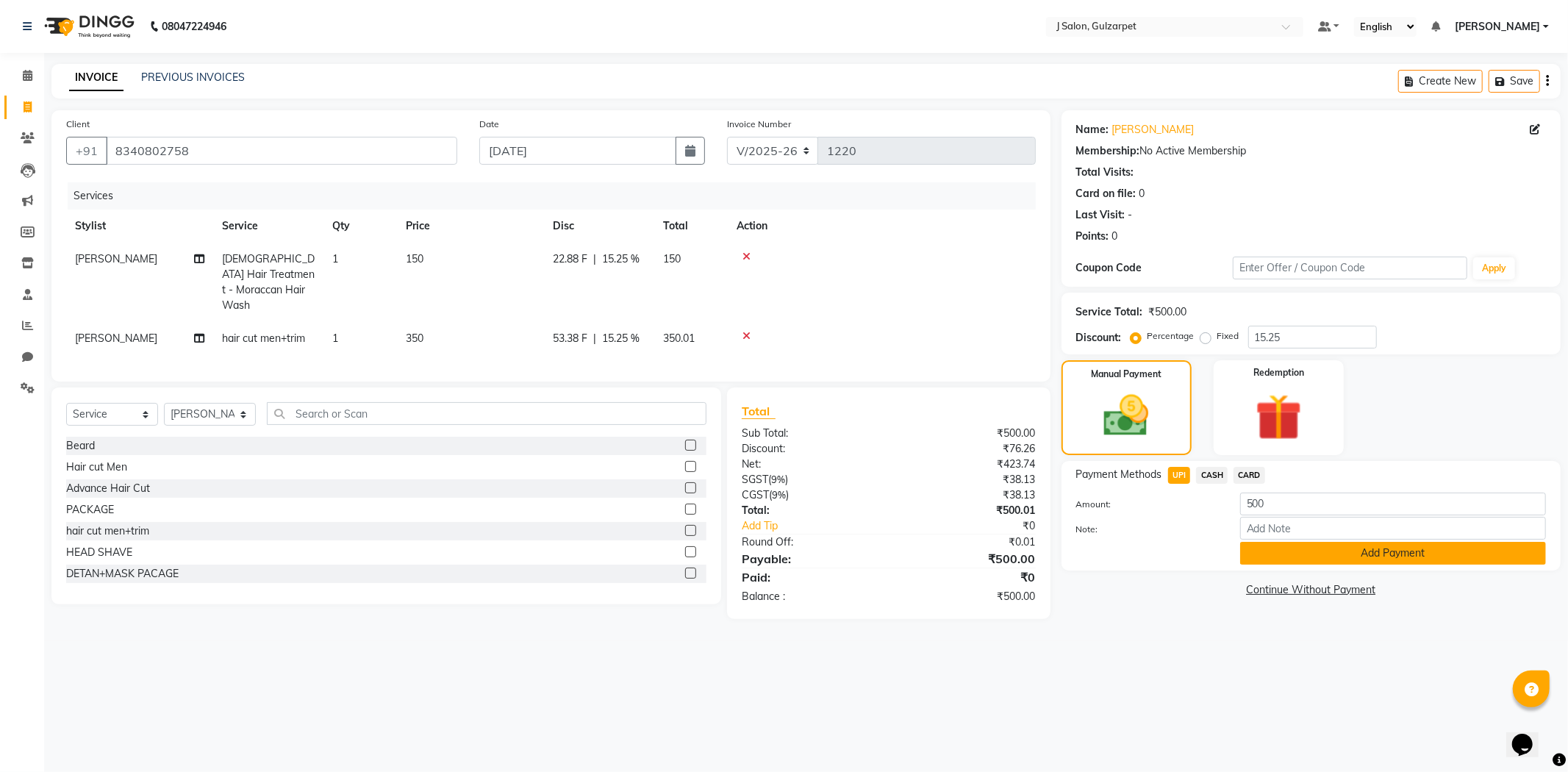
click at [1335, 547] on button "Add Payment" at bounding box center [1393, 553] width 306 height 22
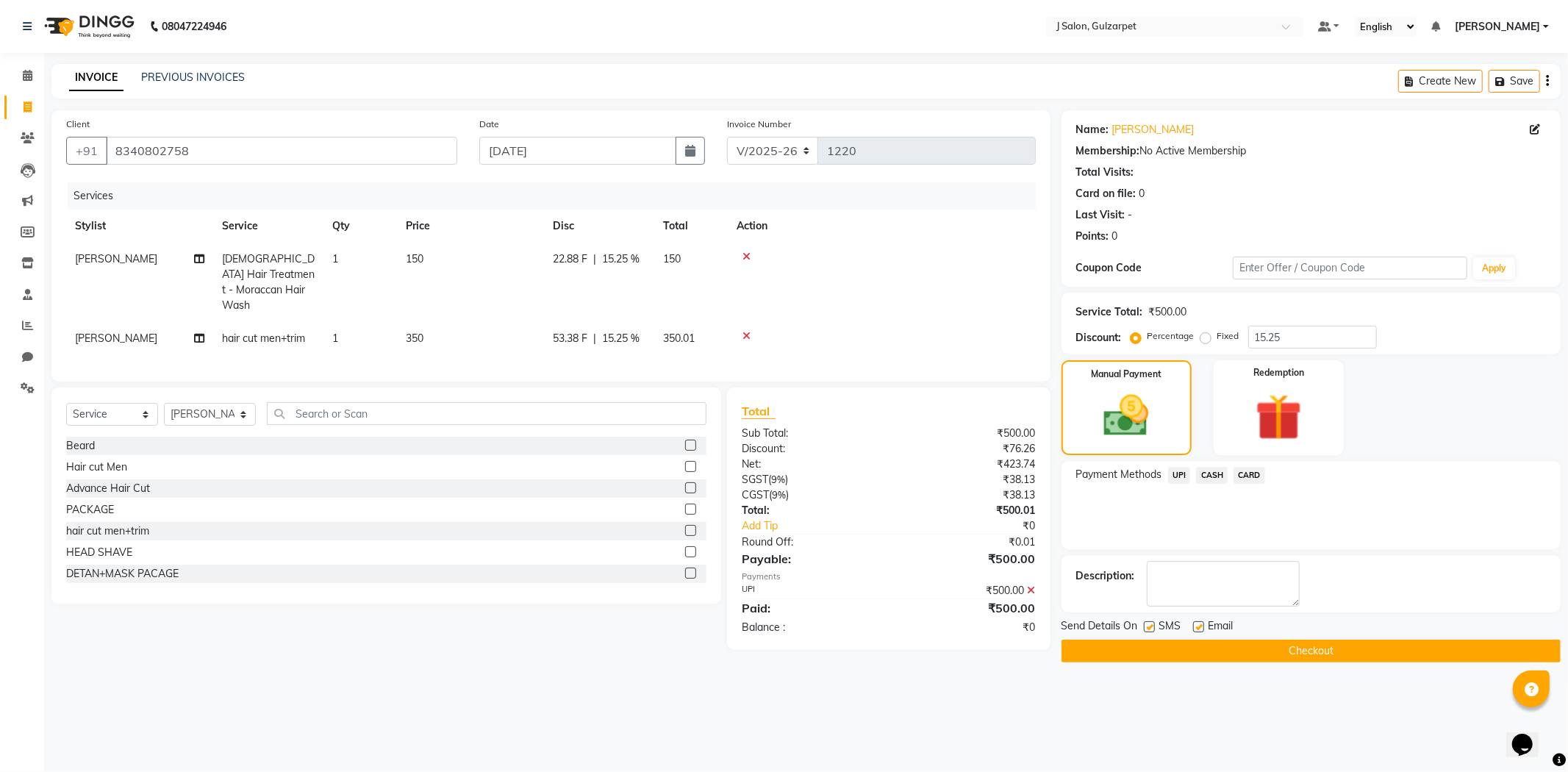
click at [1350, 655] on button "Checkout" at bounding box center [1311, 651] width 499 height 22
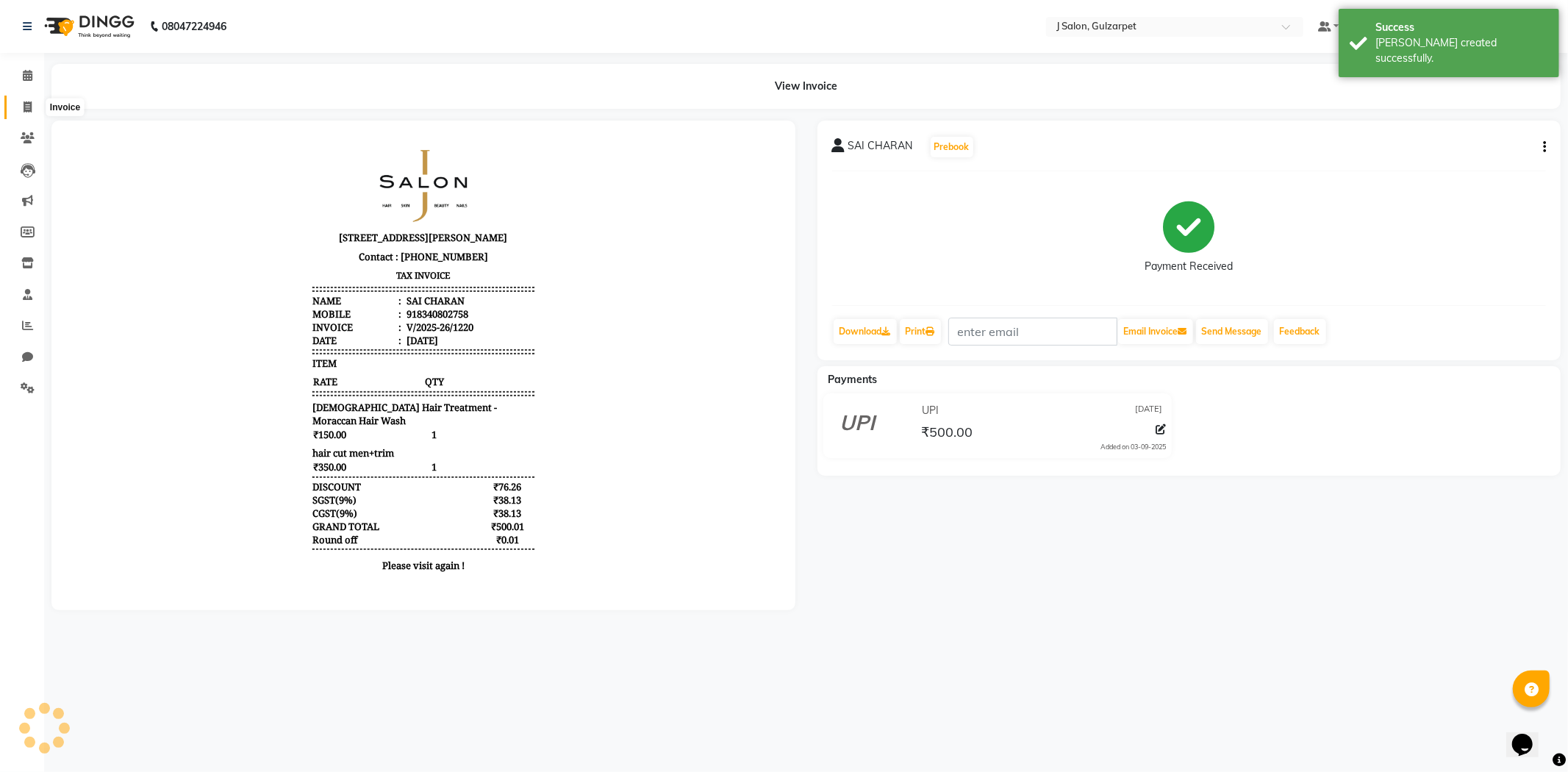
click at [26, 109] on icon at bounding box center [27, 107] width 8 height 11
select select "service"
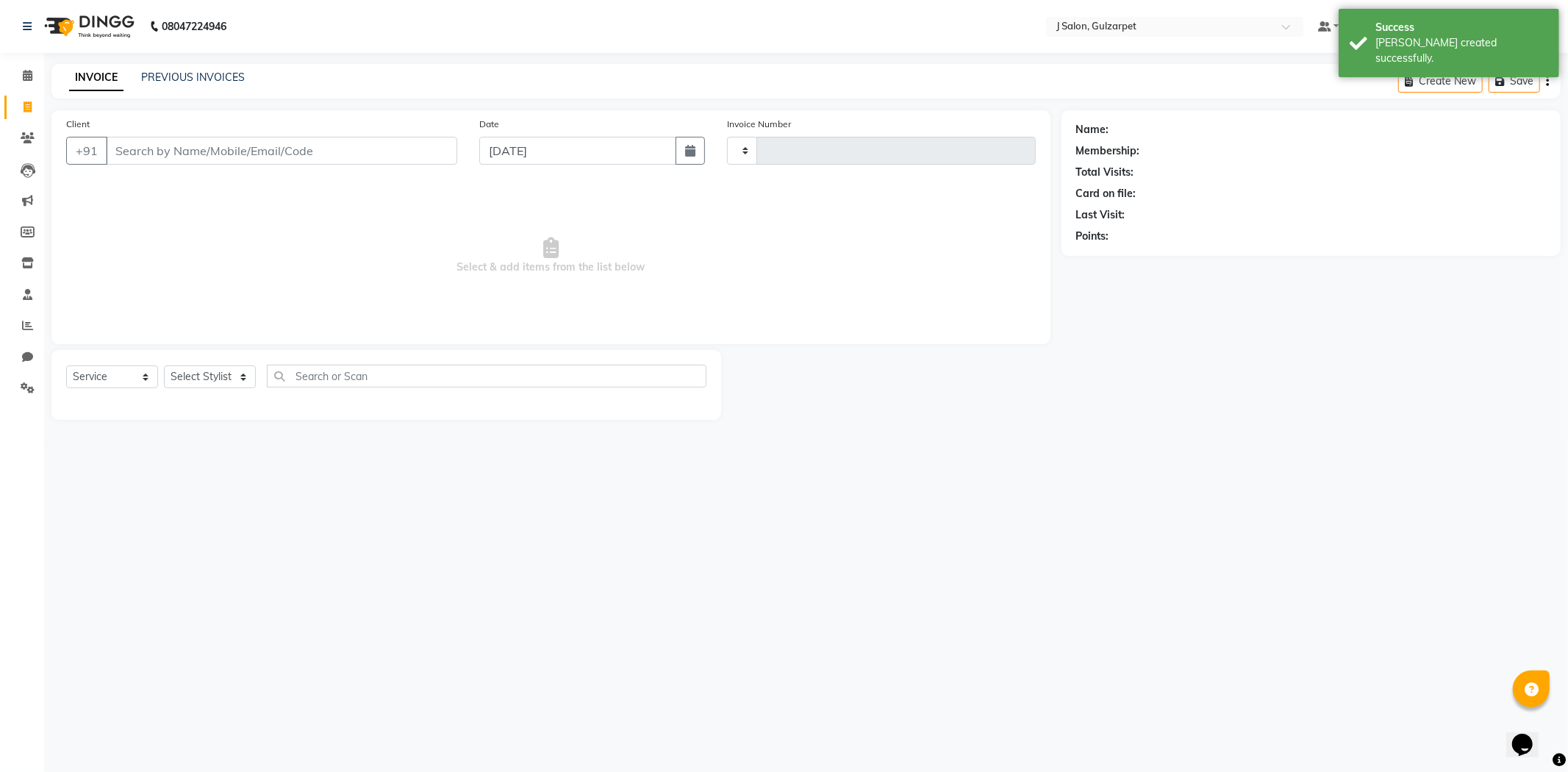
type input "1221"
select select "8558"
click at [138, 145] on input "Client" at bounding box center [282, 150] width 352 height 28
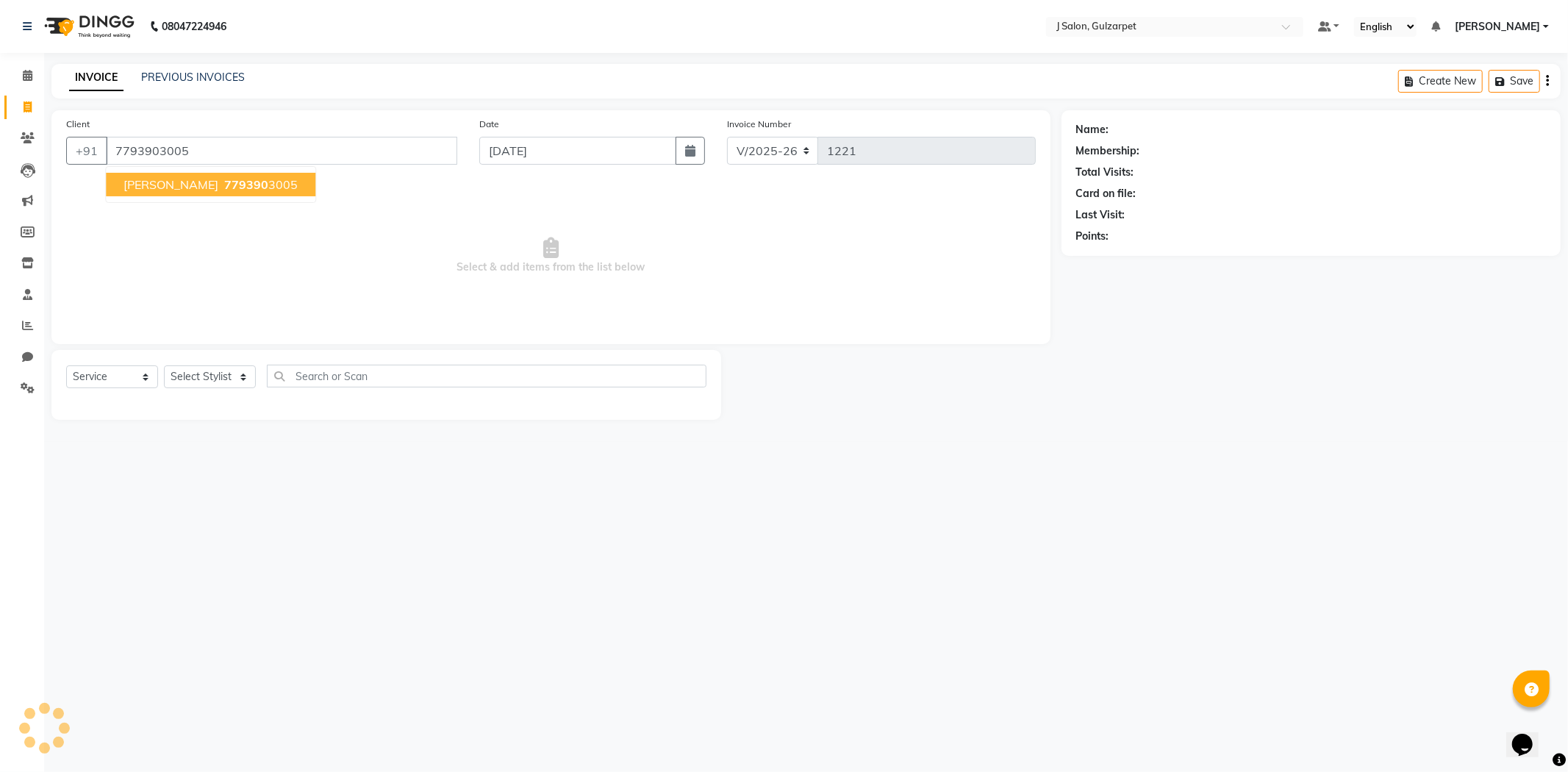
type input "7793903005"
click at [230, 186] on ngb-highlight "779390 3005" at bounding box center [259, 184] width 76 height 14
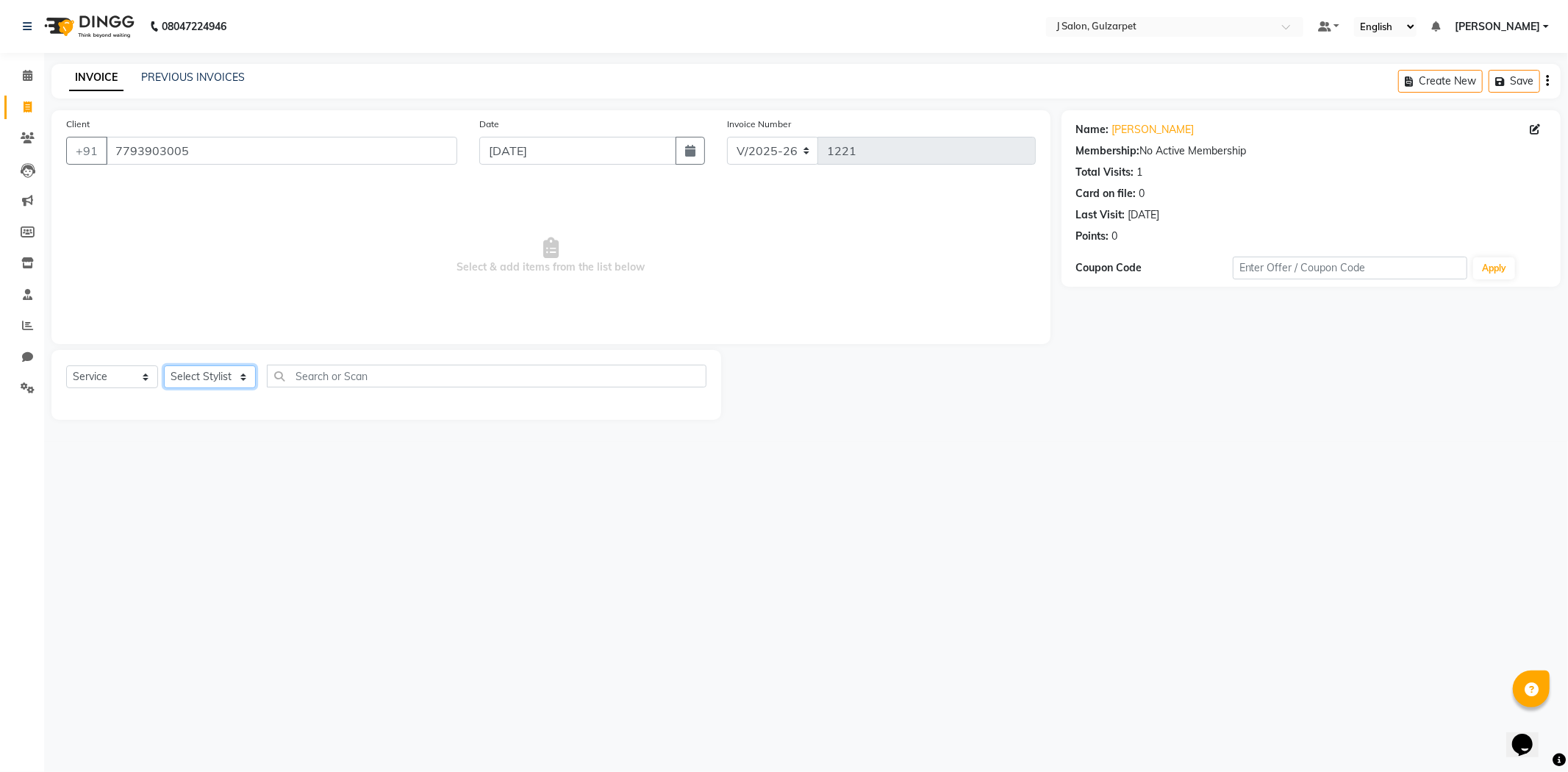
click at [214, 380] on select "Select Stylist Admin ARIF Choden Eliza Faeem FURKAN Gulfam Keya kolimi RUBEENA …" at bounding box center [210, 376] width 92 height 22
select select "84899"
click at [164, 366] on select "Select Stylist Admin ARIF Choden Eliza Faeem FURKAN Gulfam Keya kolimi RUBEENA …" at bounding box center [210, 376] width 92 height 22
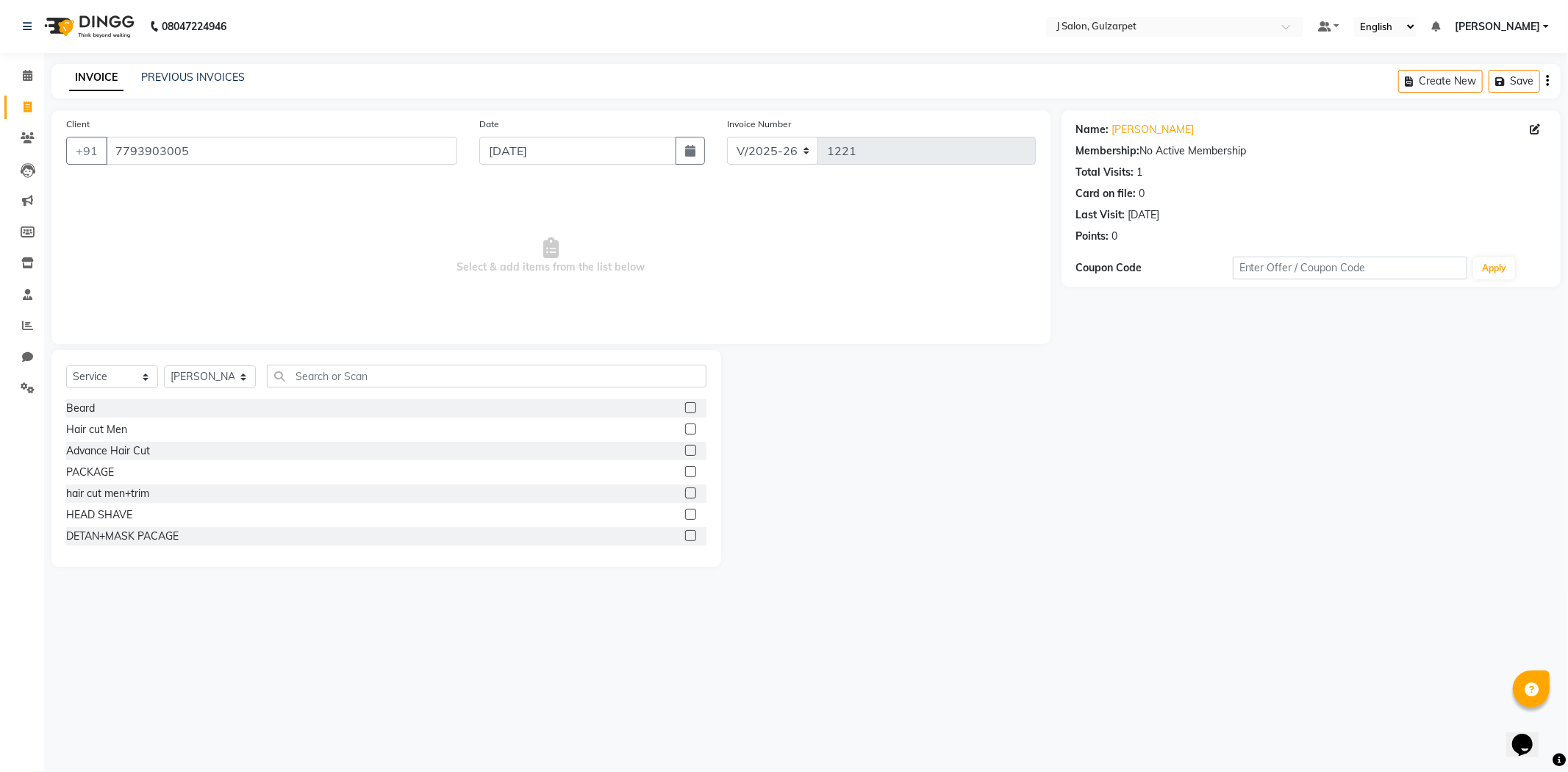
click at [685, 413] on div at bounding box center [689, 409] width 10 height 15
click at [685, 408] on label at bounding box center [690, 408] width 11 height 11
click at [685, 408] on input "checkbox" at bounding box center [689, 408] width 10 height 10
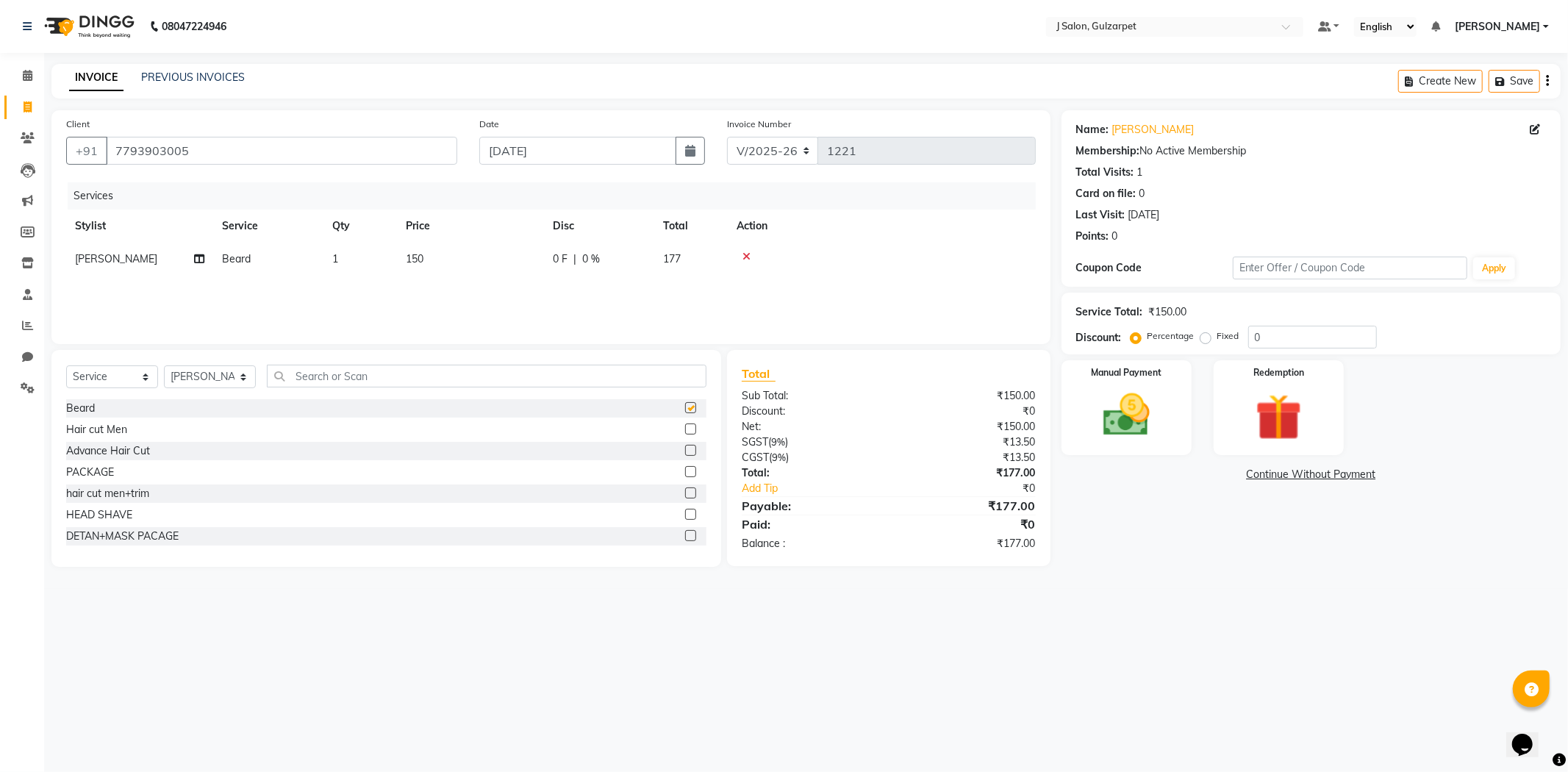
checkbox input "false"
click at [344, 381] on input "text" at bounding box center [486, 375] width 440 height 22
click at [337, 259] on span "1" at bounding box center [335, 259] width 6 height 13
select select "84899"
click at [420, 262] on input "1" at bounding box center [429, 262] width 56 height 22
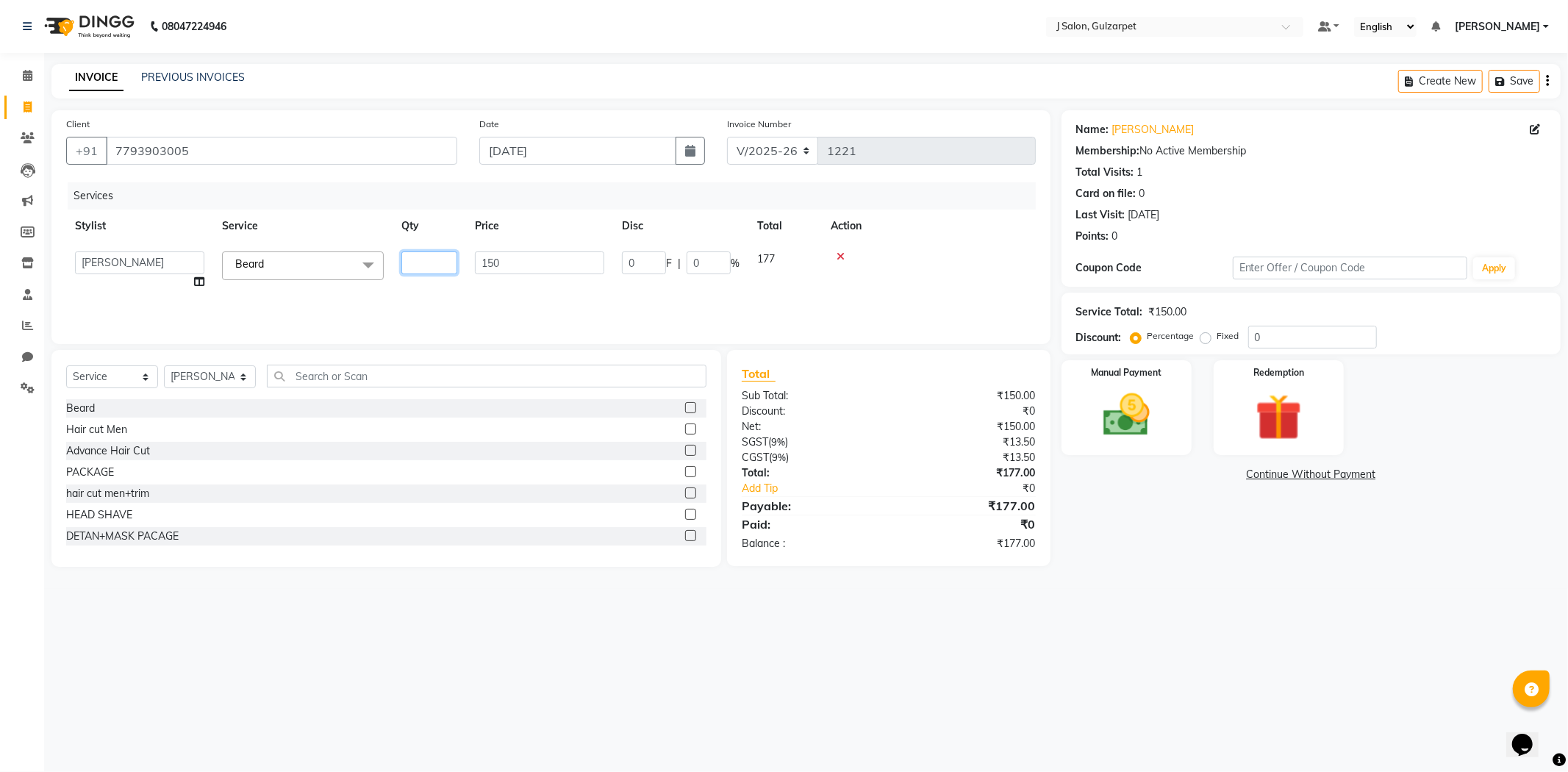
type input "2"
click at [549, 295] on div "Services Stylist Service Qty Price Disc Total Action Admin ARIF Choden Eliza Fa…" at bounding box center [551, 256] width 969 height 147
click at [1266, 339] on input "0" at bounding box center [1312, 337] width 128 height 22
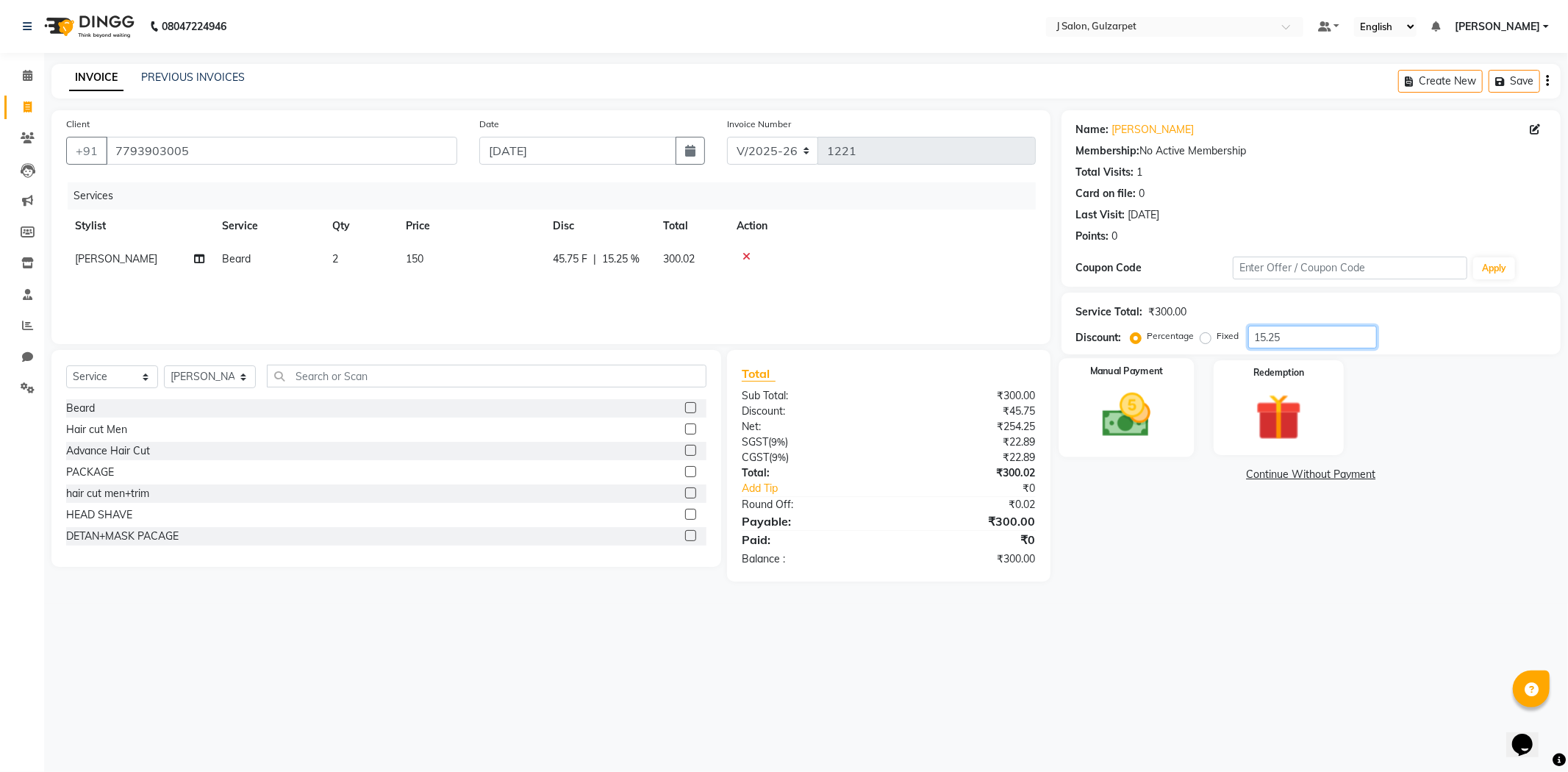
type input "15.25"
click at [1134, 400] on img at bounding box center [1127, 416] width 79 height 56
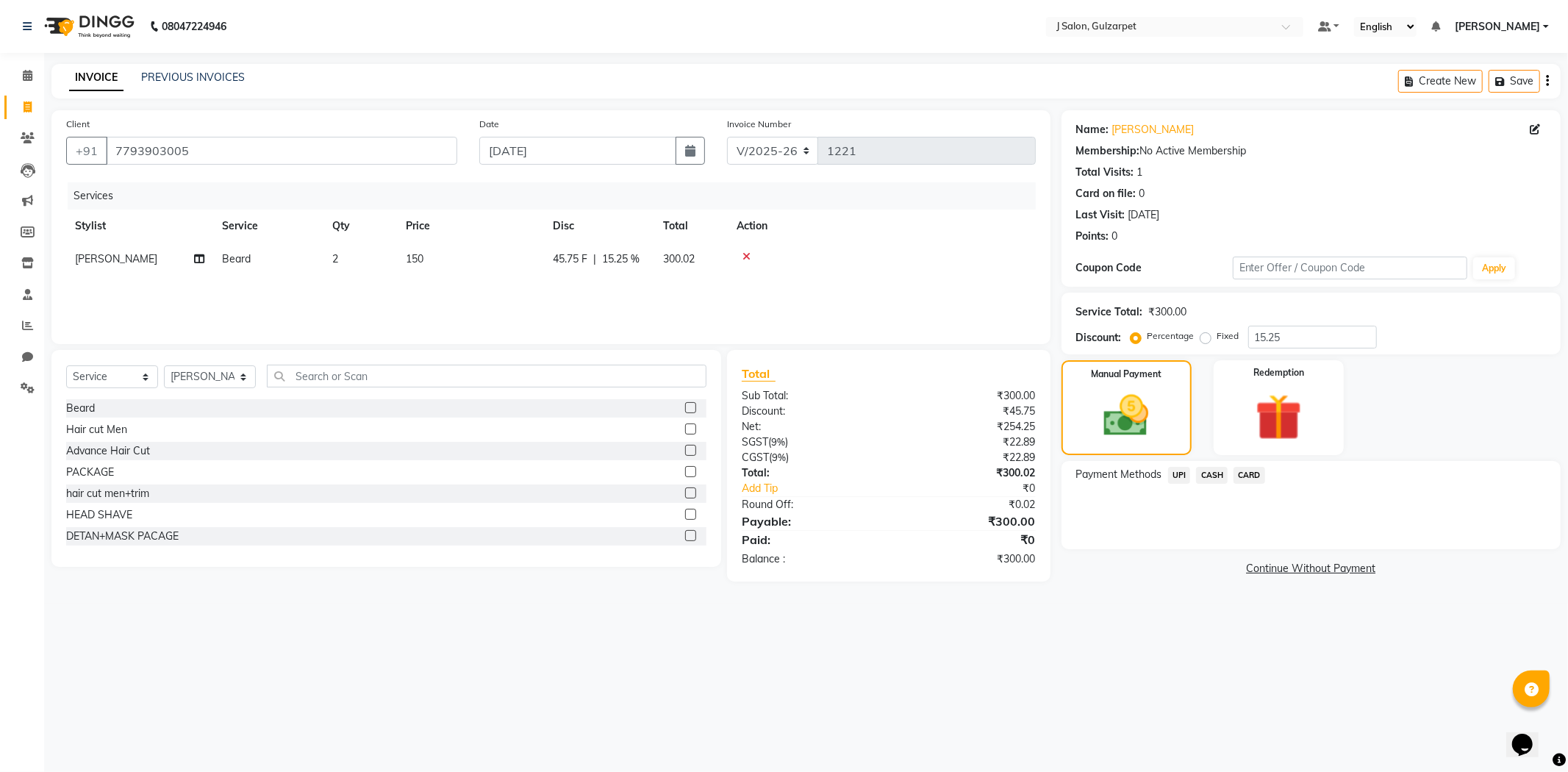
click at [1181, 478] on span "UPI" at bounding box center [1179, 475] width 22 height 17
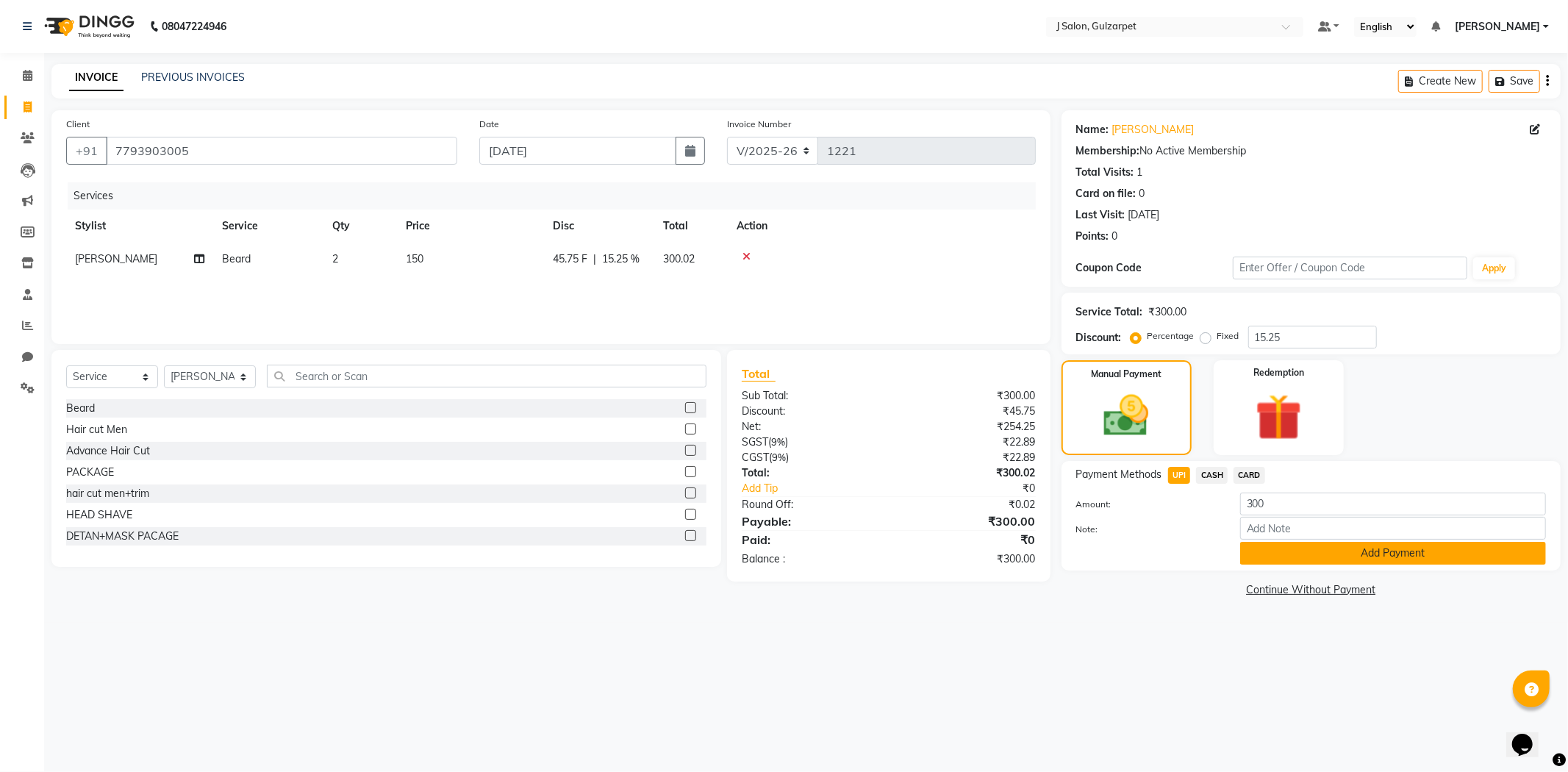
click at [1324, 547] on button "Add Payment" at bounding box center [1393, 553] width 306 height 22
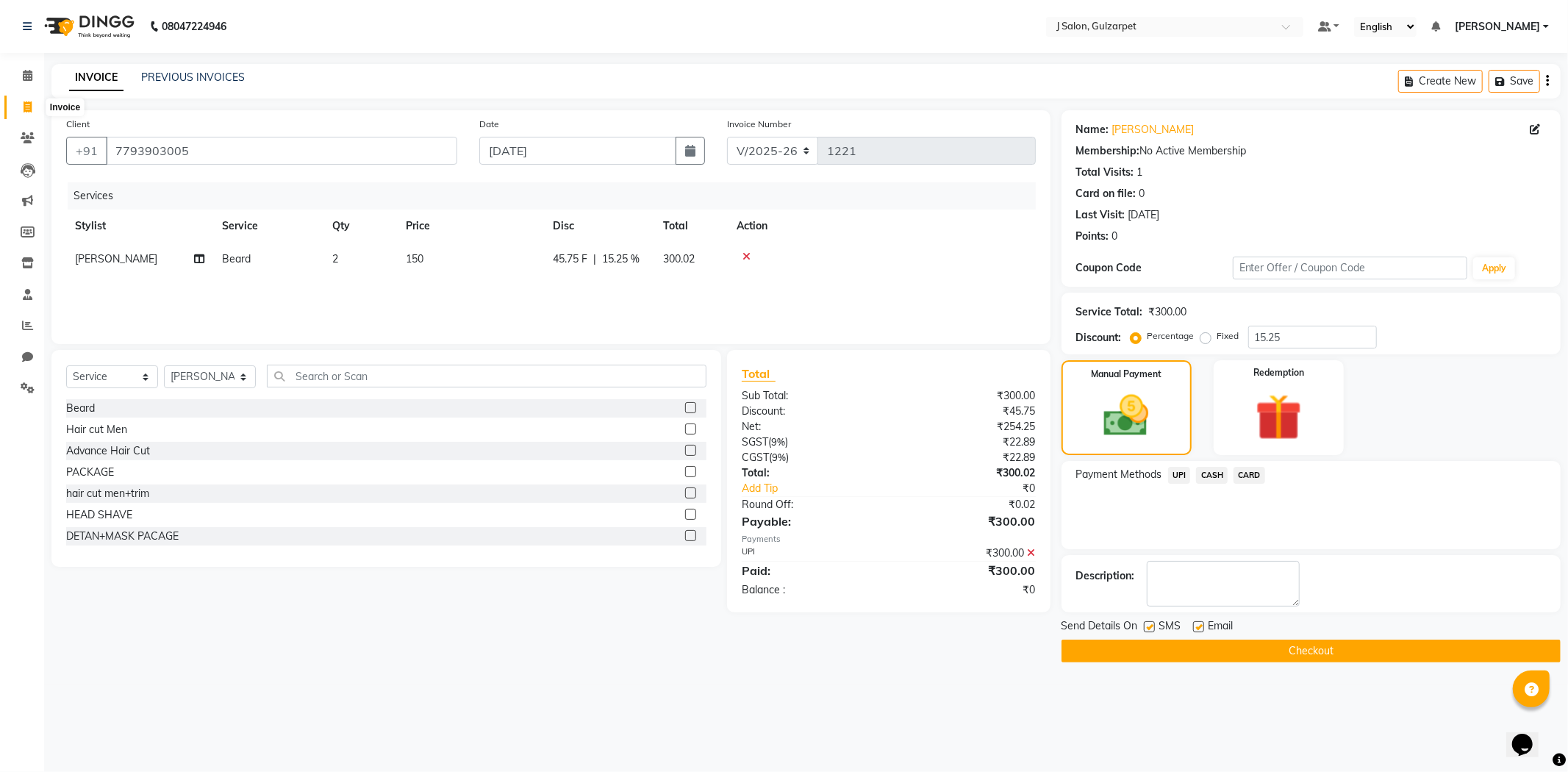
drag, startPoint x: 31, startPoint y: 101, endPoint x: 919, endPoint y: 120, distance: 888.2
click at [31, 101] on icon at bounding box center [27, 107] width 8 height 11
click at [1225, 645] on button "Checkout" at bounding box center [1311, 651] width 499 height 22
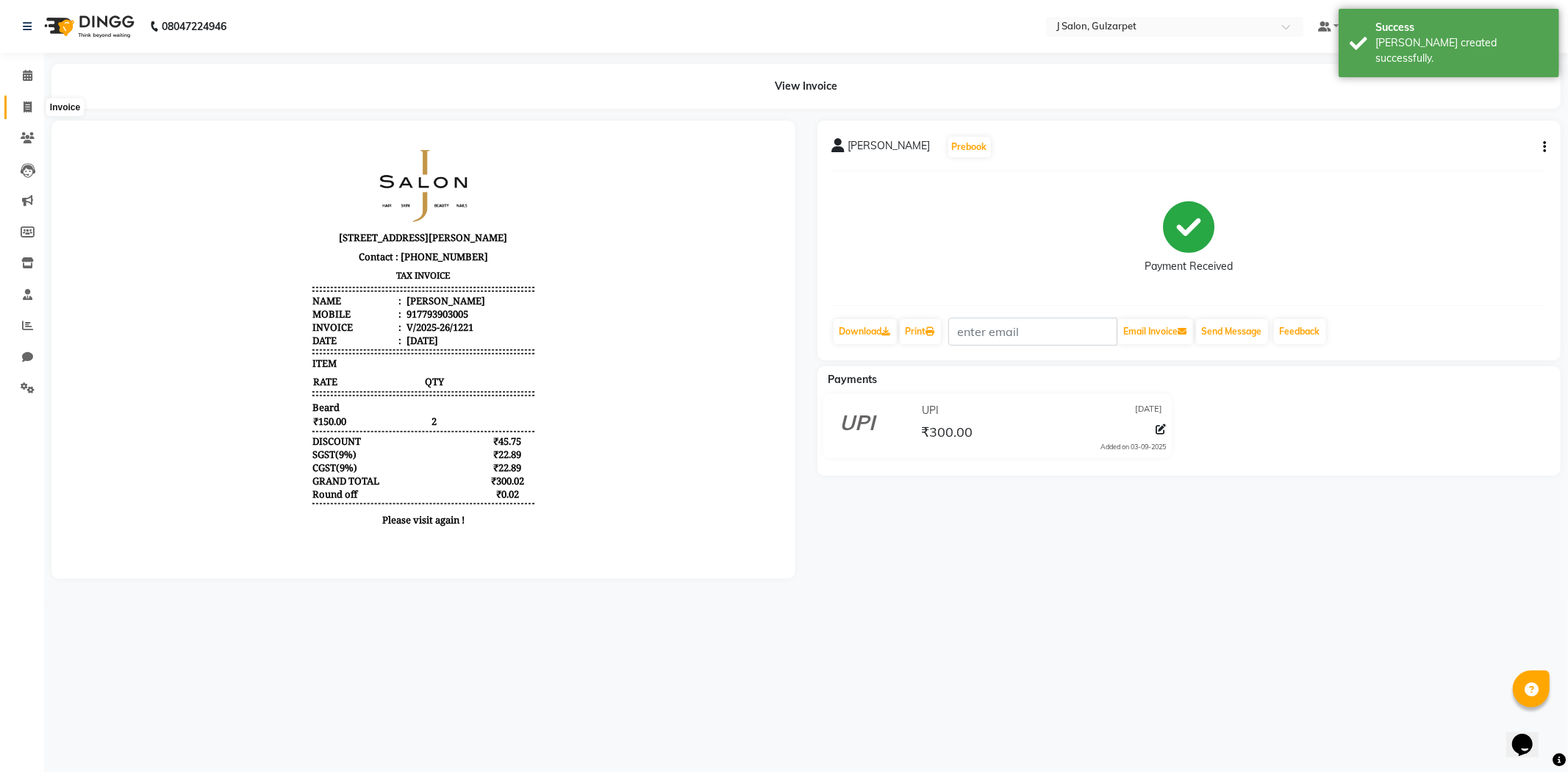
click at [24, 101] on icon at bounding box center [27, 107] width 8 height 11
select select "service"
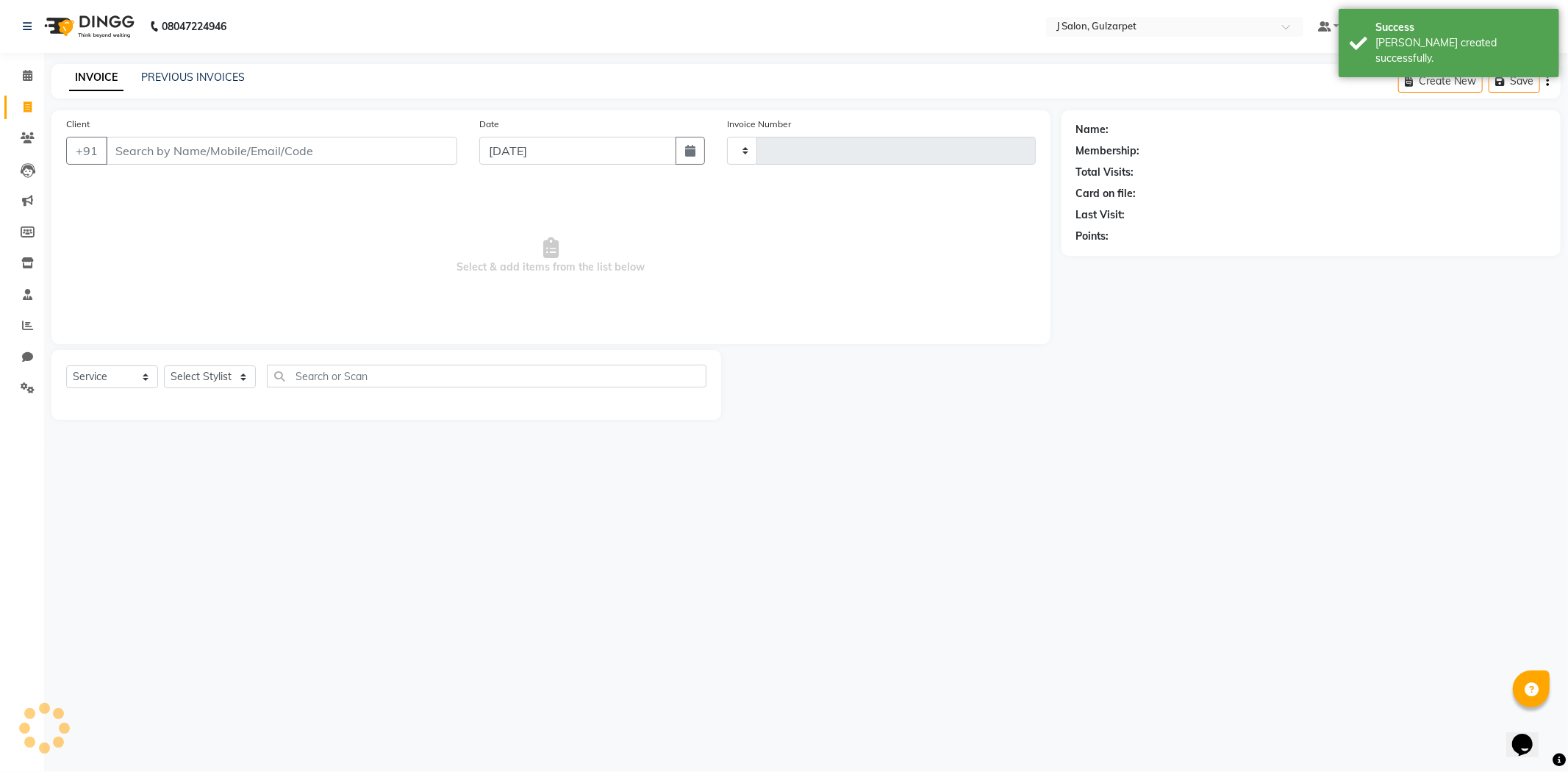
type input "1222"
select select "8558"
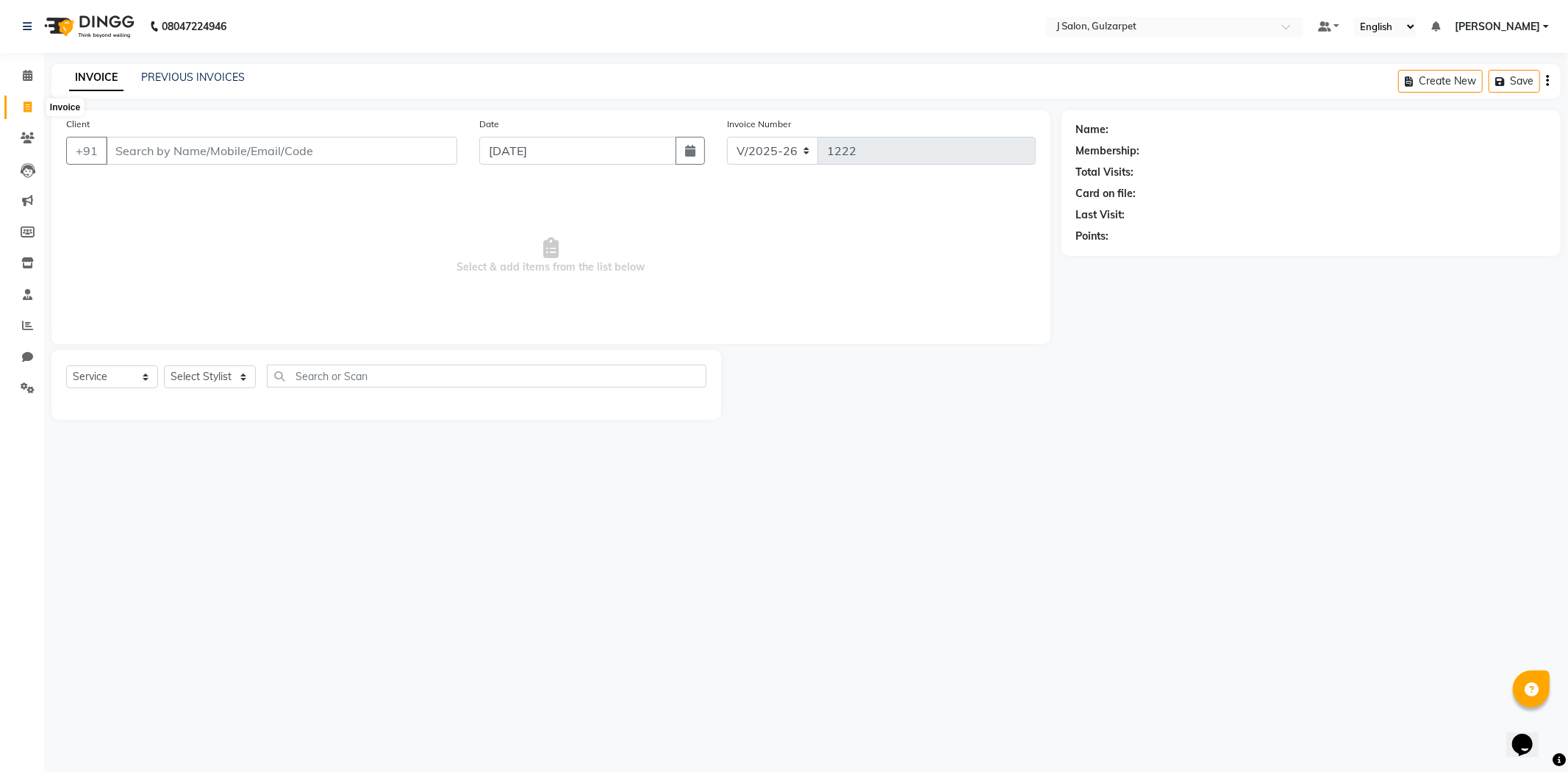
click at [26, 108] on icon at bounding box center [27, 107] width 8 height 11
select select "8558"
select select "service"
click at [20, 103] on span at bounding box center [27, 108] width 26 height 17
select select "service"
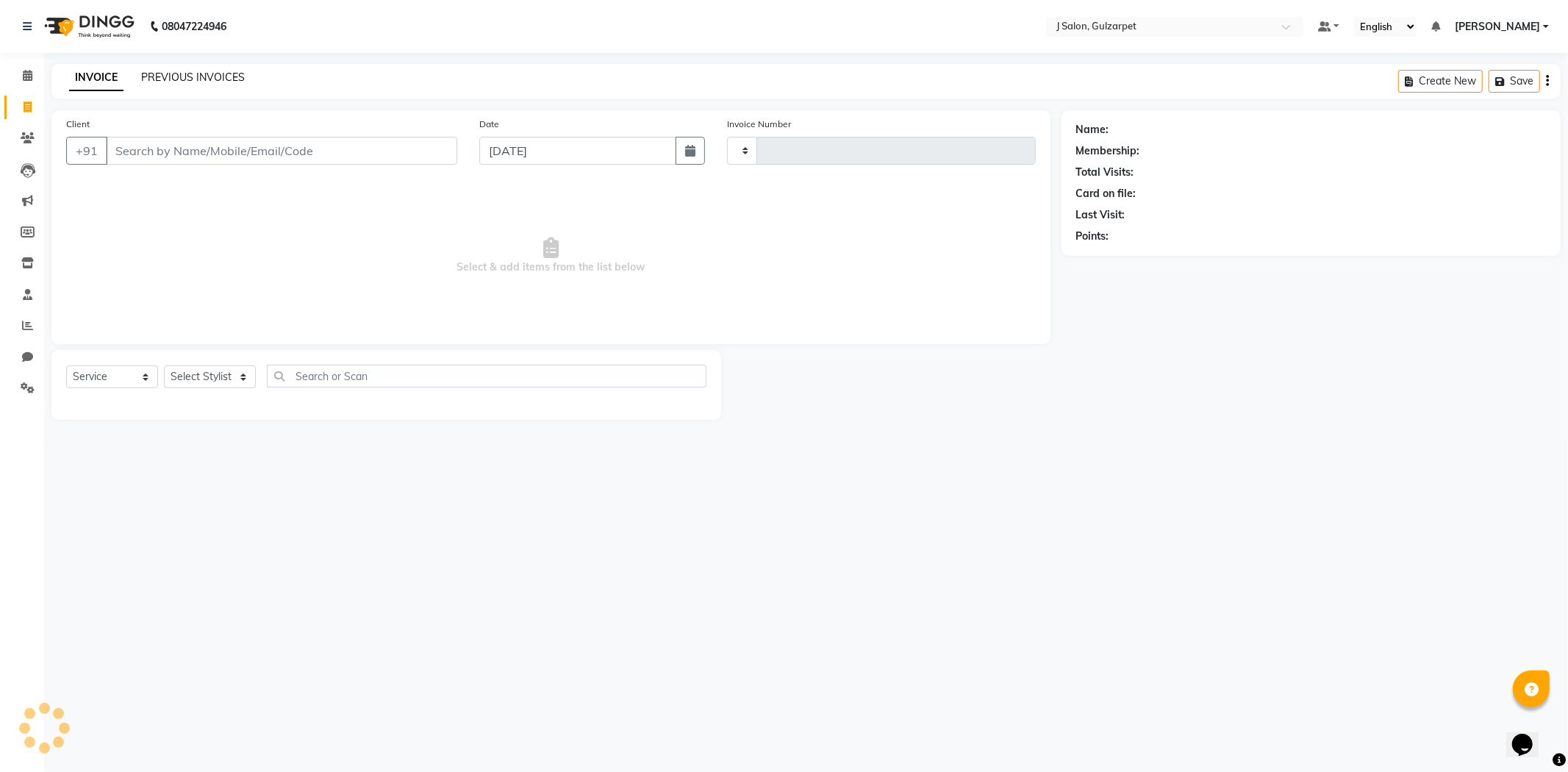
type input "1222"
select select "8558"
click at [21, 75] on span at bounding box center [27, 75] width 26 height 17
